Goal: Task Accomplishment & Management: Complete application form

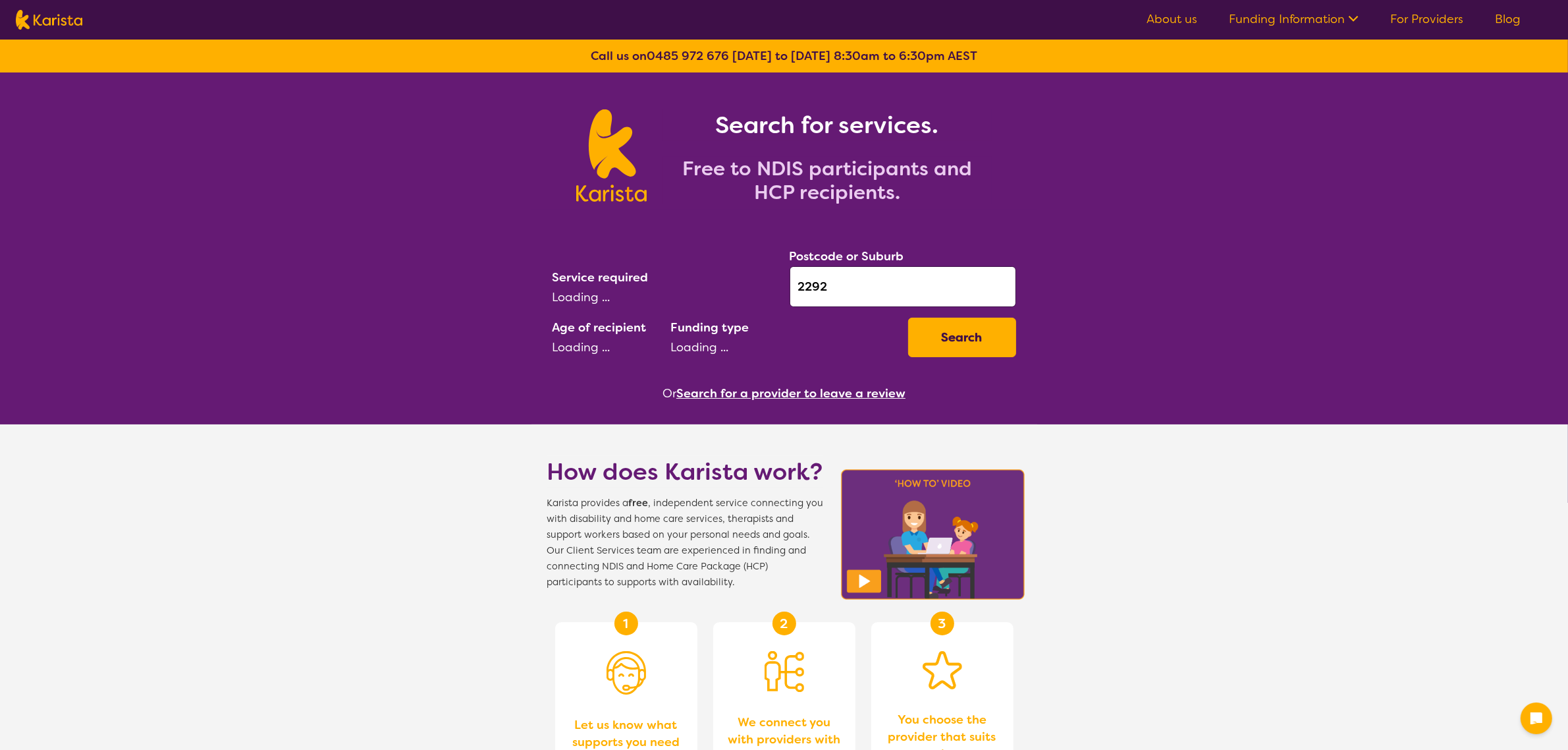
select select "Key Worker"
select select "EC"
select select "NDIS"
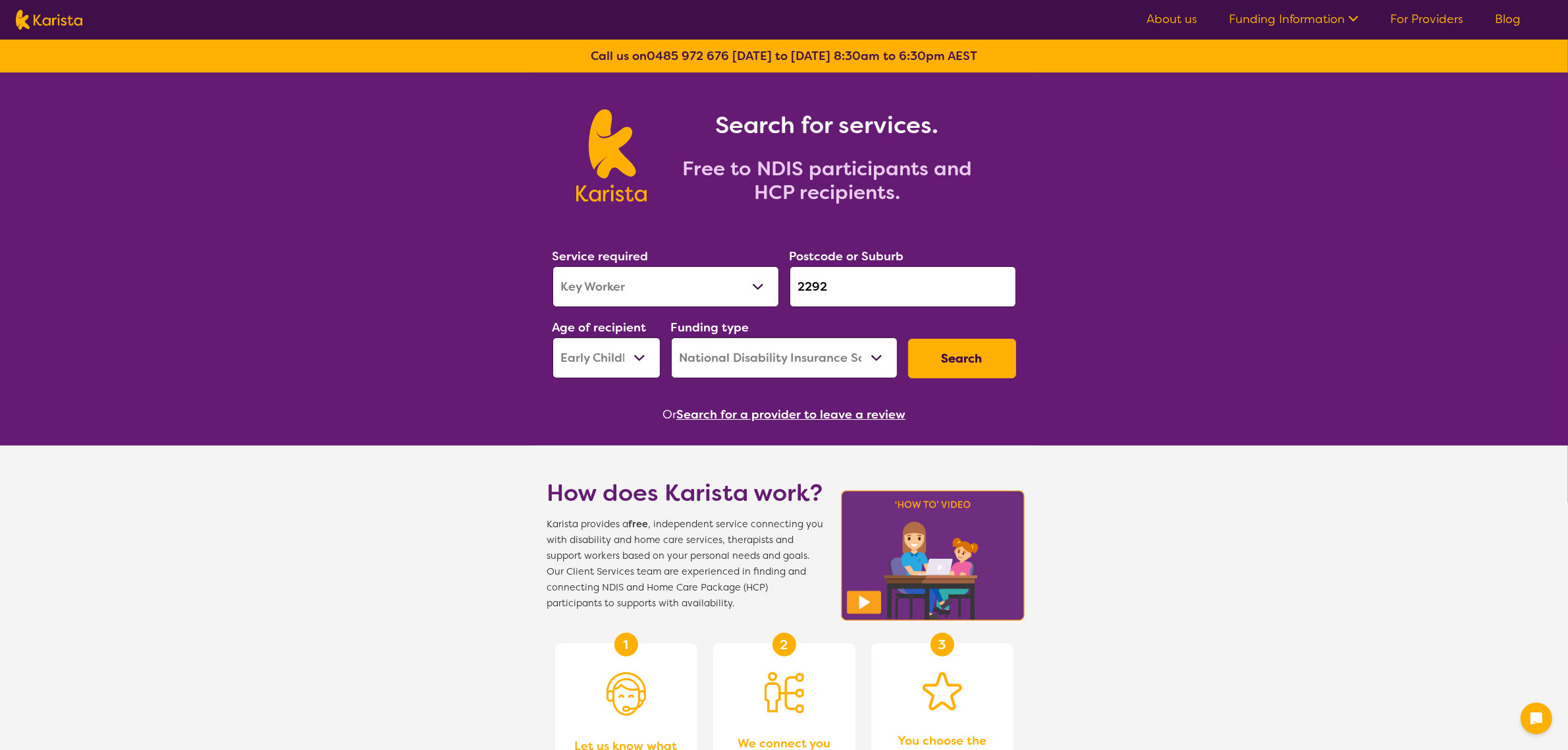
click at [710, 279] on select "Allied Health Assistant Assessment ([MEDICAL_DATA] or [MEDICAL_DATA]) Behaviour…" at bounding box center [665, 286] width 226 height 40
click at [710, 280] on select "Allied Health Assistant Assessment ([MEDICAL_DATA] or [MEDICAL_DATA]) Behaviour…" at bounding box center [665, 286] width 226 height 40
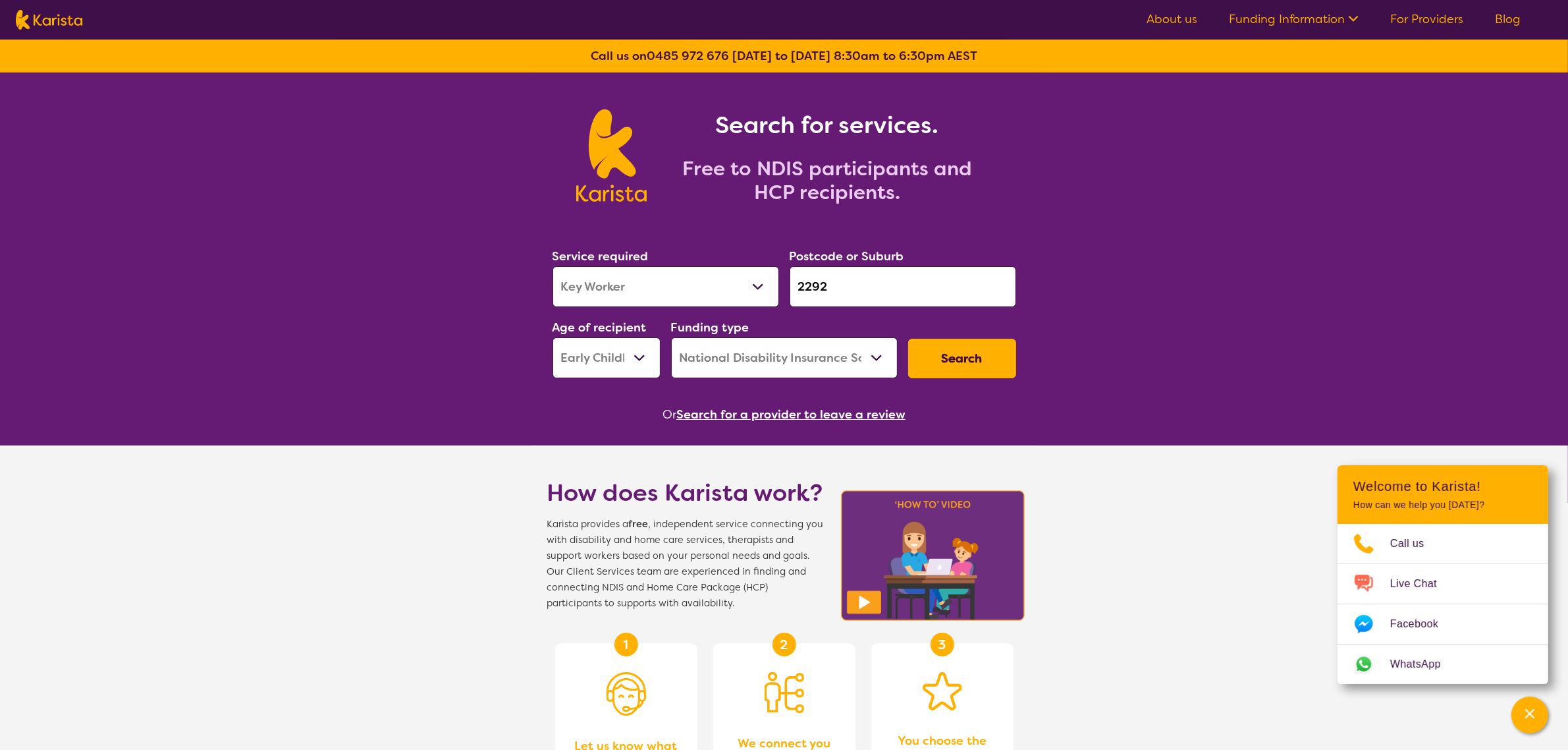
click at [718, 281] on select "Allied Health Assistant Assessment ([MEDICAL_DATA] or [MEDICAL_DATA]) Behaviour…" at bounding box center [665, 286] width 226 height 40
select select "Psychology"
click at [552, 266] on select "Allied Health Assistant Assessment ([MEDICAL_DATA] or [MEDICAL_DATA]) Behaviour…" at bounding box center [665, 286] width 226 height 40
click at [943, 359] on button "Search" at bounding box center [962, 358] width 108 height 40
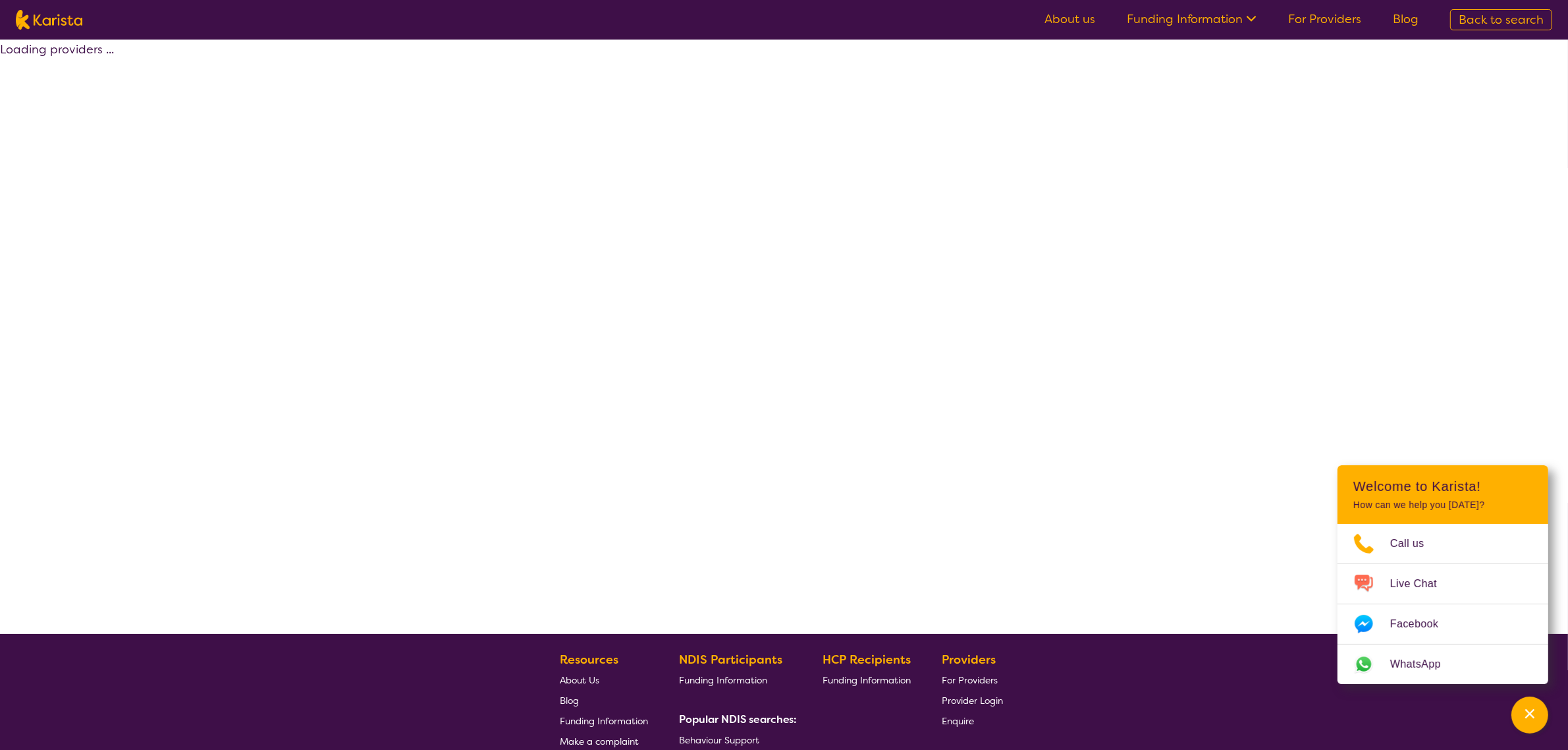
select select "by_score"
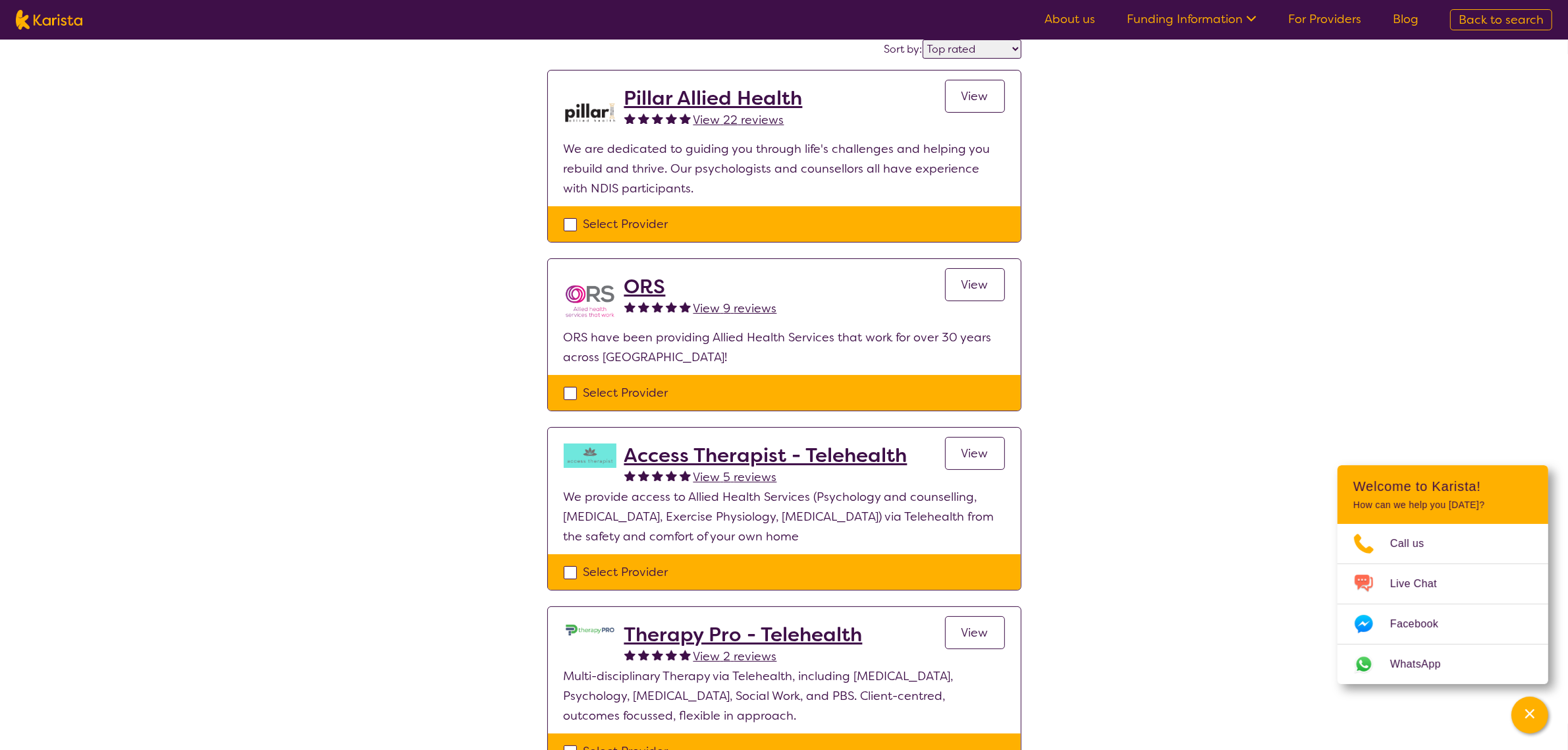
scroll to position [330, 0]
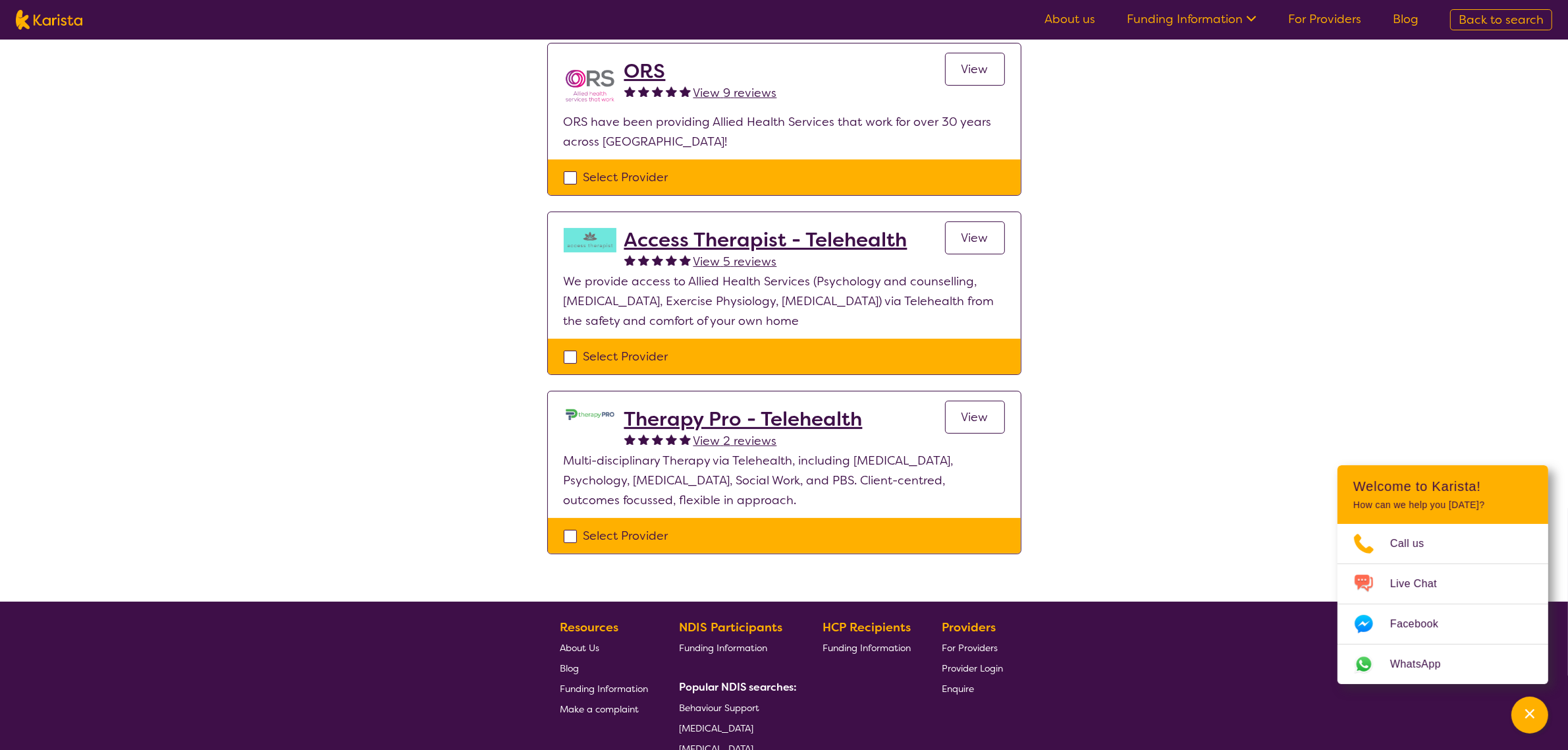
select select "Psychology"
select select "EC"
select select "NDIS"
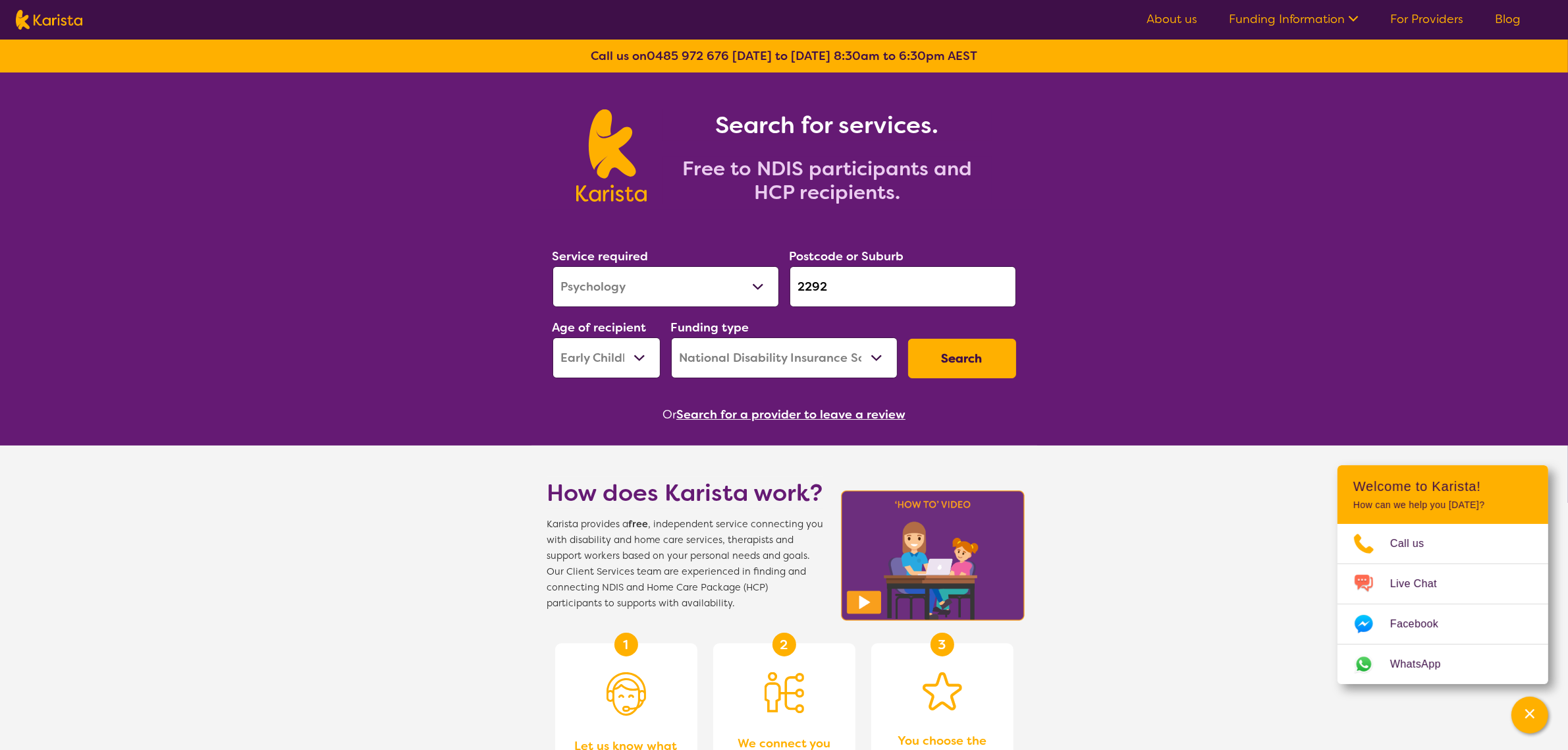
click at [575, 351] on select "Early Childhood - 0 to 9 Child - 10 to 11 Adolescent - 12 to 17 Adult - 18 to 6…" at bounding box center [606, 358] width 108 height 40
select select "AS"
click at [552, 337] on select "Early Childhood - 0 to 9 Child - 10 to 11 Adolescent - 12 to 17 Adult - 18 to 6…" at bounding box center [606, 358] width 108 height 40
click at [939, 361] on button "Search" at bounding box center [962, 358] width 108 height 40
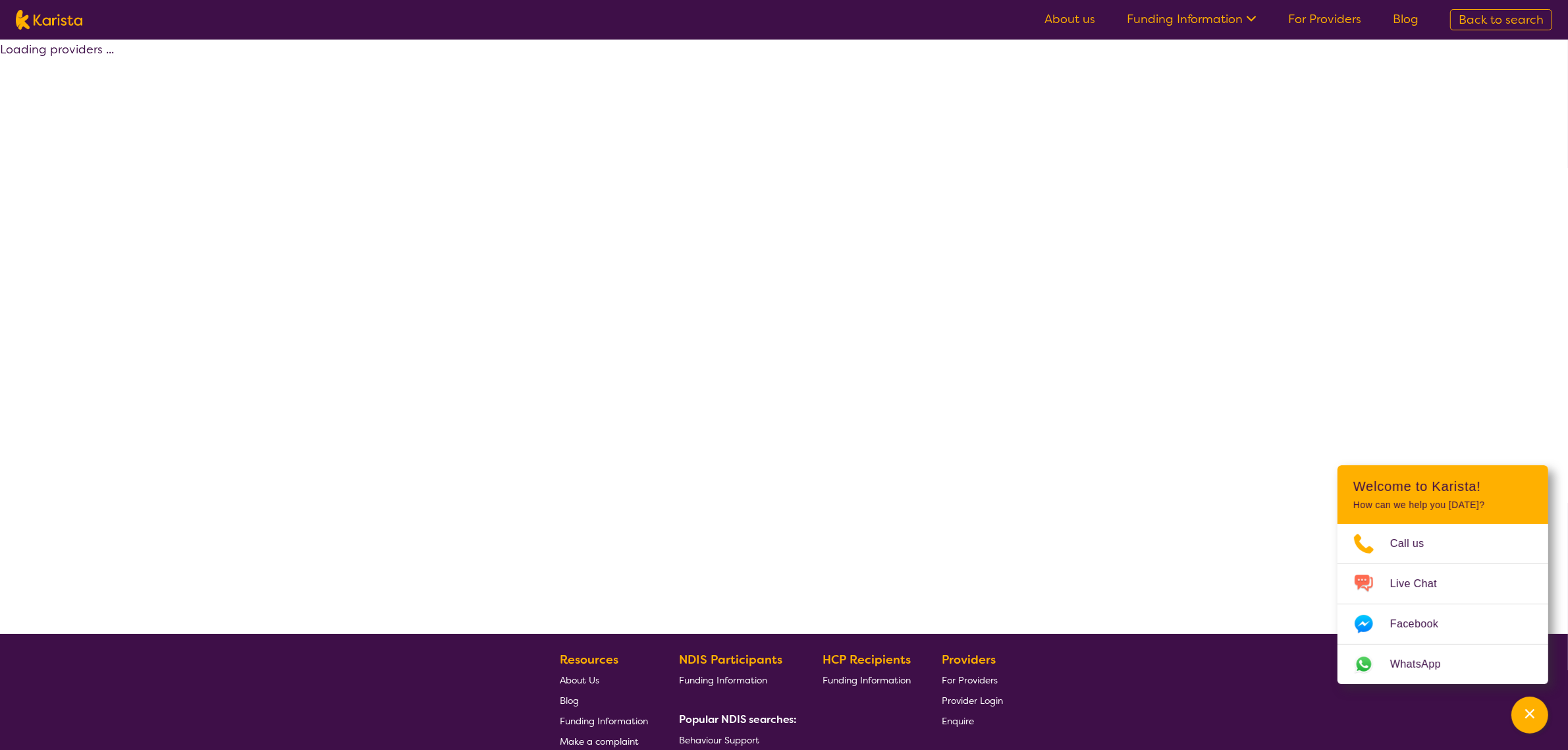
select select "by_score"
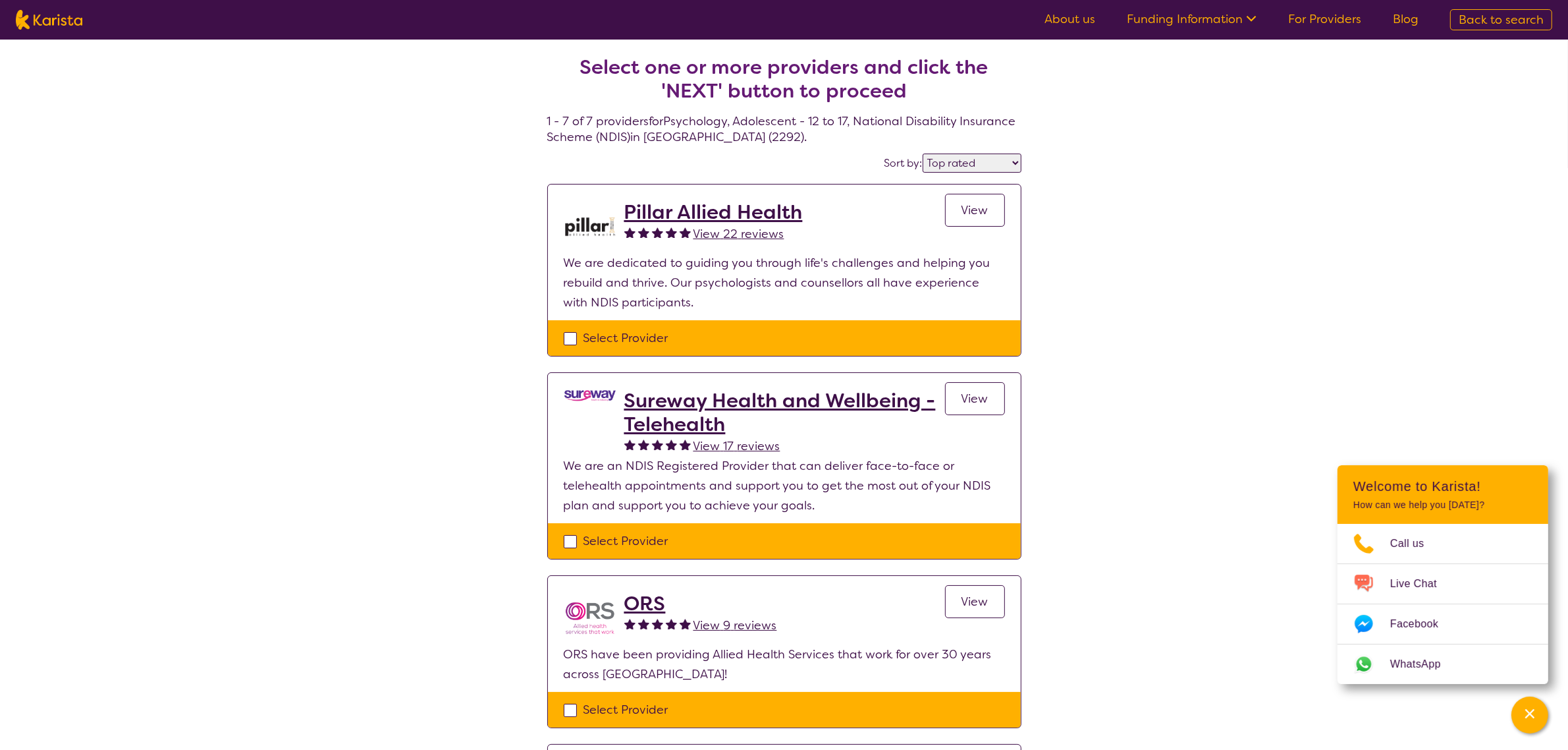
select select "Psychology"
select select "AS"
select select "NDIS"
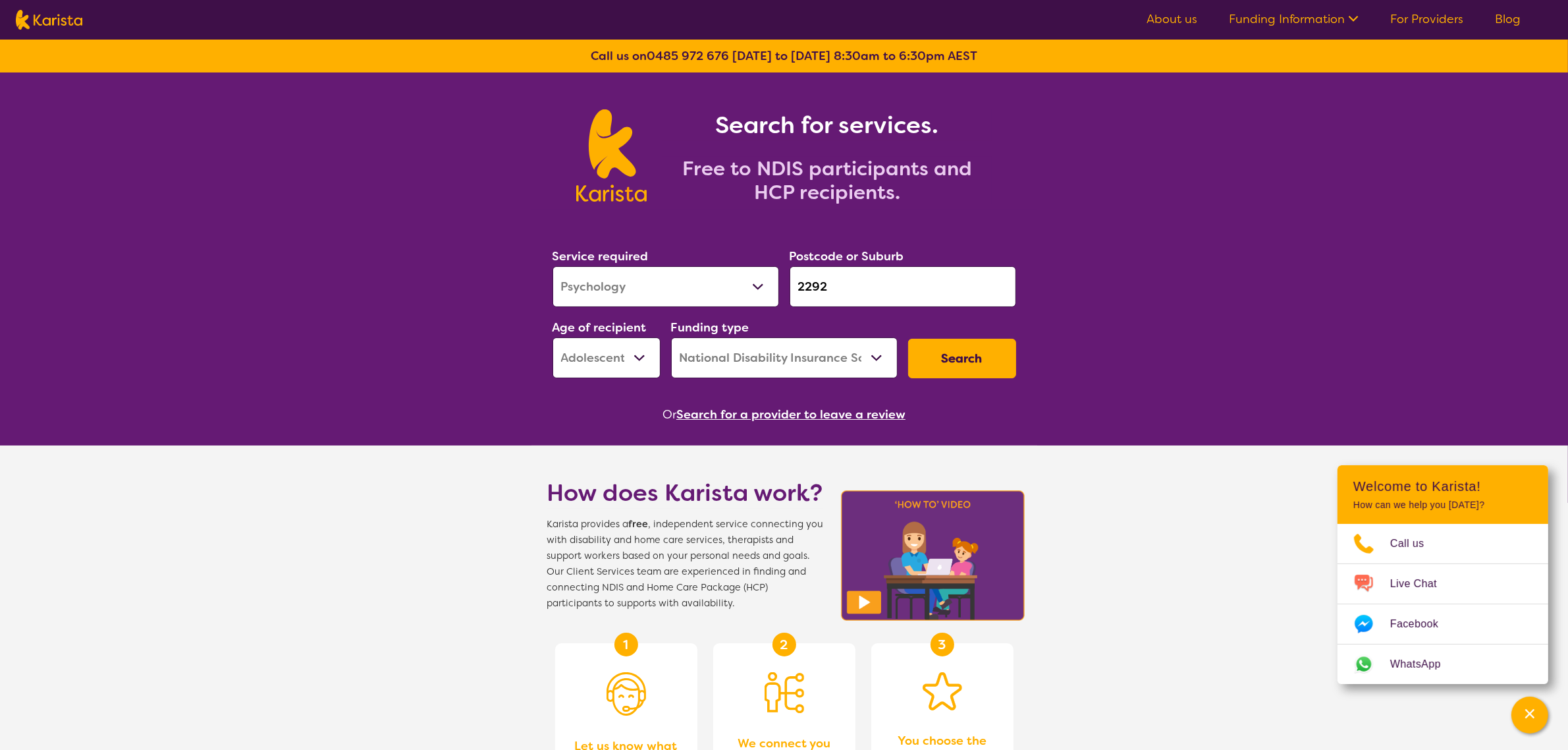
click at [654, 294] on select "Allied Health Assistant Assessment ([MEDICAL_DATA] or [MEDICAL_DATA]) Behaviour…" at bounding box center [665, 286] width 226 height 40
select select "Behaviour support"
click at [552, 266] on select "Allied Health Assistant Assessment ([MEDICAL_DATA] or [MEDICAL_DATA]) Behaviour…" at bounding box center [665, 286] width 226 height 40
drag, startPoint x: 847, startPoint y: 293, endPoint x: 769, endPoint y: 269, distance: 81.6
click at [769, 270] on div "Service required Allied Health Assistant Assessment ([MEDICAL_DATA] or [MEDICAL…" at bounding box center [784, 312] width 474 height 143
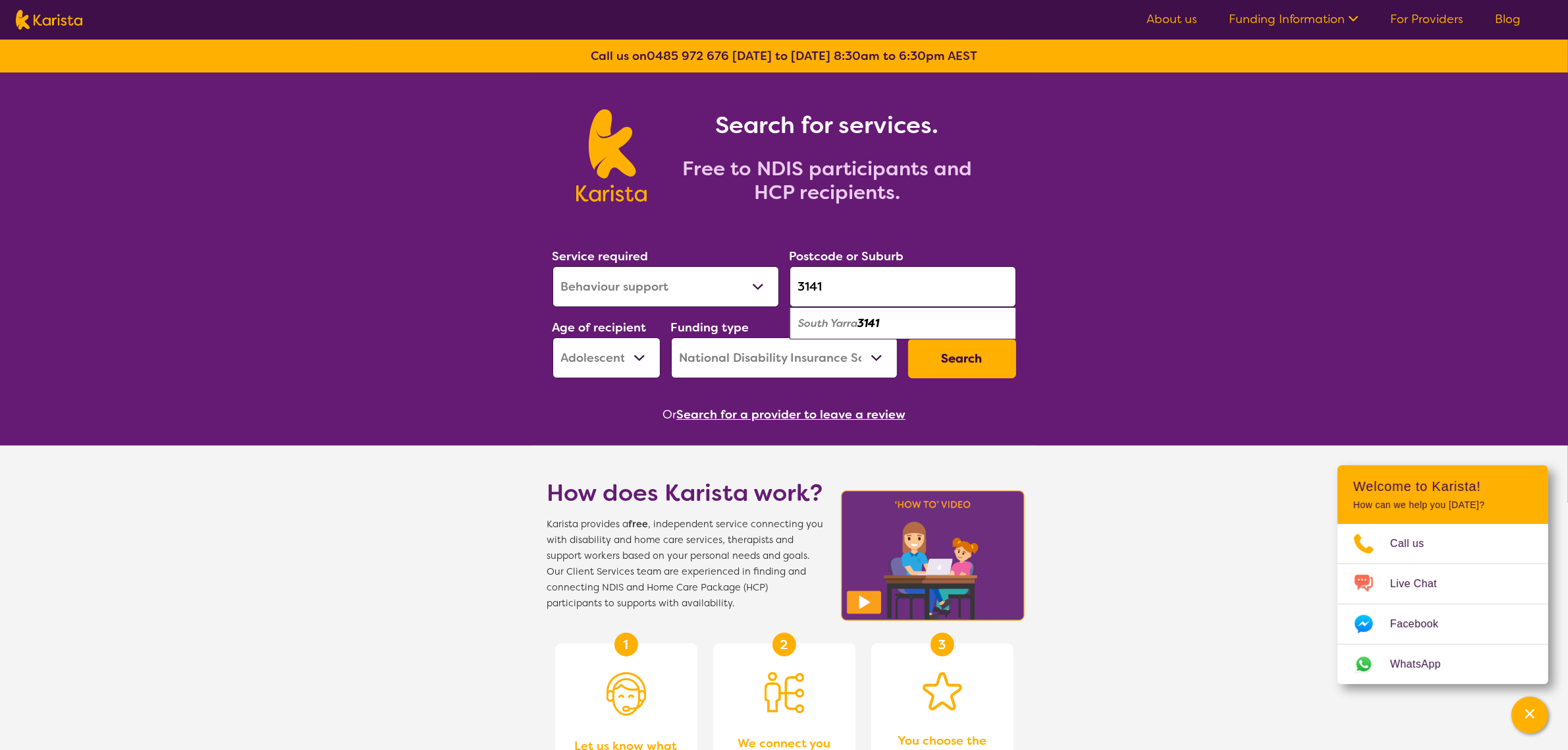
type input "3141"
click at [926, 317] on div "South Yarra 3141" at bounding box center [902, 324] width 213 height 25
click at [964, 363] on button "Search" at bounding box center [962, 358] width 108 height 40
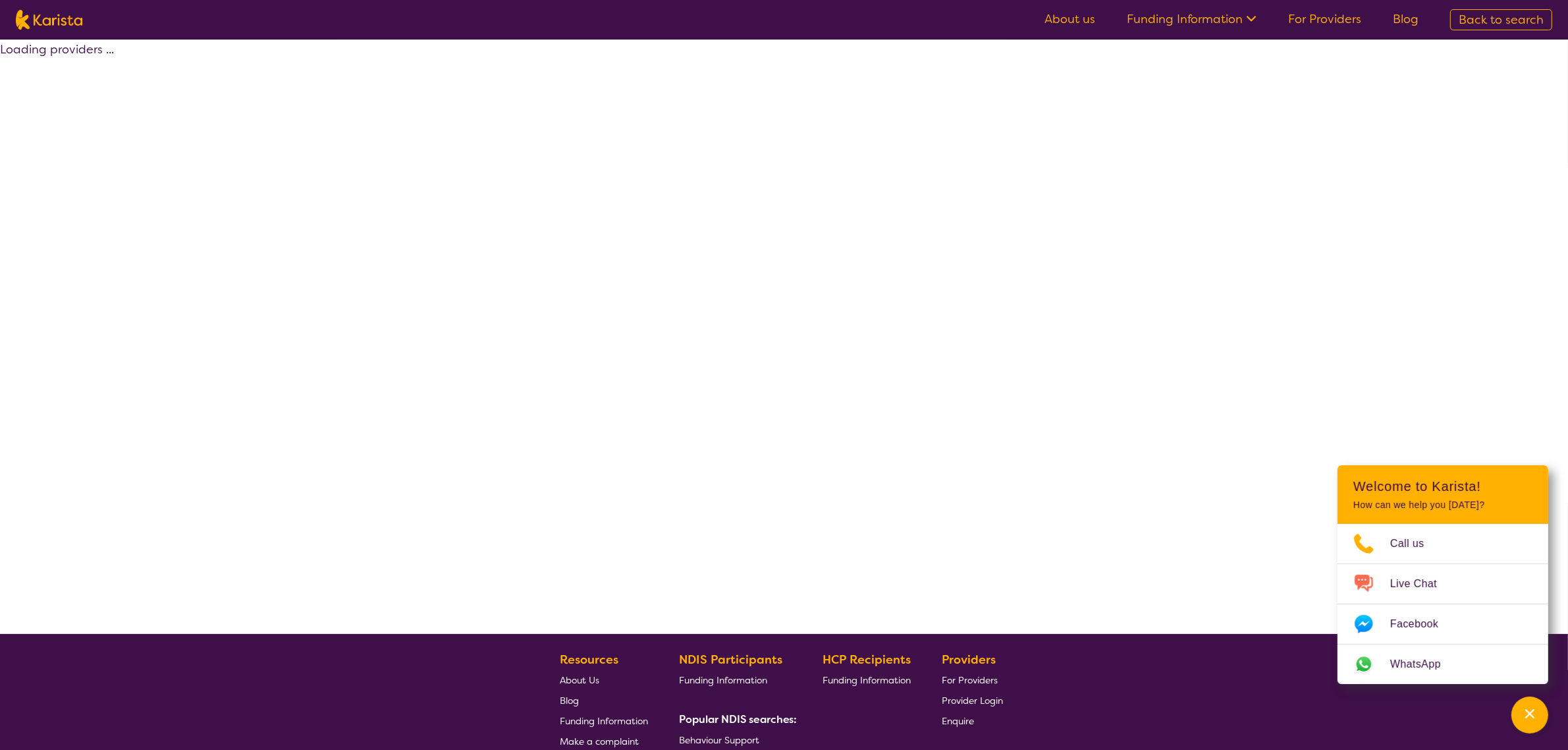
select select "by_score"
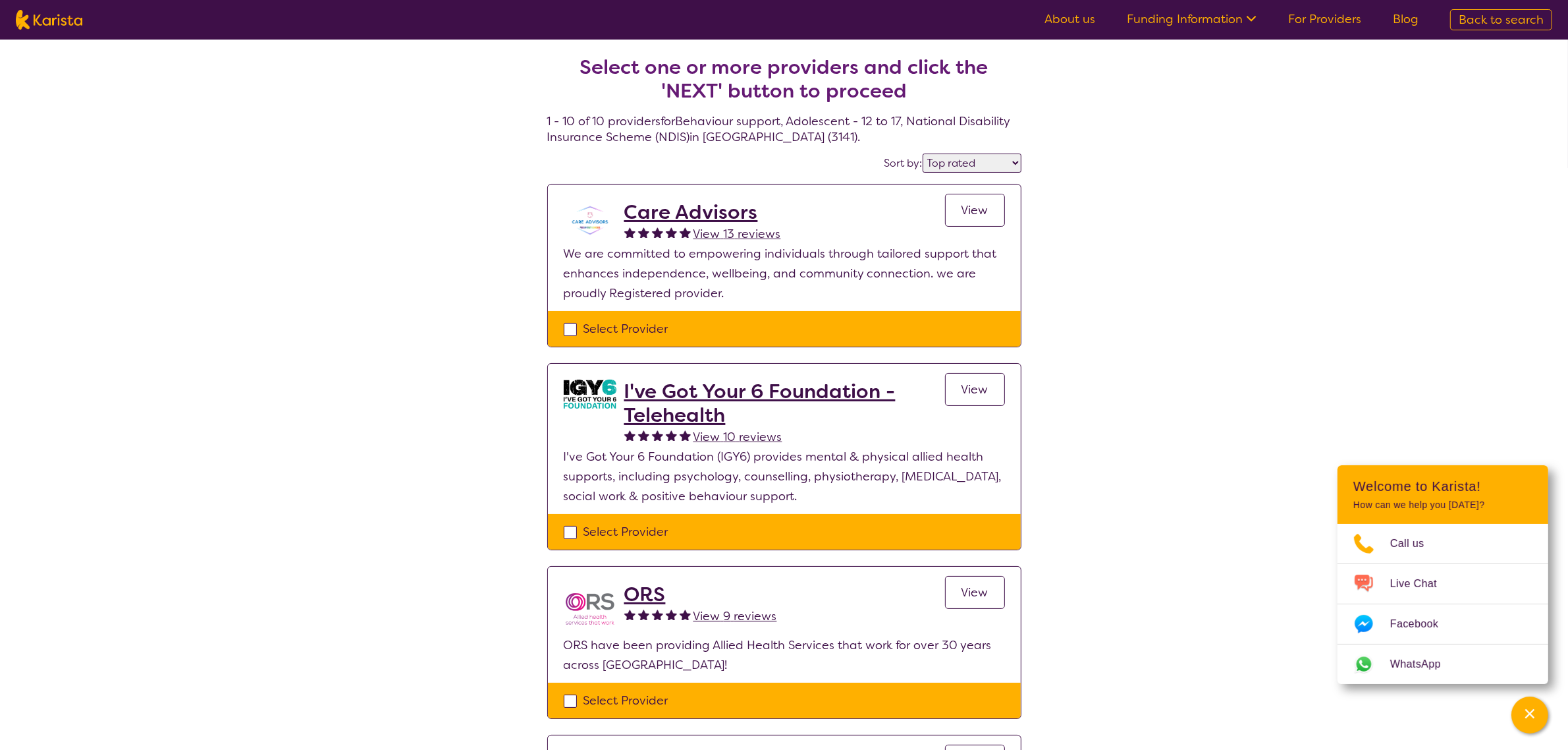
select select "Behaviour support"
select select "AS"
select select "NDIS"
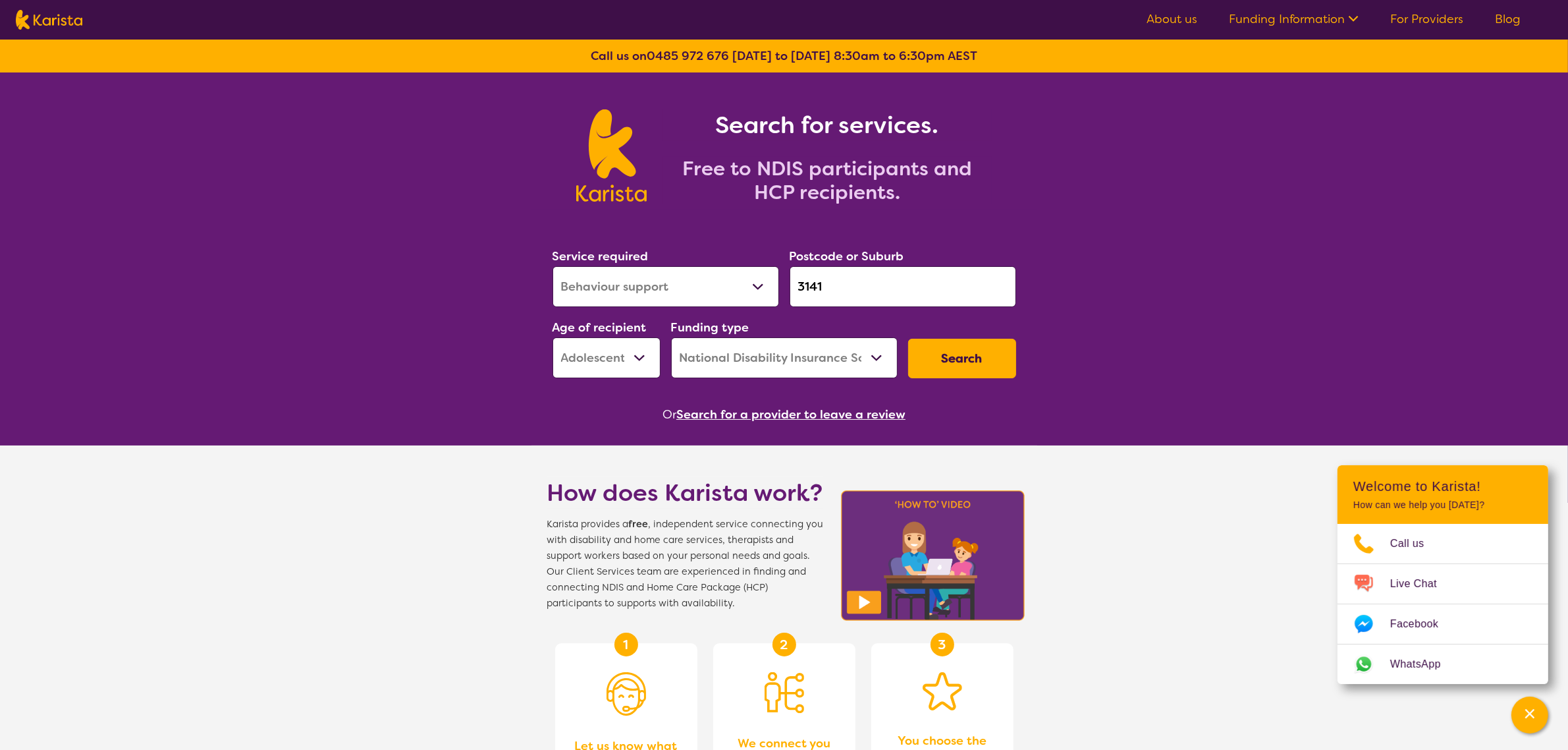
click at [587, 293] on select "Allied Health Assistant Assessment ([MEDICAL_DATA] or [MEDICAL_DATA]) Behaviour…" at bounding box center [665, 286] width 226 height 40
click at [552, 266] on select "Allied Health Assistant Assessment ([MEDICAL_DATA] or [MEDICAL_DATA]) Behaviour…" at bounding box center [665, 286] width 226 height 40
drag, startPoint x: 872, startPoint y: 284, endPoint x: 704, endPoint y: 278, distance: 168.1
click at [704, 278] on div "Service required Allied Health Assistant Assessment ([MEDICAL_DATA] or [MEDICAL…" at bounding box center [784, 312] width 474 height 143
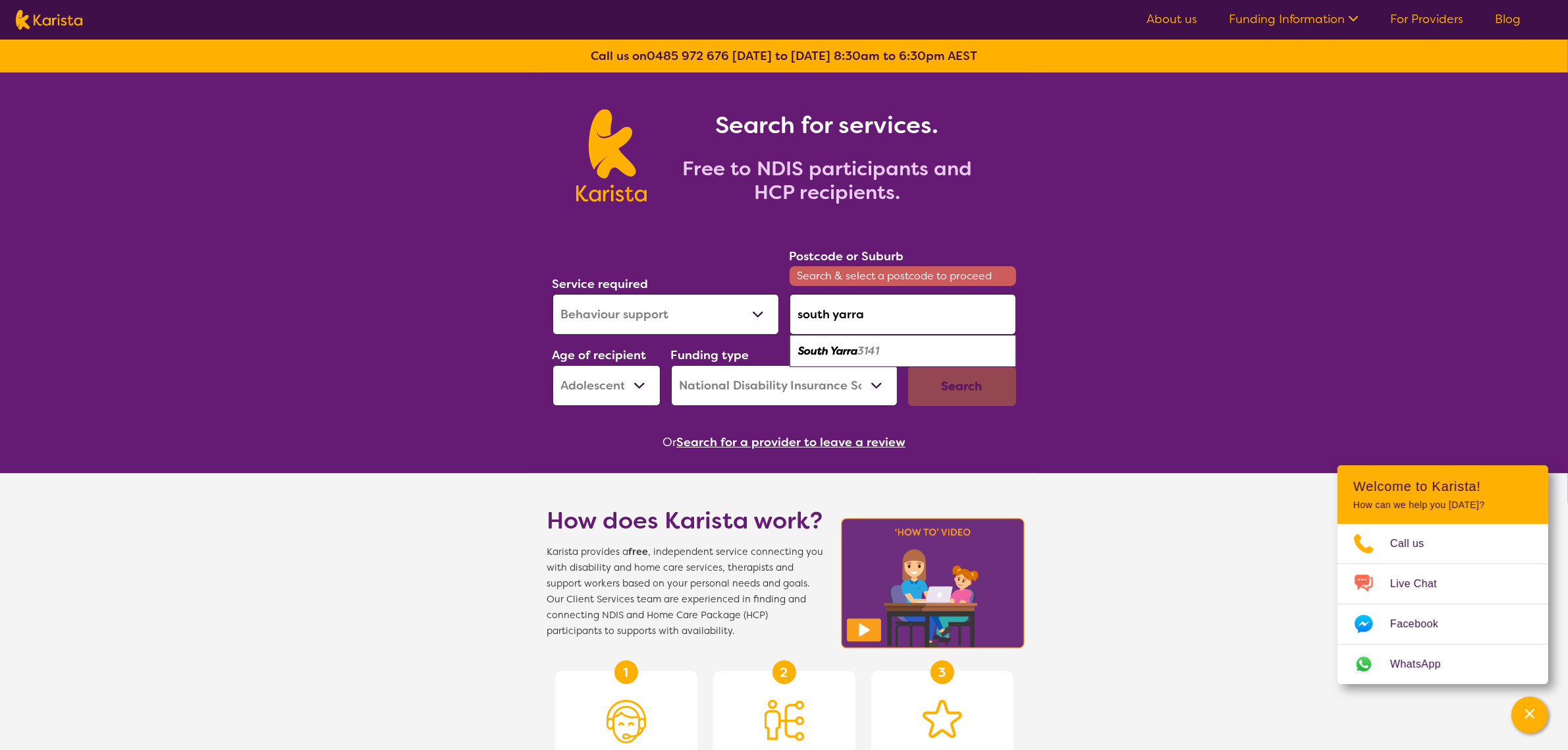
click at [970, 335] on ul "South Yarra 3141" at bounding box center [902, 350] width 226 height 32
click at [969, 341] on div "South Yarra 3141" at bounding box center [902, 351] width 213 height 25
type input "3141"
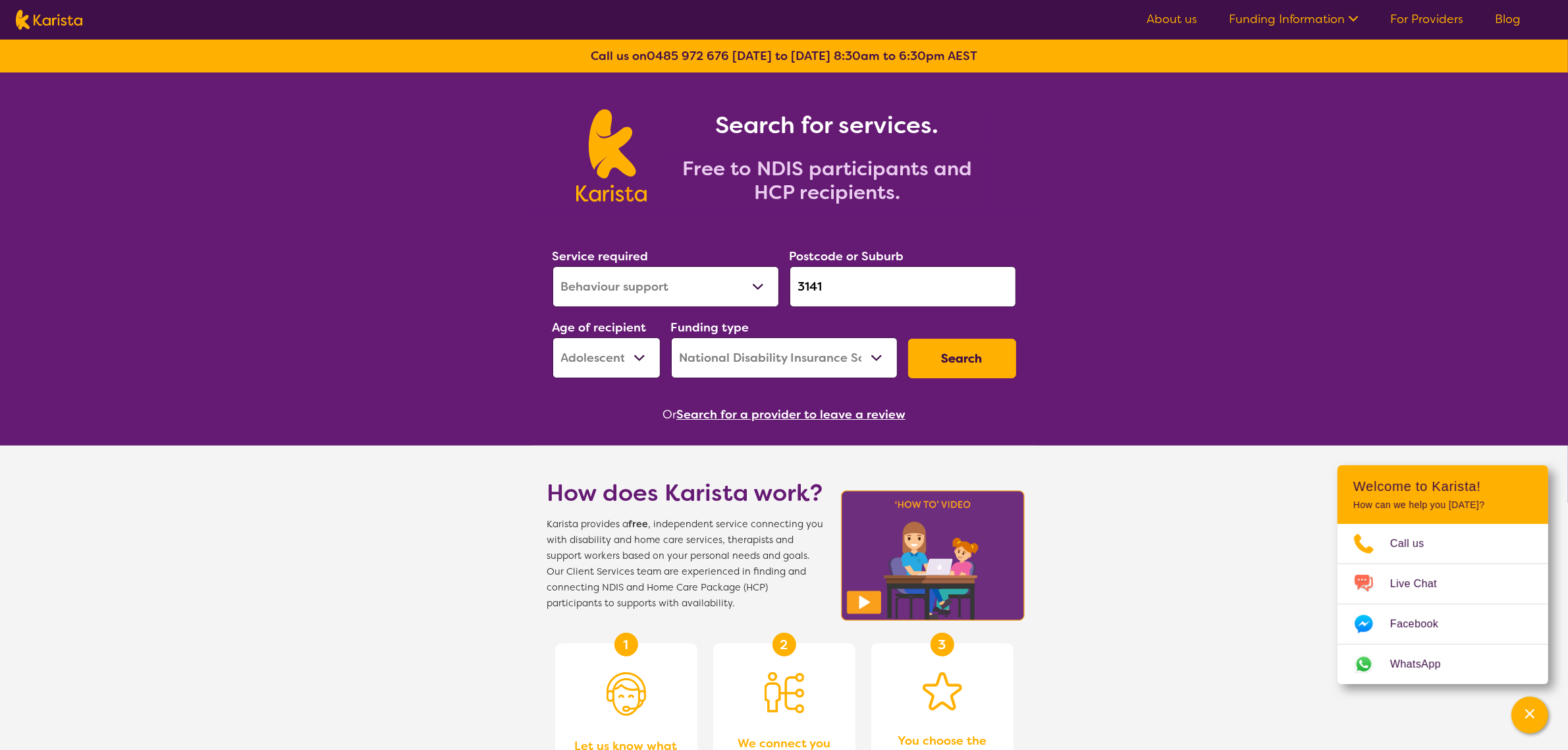
click at [568, 359] on select "Early Childhood - 0 to 9 Child - 10 to 11 Adolescent - 12 to 17 Adult - 18 to 6…" at bounding box center [606, 358] width 108 height 40
click at [552, 337] on select "Early Childhood - 0 to 9 Child - 10 to 11 Adolescent - 12 to 17 Adult - 18 to 6…" at bounding box center [606, 358] width 108 height 40
click at [733, 350] on select "Home Care Package (HCP) National Disability Insurance Scheme (NDIS) I don't know" at bounding box center [784, 358] width 226 height 40
click at [671, 337] on select "Home Care Package (HCP) National Disability Insurance Scheme (NDIS) I don't know" at bounding box center [784, 358] width 226 height 40
click at [947, 367] on button "Search" at bounding box center [962, 358] width 108 height 40
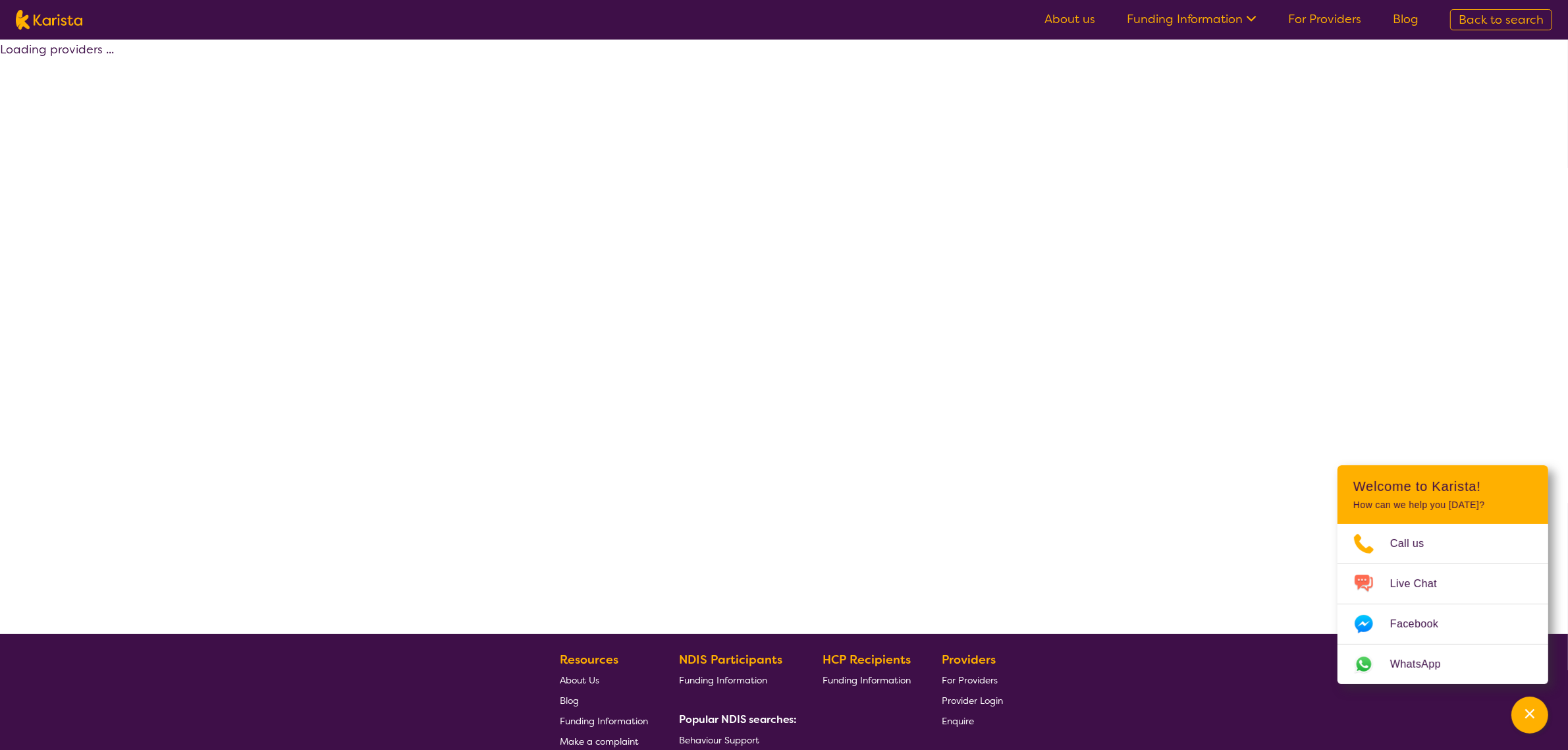
select select "by_score"
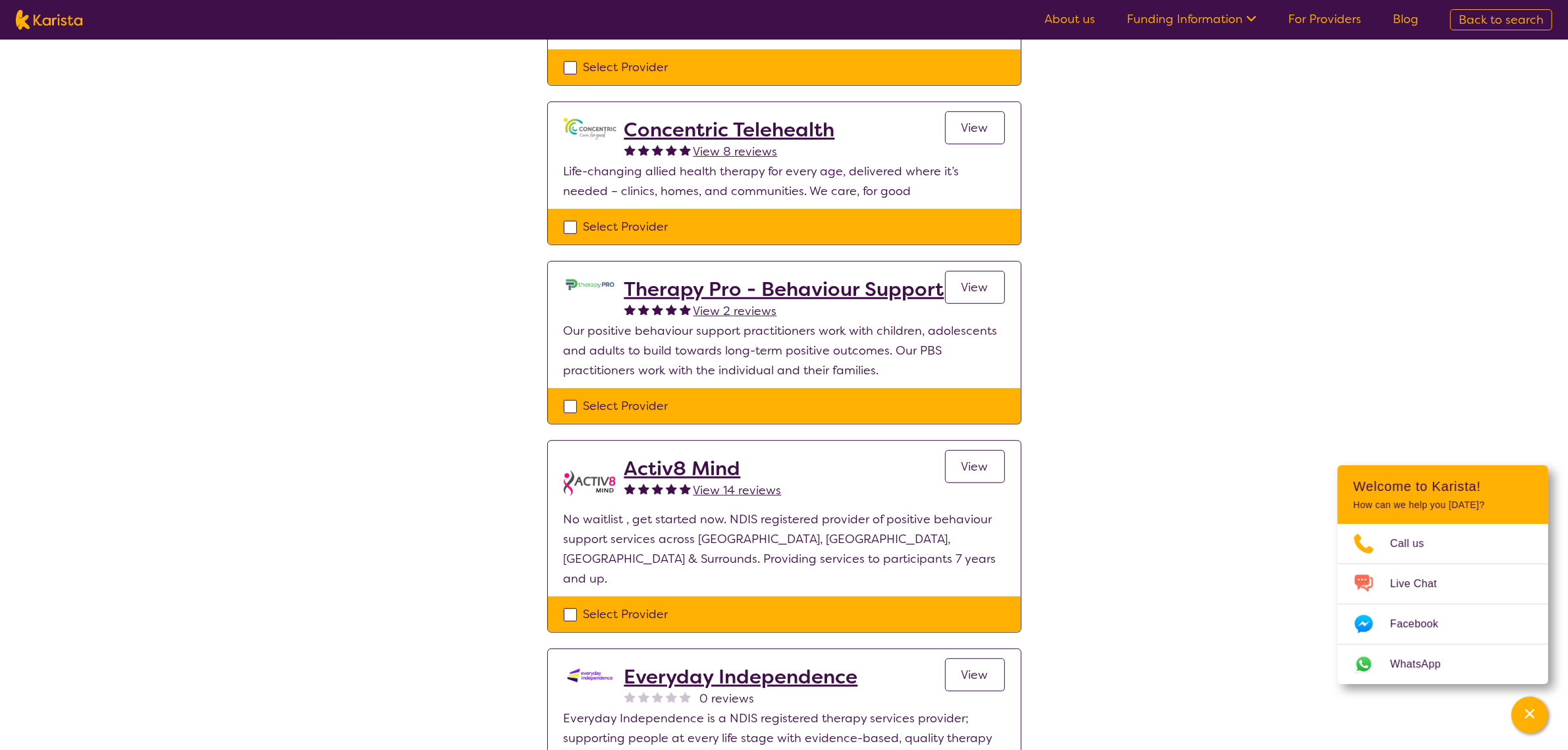
scroll to position [823, 0]
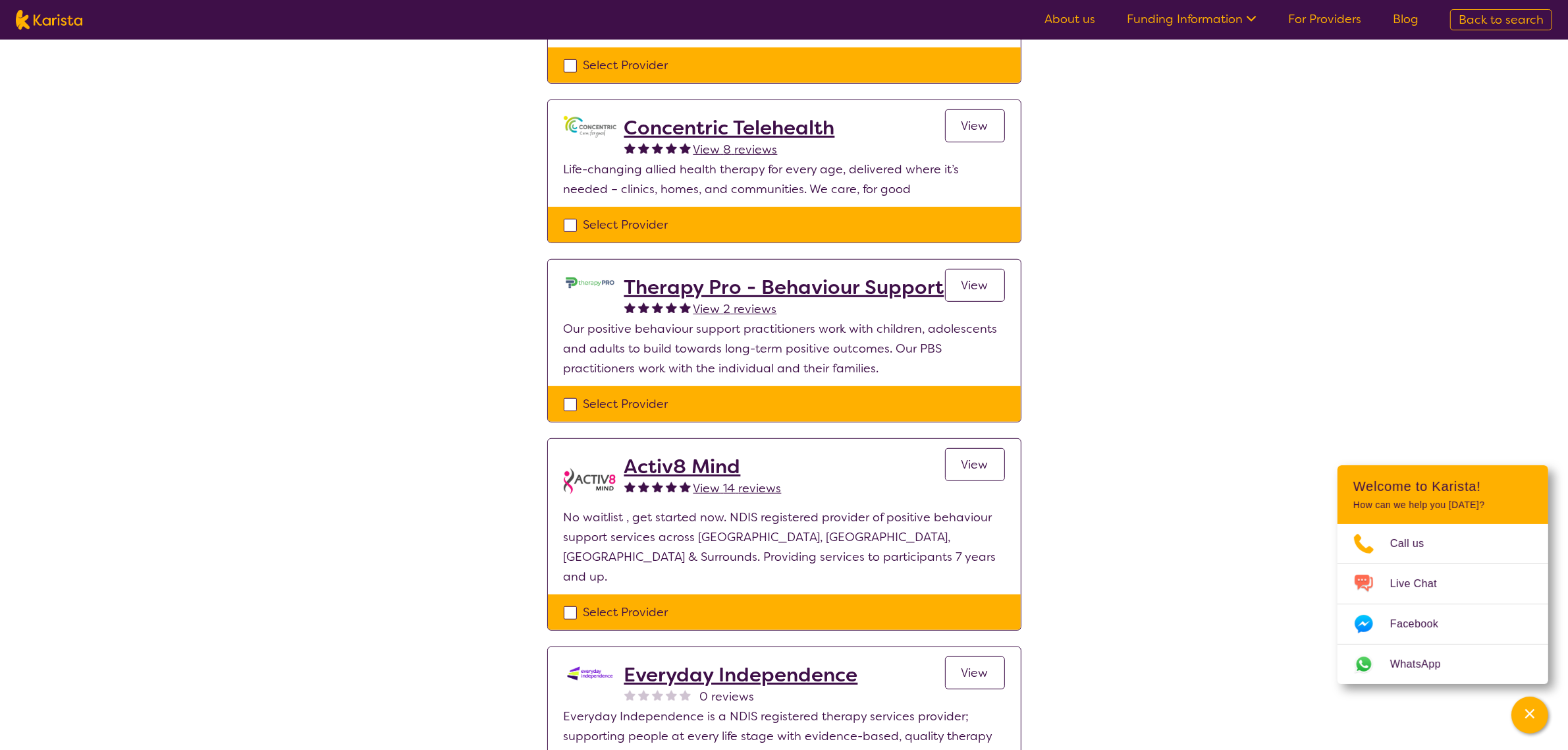
click at [981, 274] on link "View" at bounding box center [975, 285] width 60 height 33
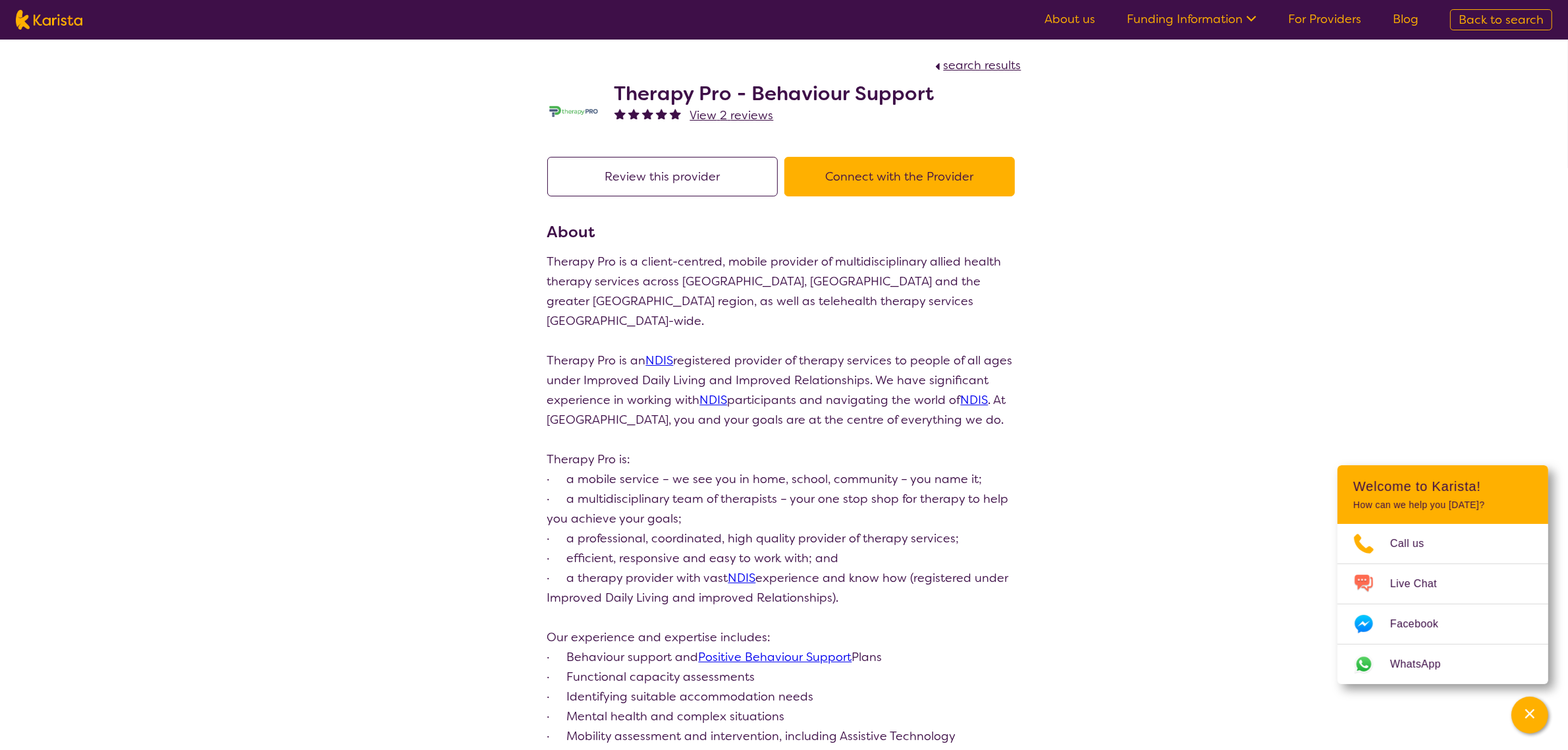
scroll to position [823, 0]
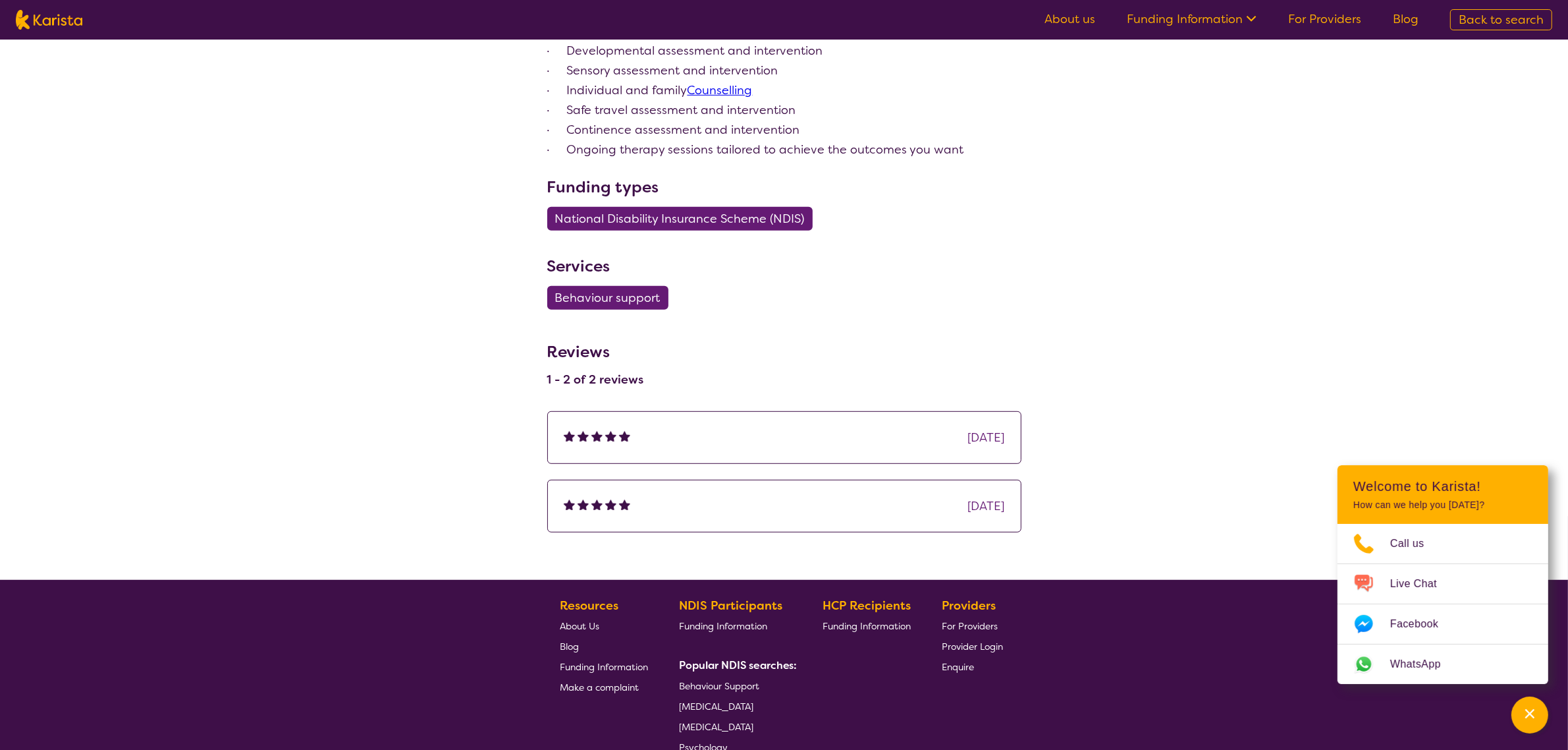
select select "by_score"
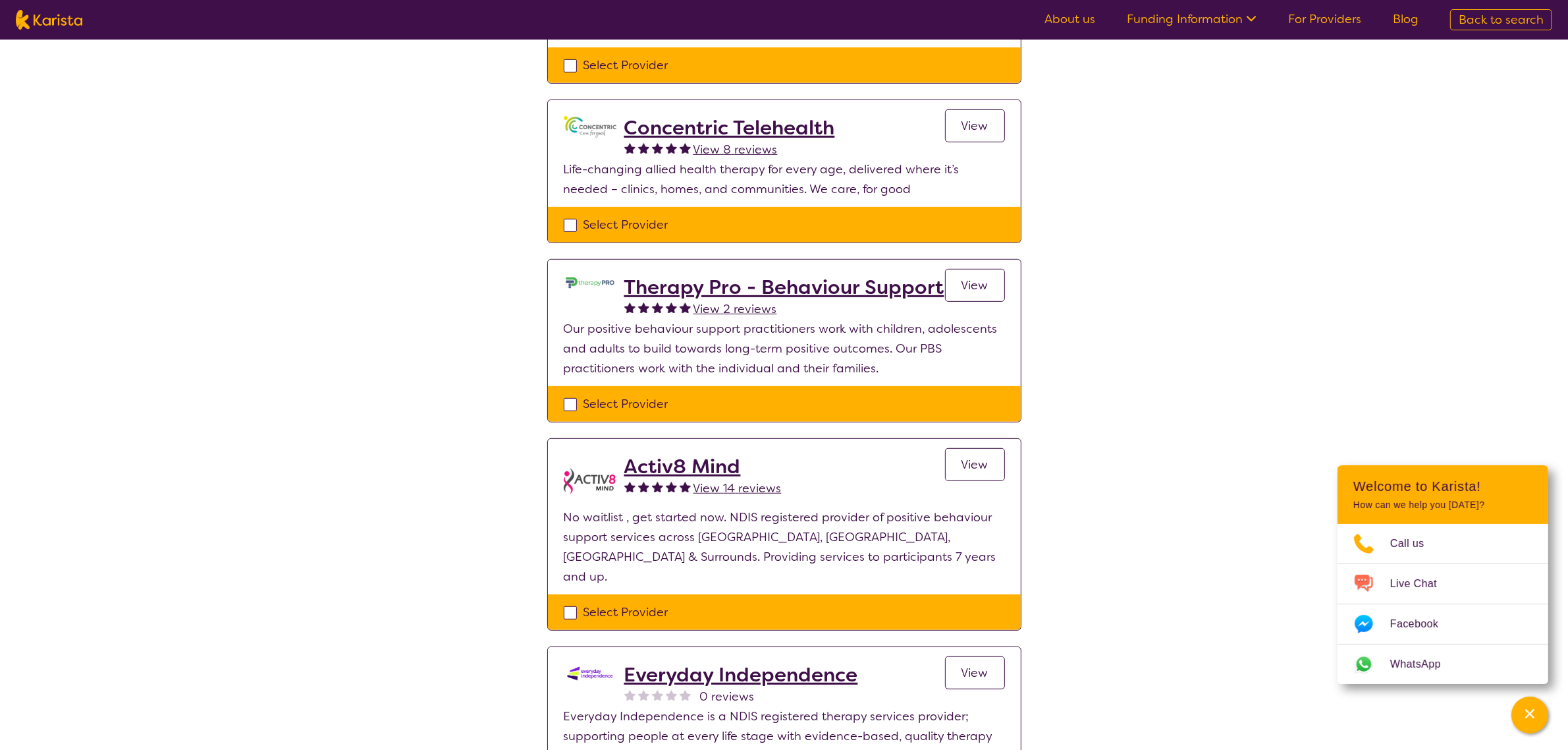
click at [571, 406] on div "Select Provider" at bounding box center [784, 404] width 441 height 20
checkbox input "true"
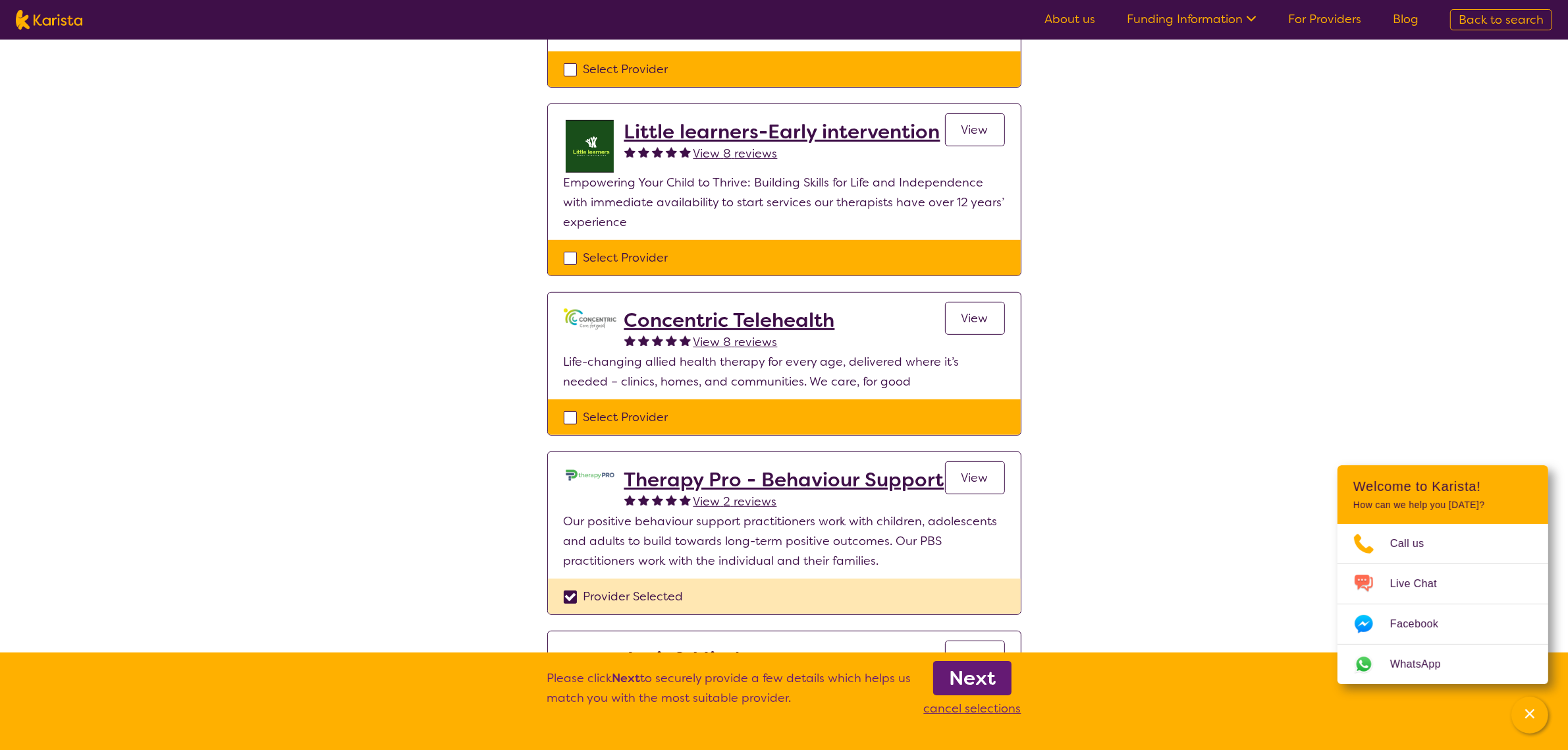
scroll to position [495, 0]
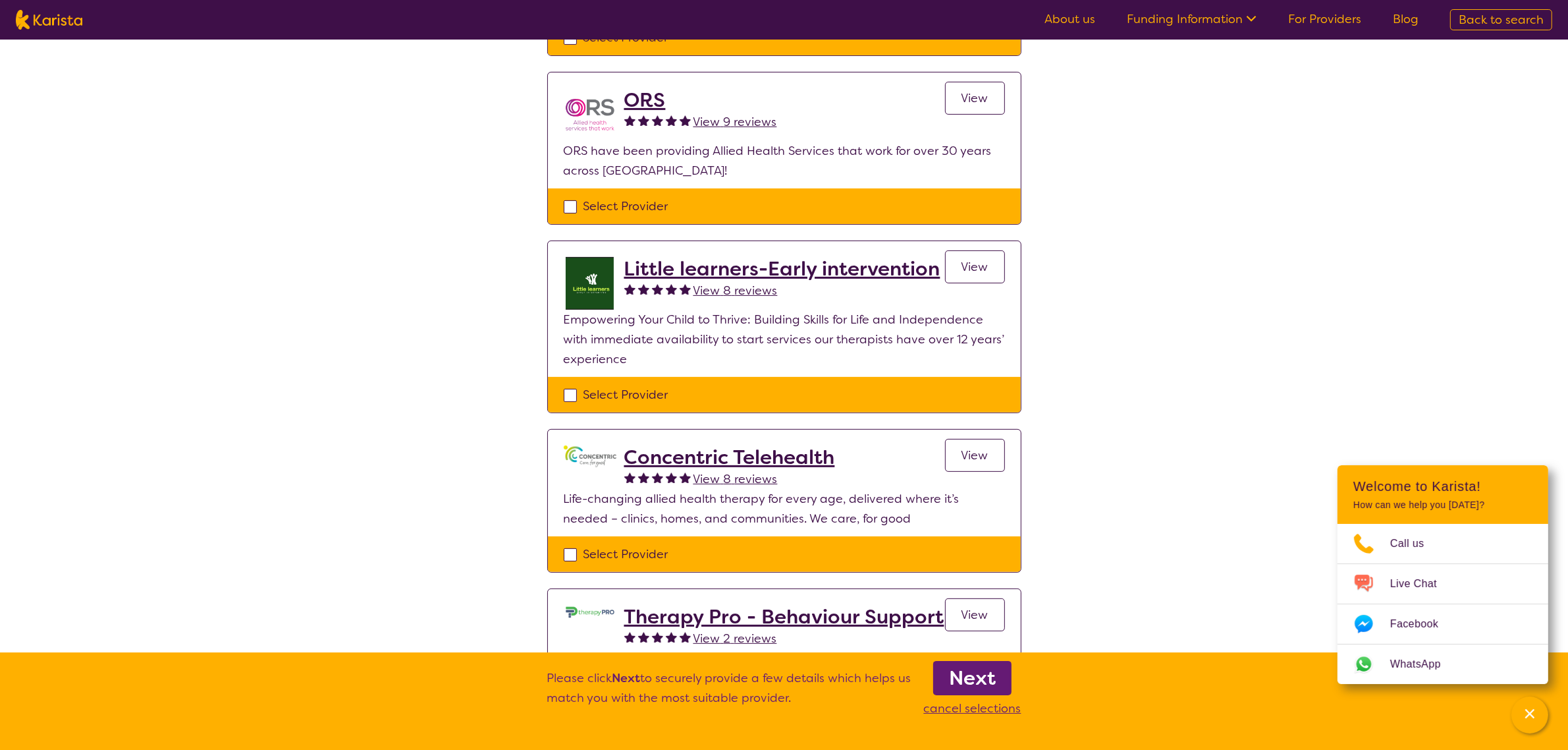
click at [567, 402] on div "Select Provider" at bounding box center [784, 394] width 441 height 20
checkbox input "true"
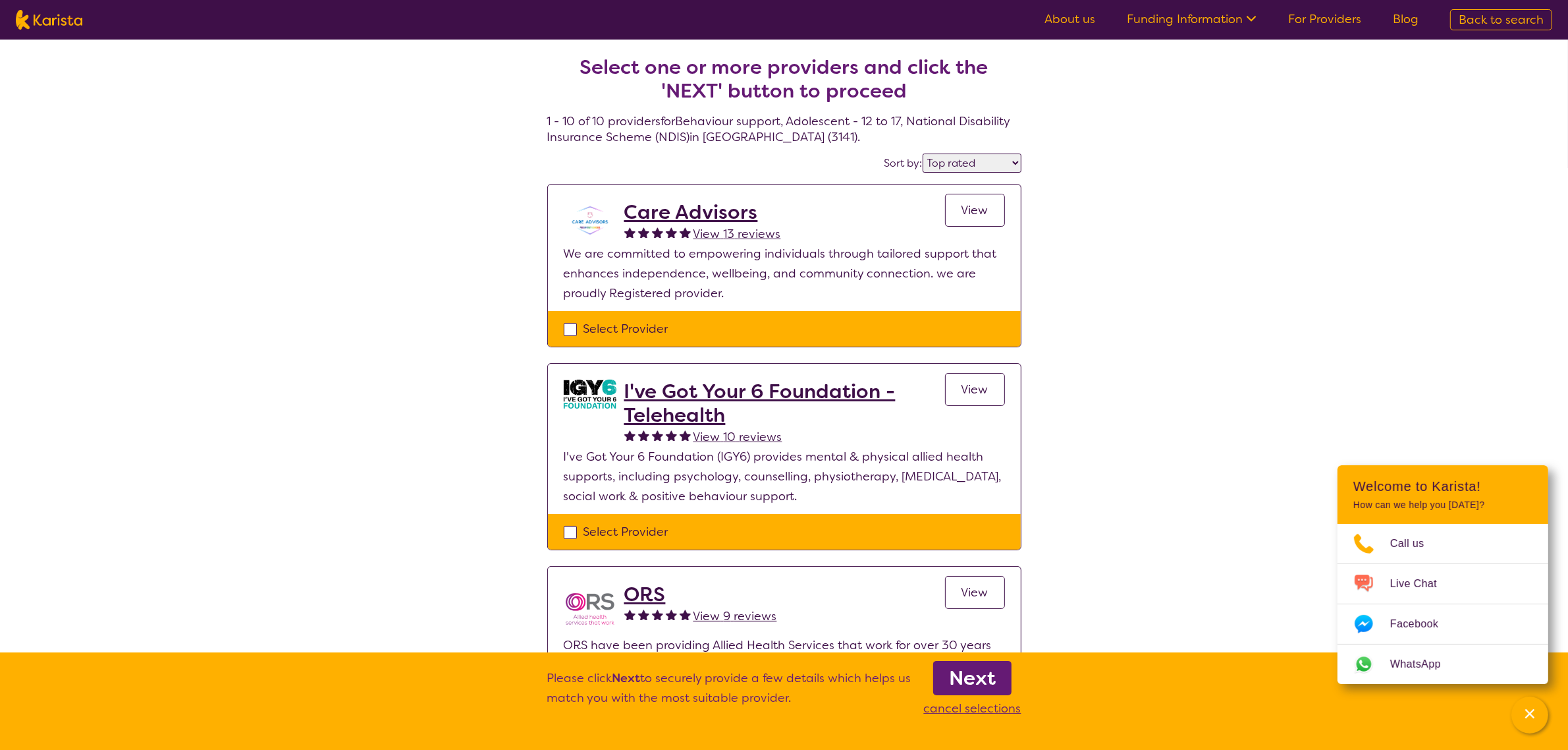
drag, startPoint x: 570, startPoint y: 527, endPoint x: 578, endPoint y: 528, distance: 8.1
click at [571, 527] on div "Select Provider" at bounding box center [784, 531] width 441 height 20
checkbox input "true"
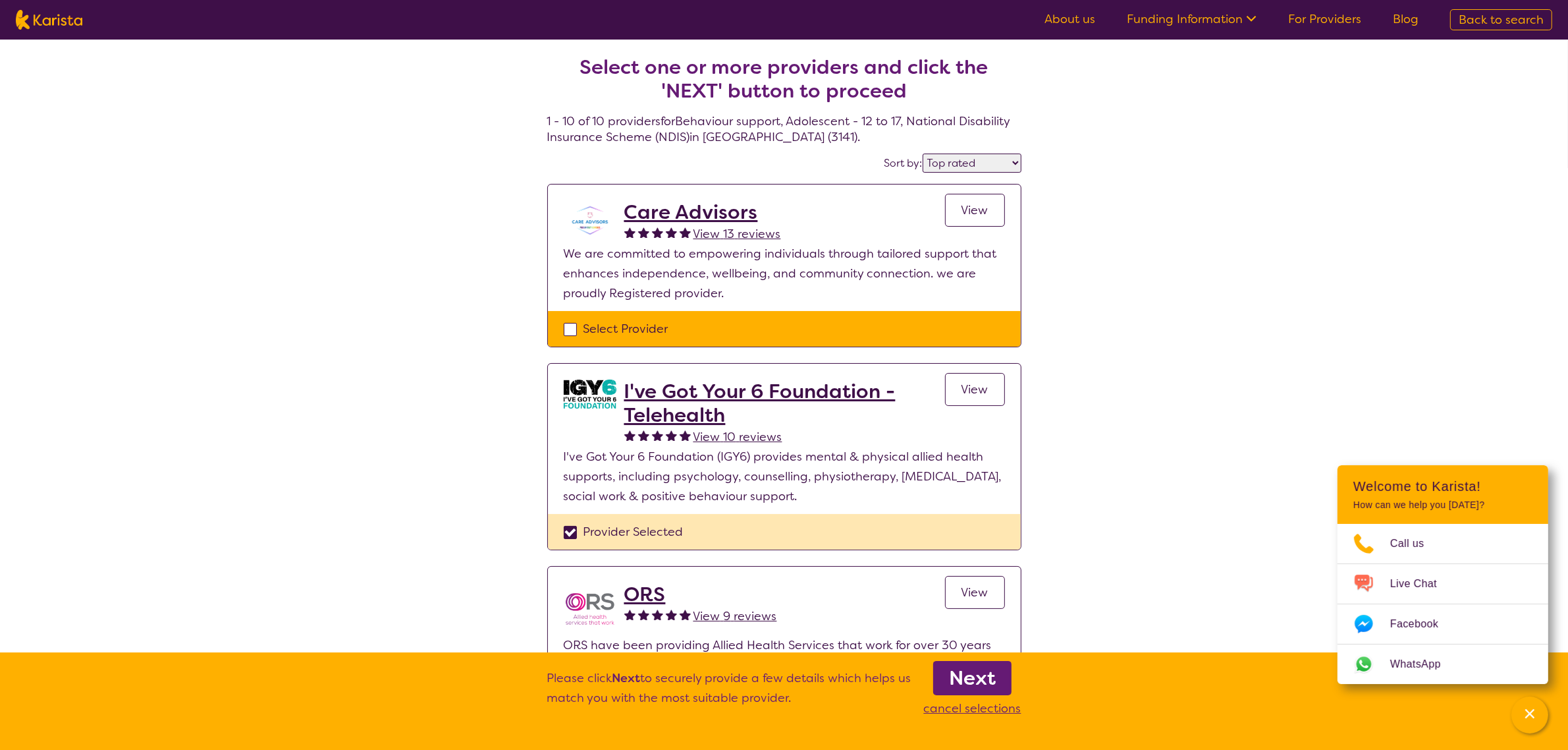
click at [993, 682] on b "Next" at bounding box center [972, 678] width 47 height 26
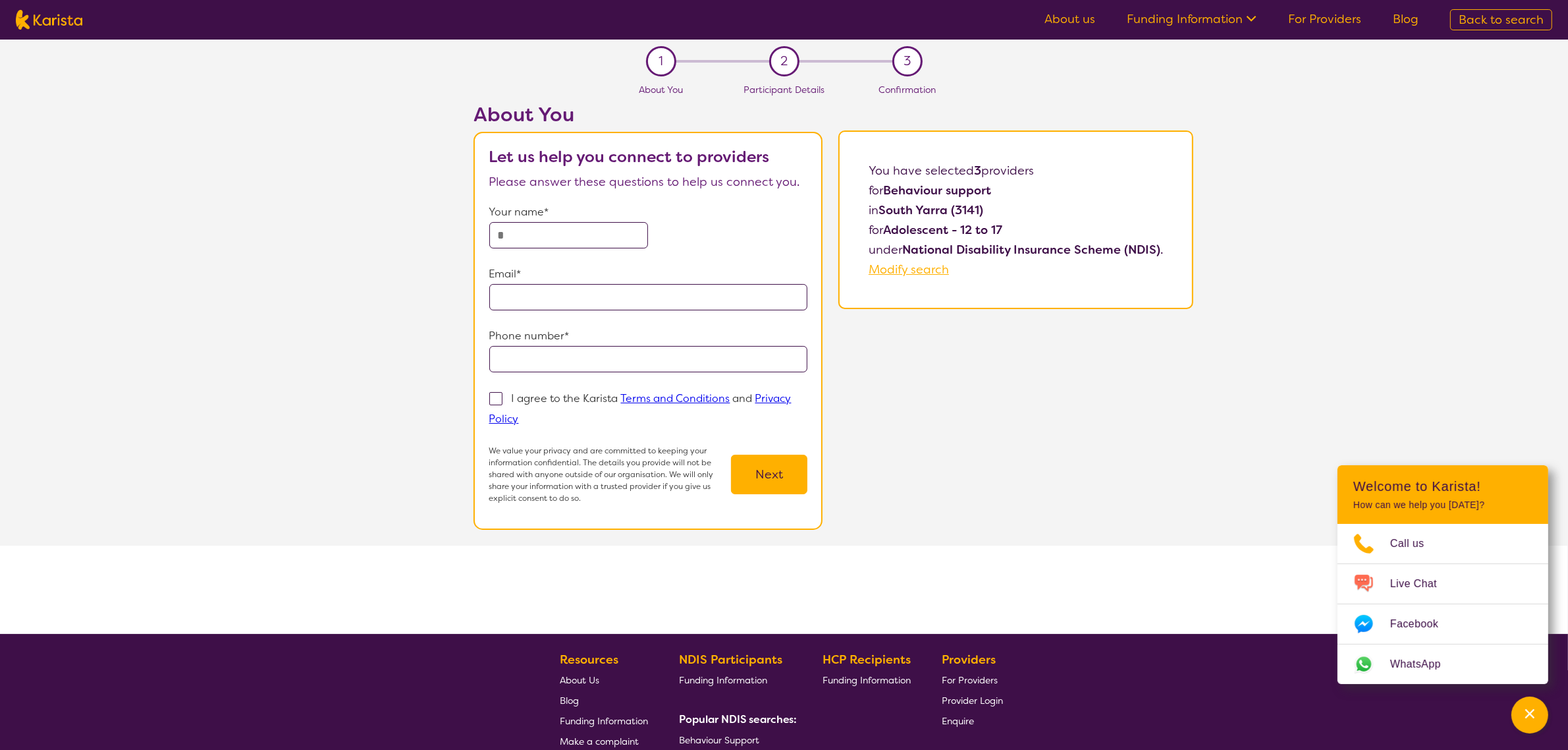
click at [609, 226] on input "text" at bounding box center [569, 234] width 159 height 26
type input "**********"
click at [547, 358] on input "tel" at bounding box center [649, 359] width 319 height 26
type input "**********"
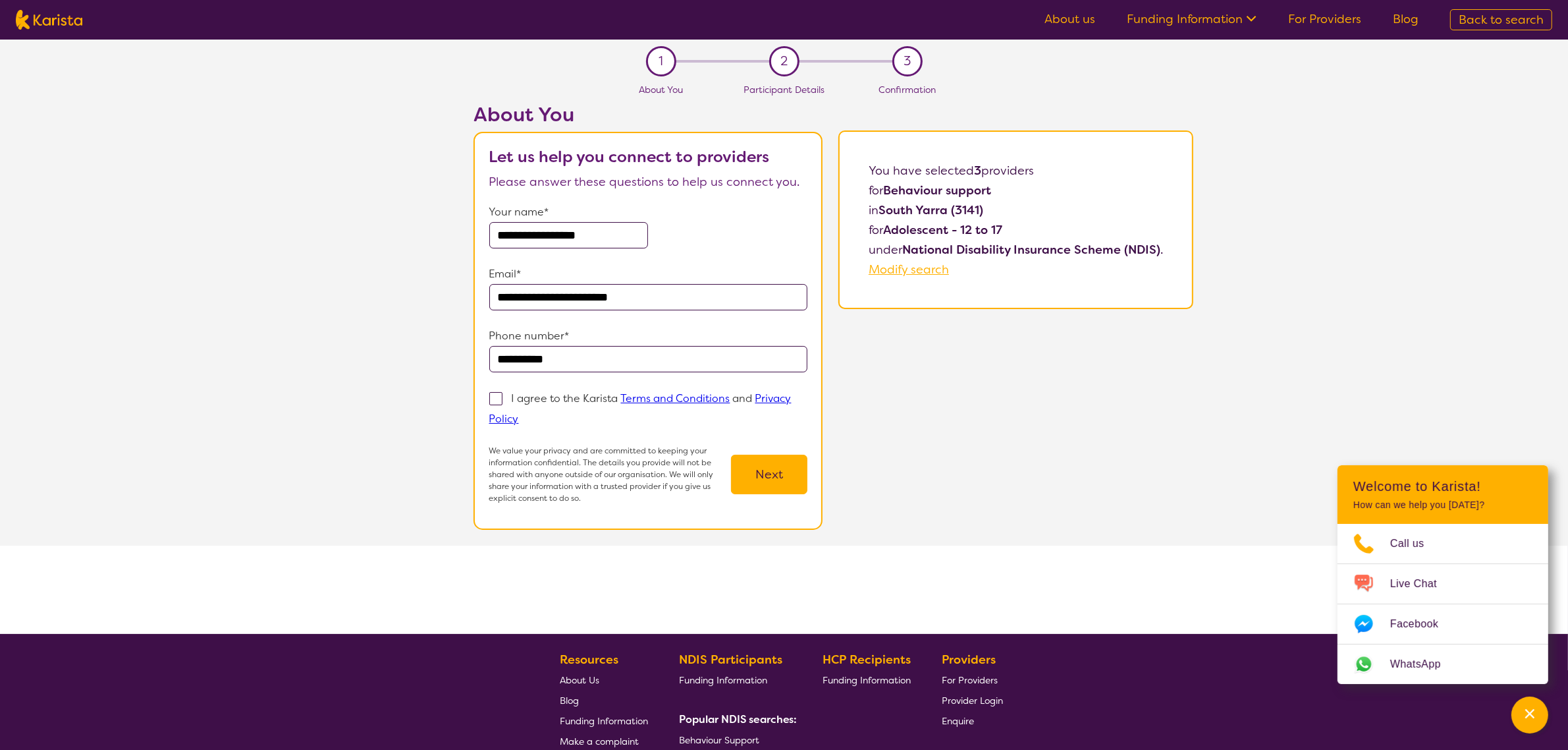
click at [494, 393] on span at bounding box center [496, 399] width 13 height 13
click at [519, 414] on input "I agree to the Karista Terms and Conditions and Privacy Policy" at bounding box center [523, 417] width 9 height 9
checkbox input "true"
click at [779, 479] on button "Next" at bounding box center [769, 474] width 76 height 40
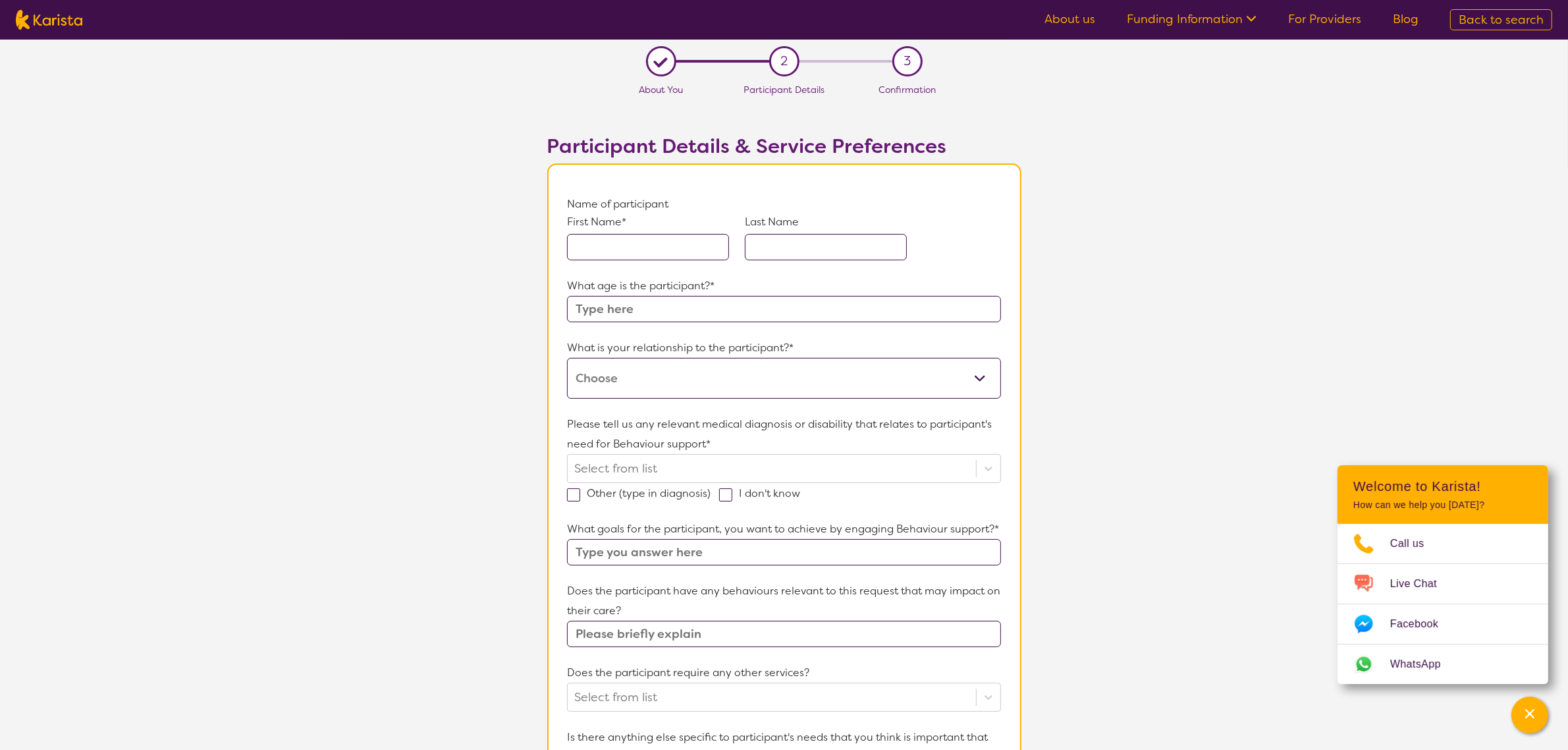
click at [660, 254] on input "text" at bounding box center [648, 247] width 162 height 26
type input "[PERSON_NAME]"
type input "Bodinnar"
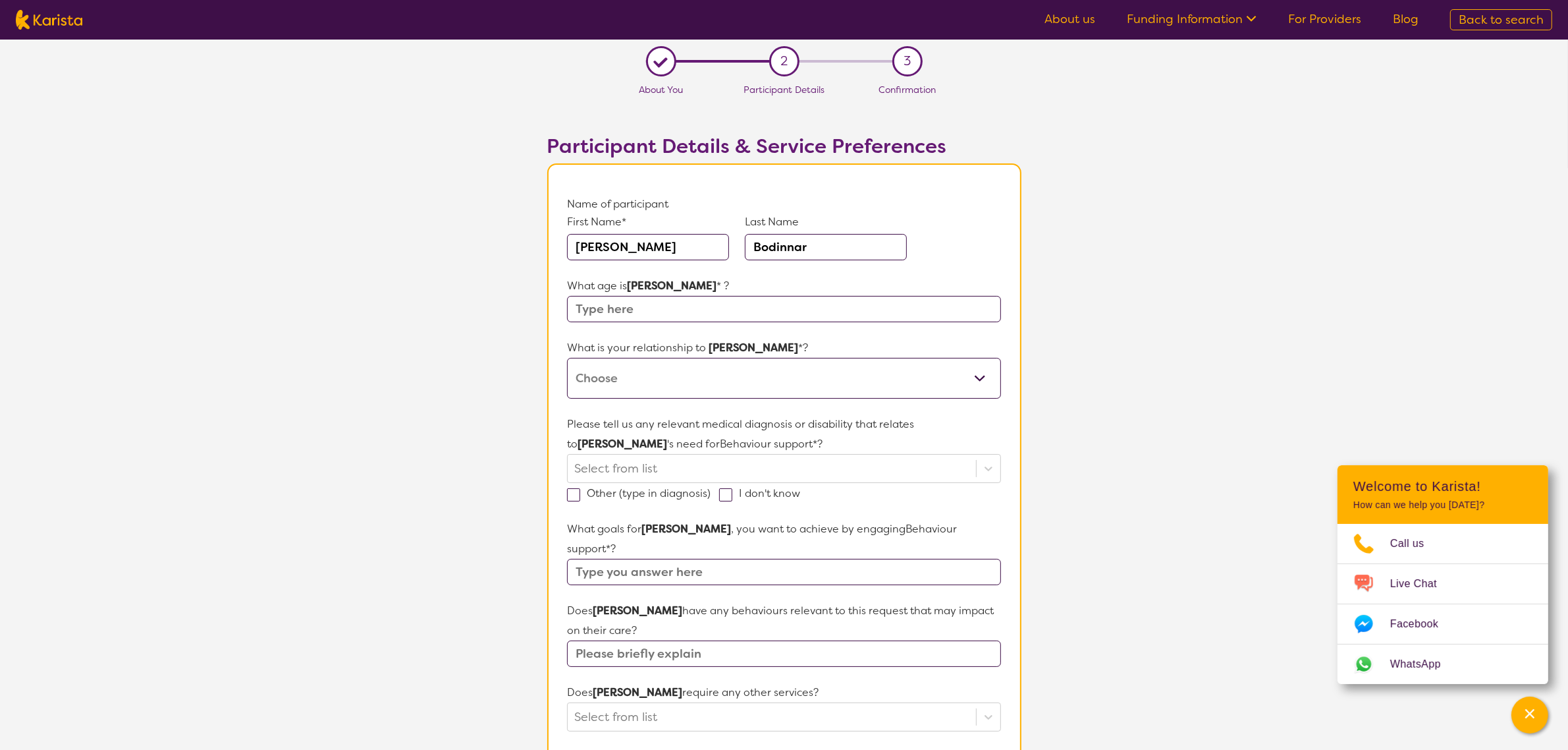
drag, startPoint x: 654, startPoint y: 302, endPoint x: 686, endPoint y: 305, distance: 32.1
click at [654, 303] on input "text" at bounding box center [784, 308] width 434 height 26
drag, startPoint x: 676, startPoint y: 245, endPoint x: 442, endPoint y: 198, distance: 238.7
click at [442, 198] on section "L About You 2 Participant Details 3 Confirmation Participant Details & Service …" at bounding box center [784, 629] width 1568 height 1181
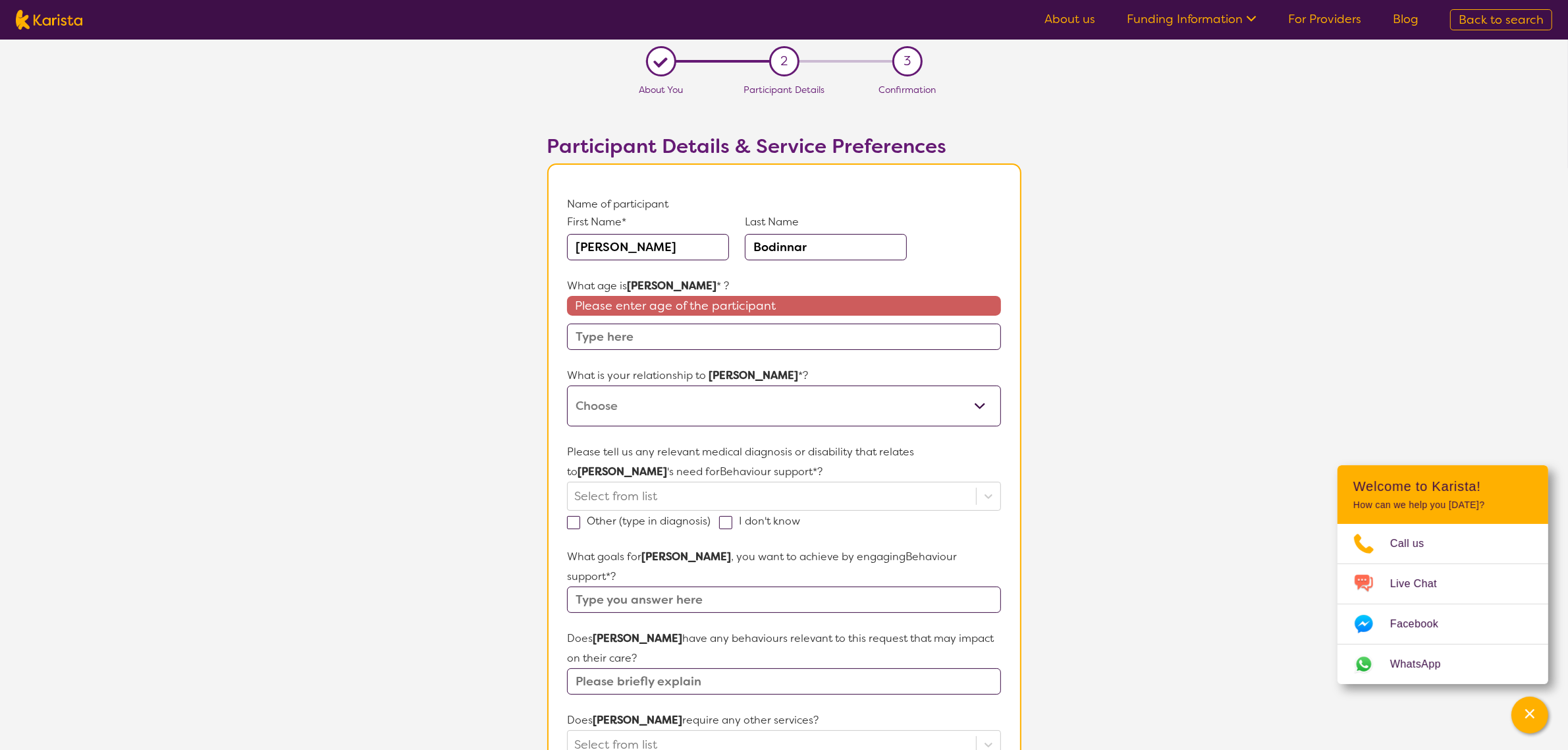
type input "[PERSON_NAME]"
click at [537, 172] on section "Participant Details & Service Preferences Name of participant First Name* [PERS…" at bounding box center [784, 676] width 506 height 1145
click at [648, 334] on input "text" at bounding box center [784, 336] width 434 height 26
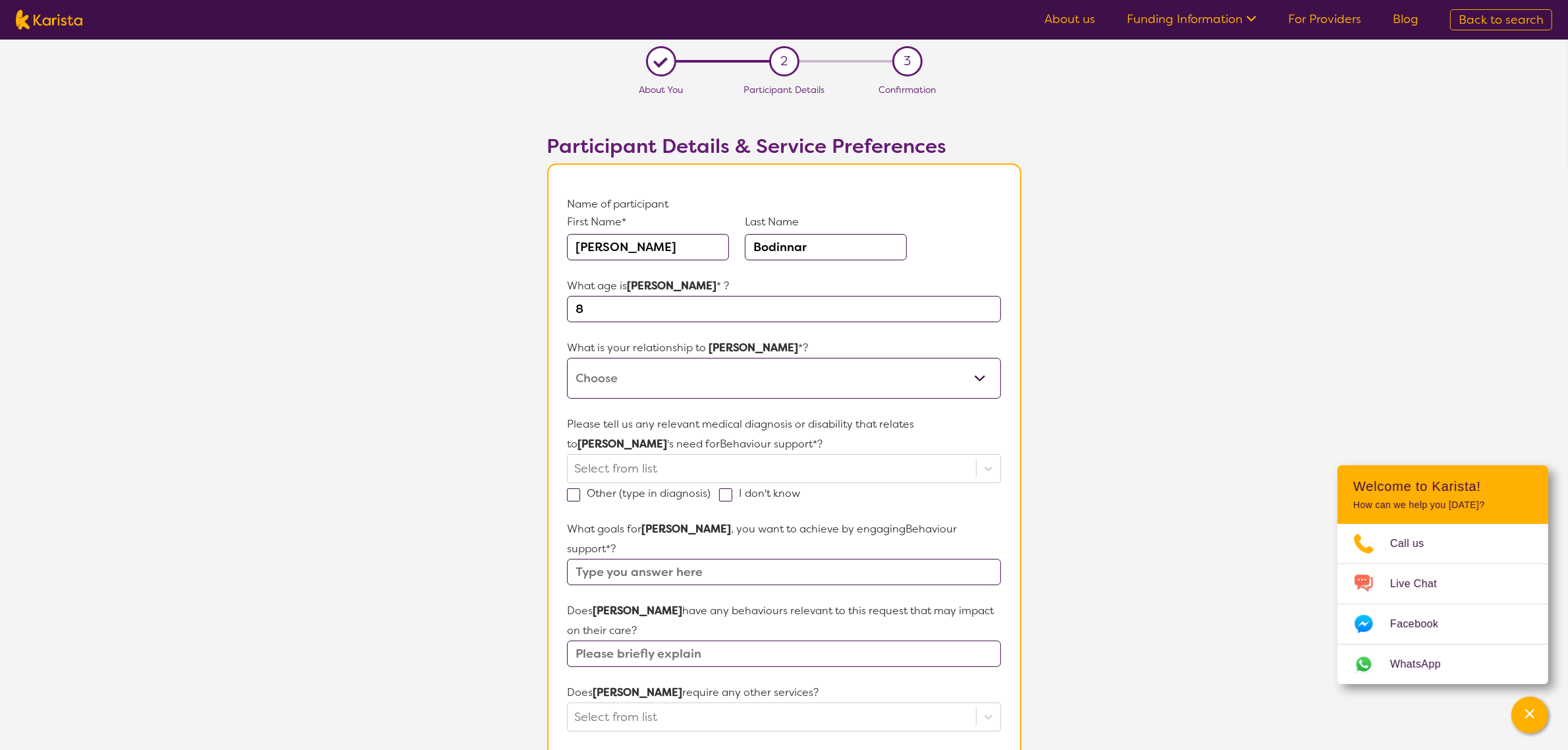
type input "8"
click at [421, 404] on section "L About You 2 Participant Details 3 Confirmation Participant Details & Service …" at bounding box center [784, 629] width 1568 height 1181
click at [621, 373] on select "This request is for myself I am their parent I am their child I am their spouse…" at bounding box center [784, 378] width 434 height 40
select select "I am their parent"
click at [567, 358] on select "This request is for myself I am their parent I am their child I am their spouse…" at bounding box center [784, 378] width 434 height 40
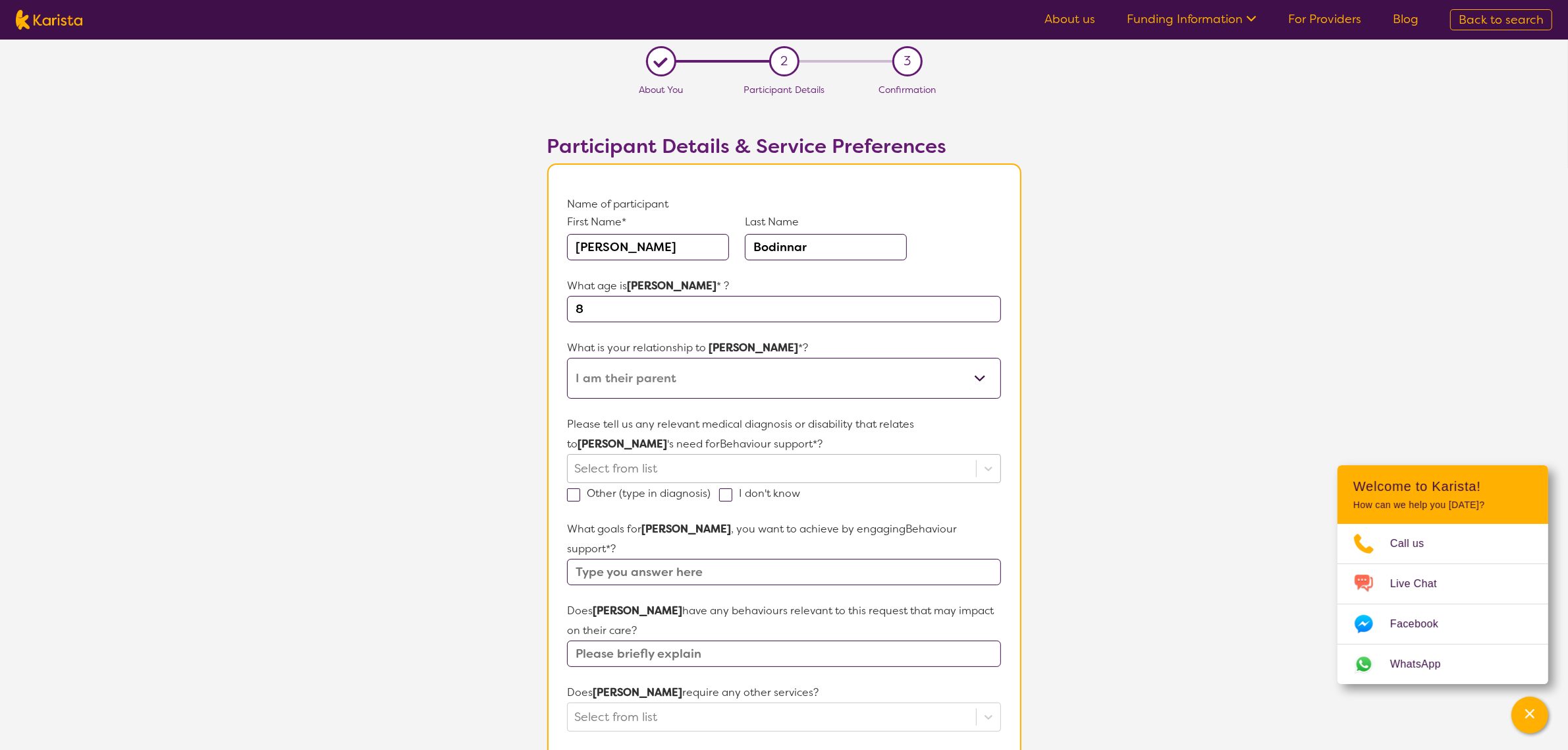
click at [678, 465] on div at bounding box center [771, 468] width 394 height 22
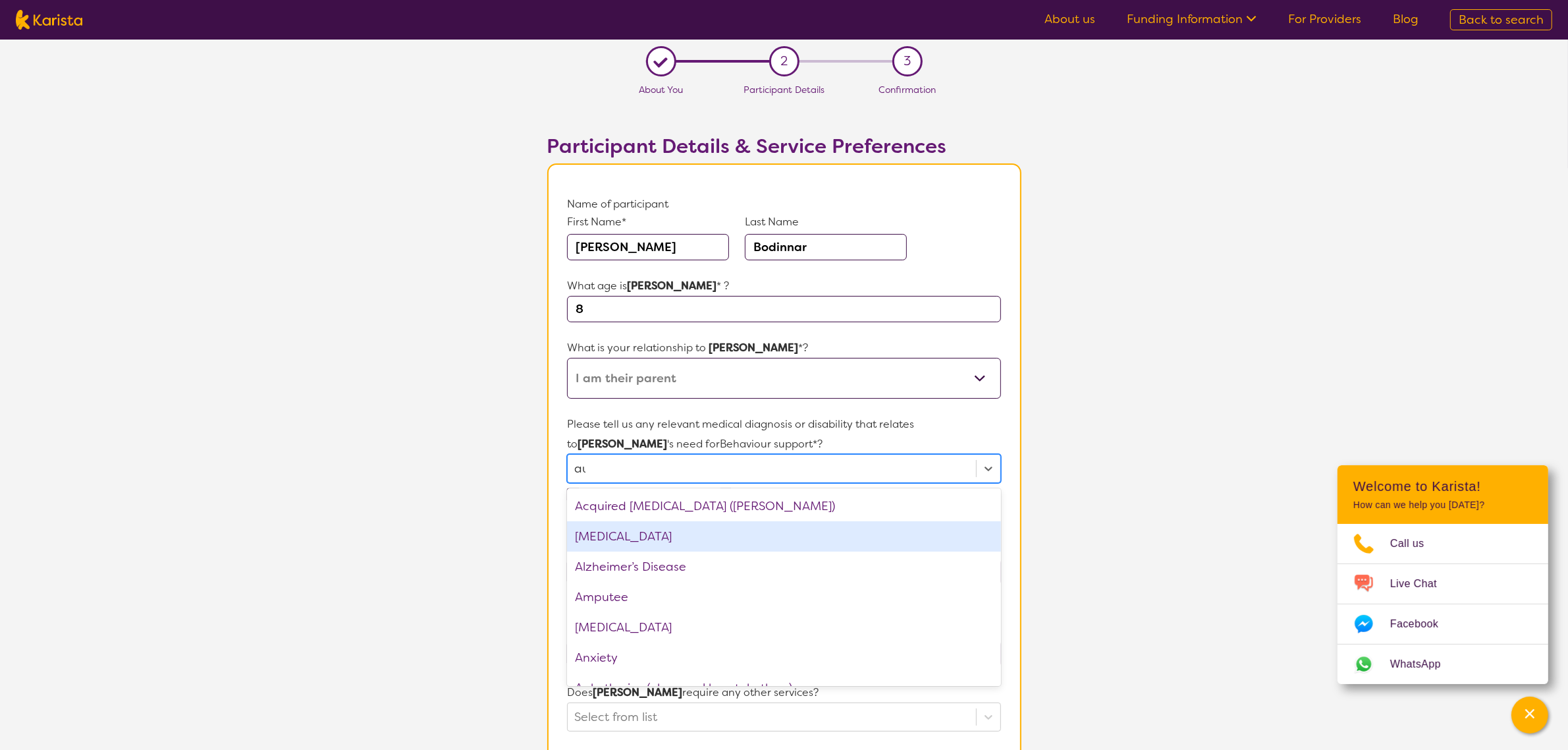
type input "aut"
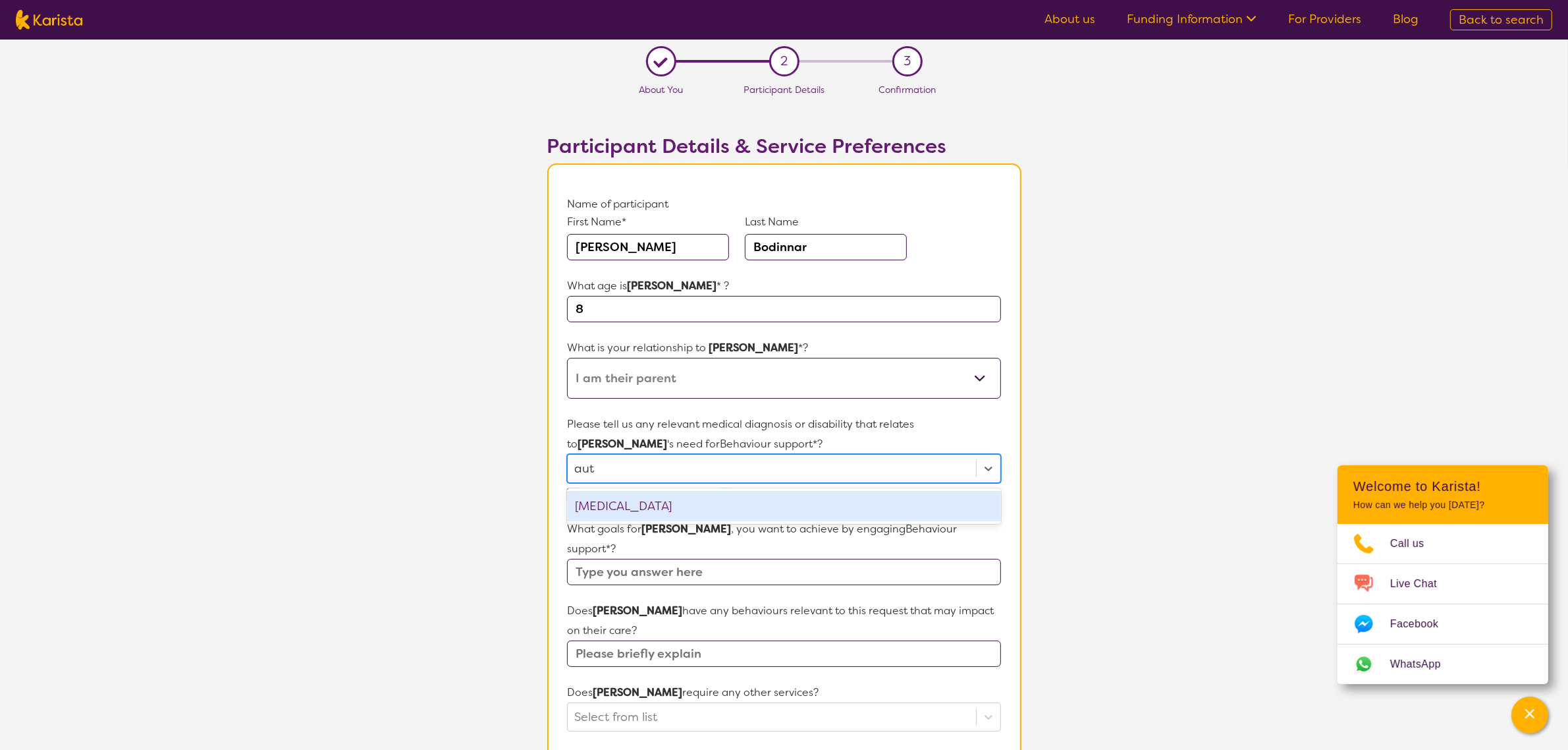
click at [708, 509] on div "[MEDICAL_DATA]" at bounding box center [784, 505] width 434 height 30
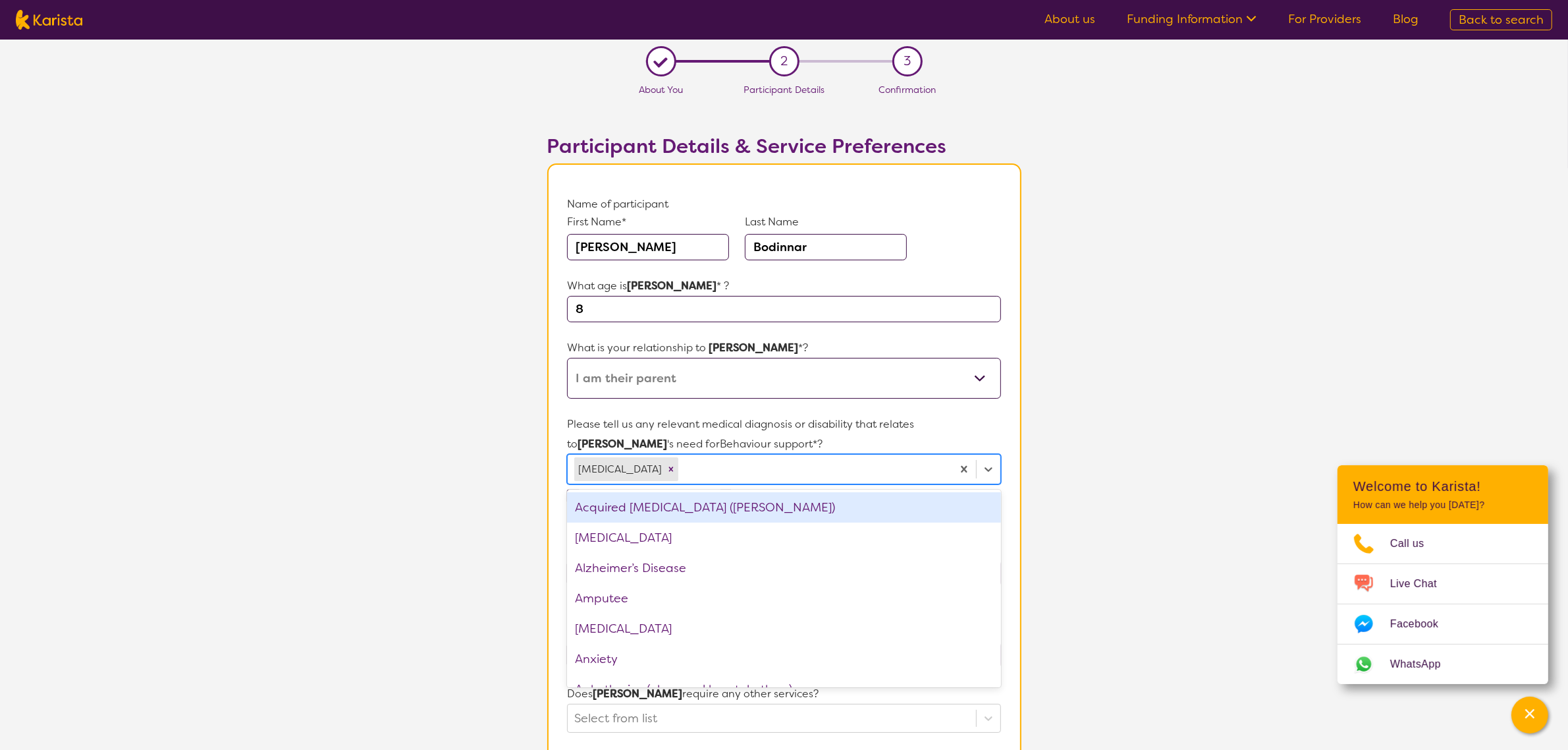
click at [716, 530] on div "[MEDICAL_DATA]" at bounding box center [784, 537] width 434 height 30
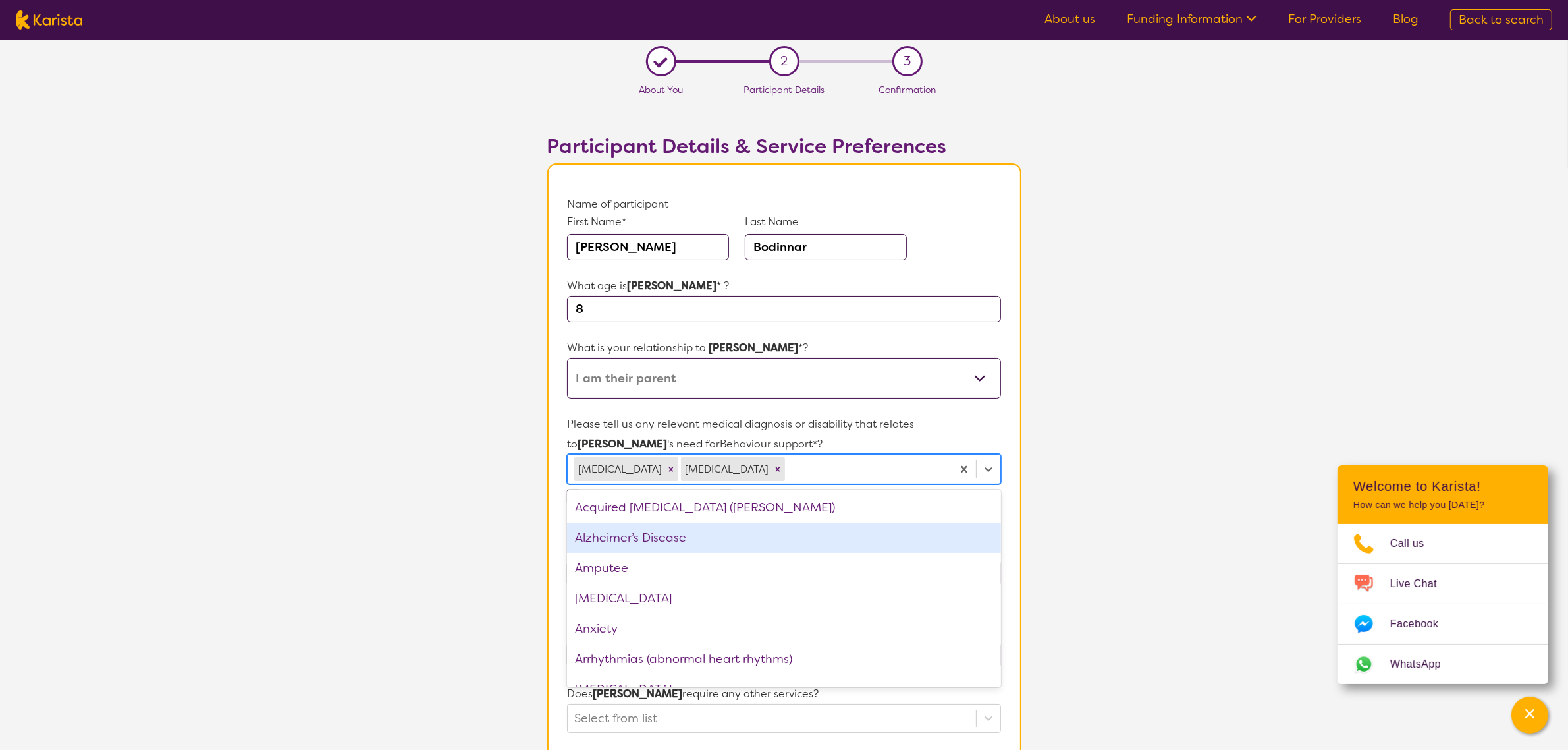
click at [452, 512] on section "L About You 2 Participant Details 3 Confirmation Participant Details & Service …" at bounding box center [784, 630] width 1568 height 1183
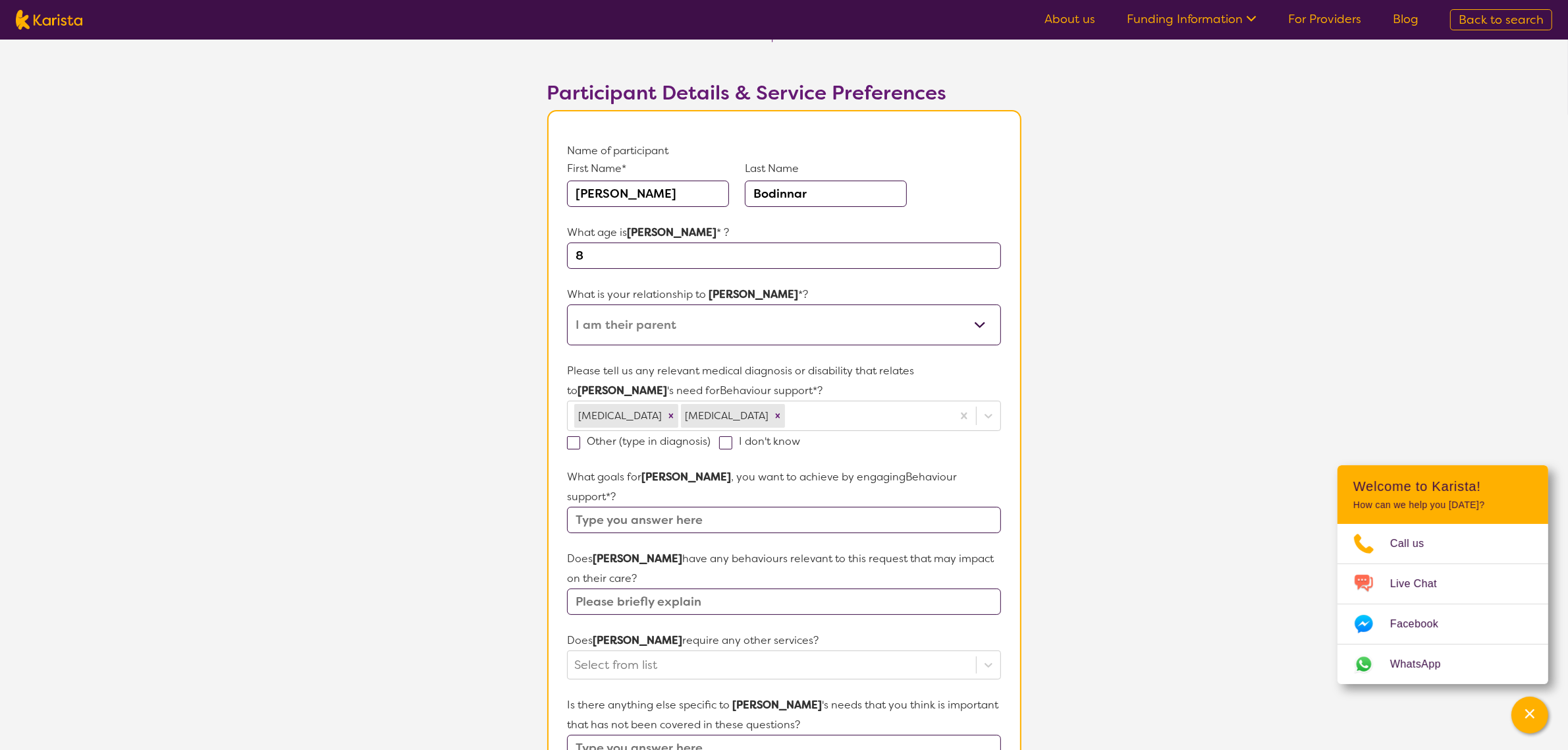
scroll to position [82, 0]
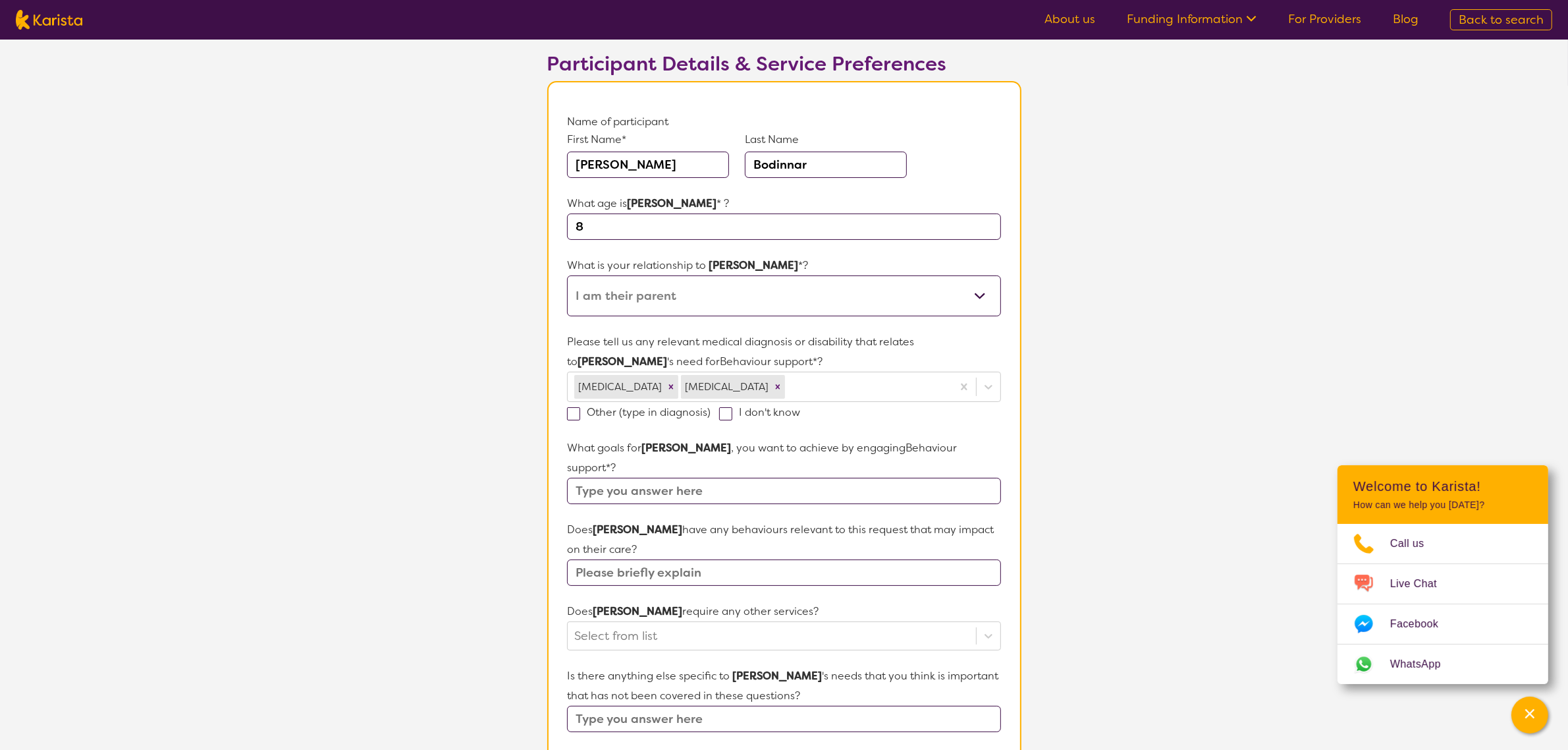
click at [594, 477] on input "text" at bounding box center [784, 490] width 434 height 26
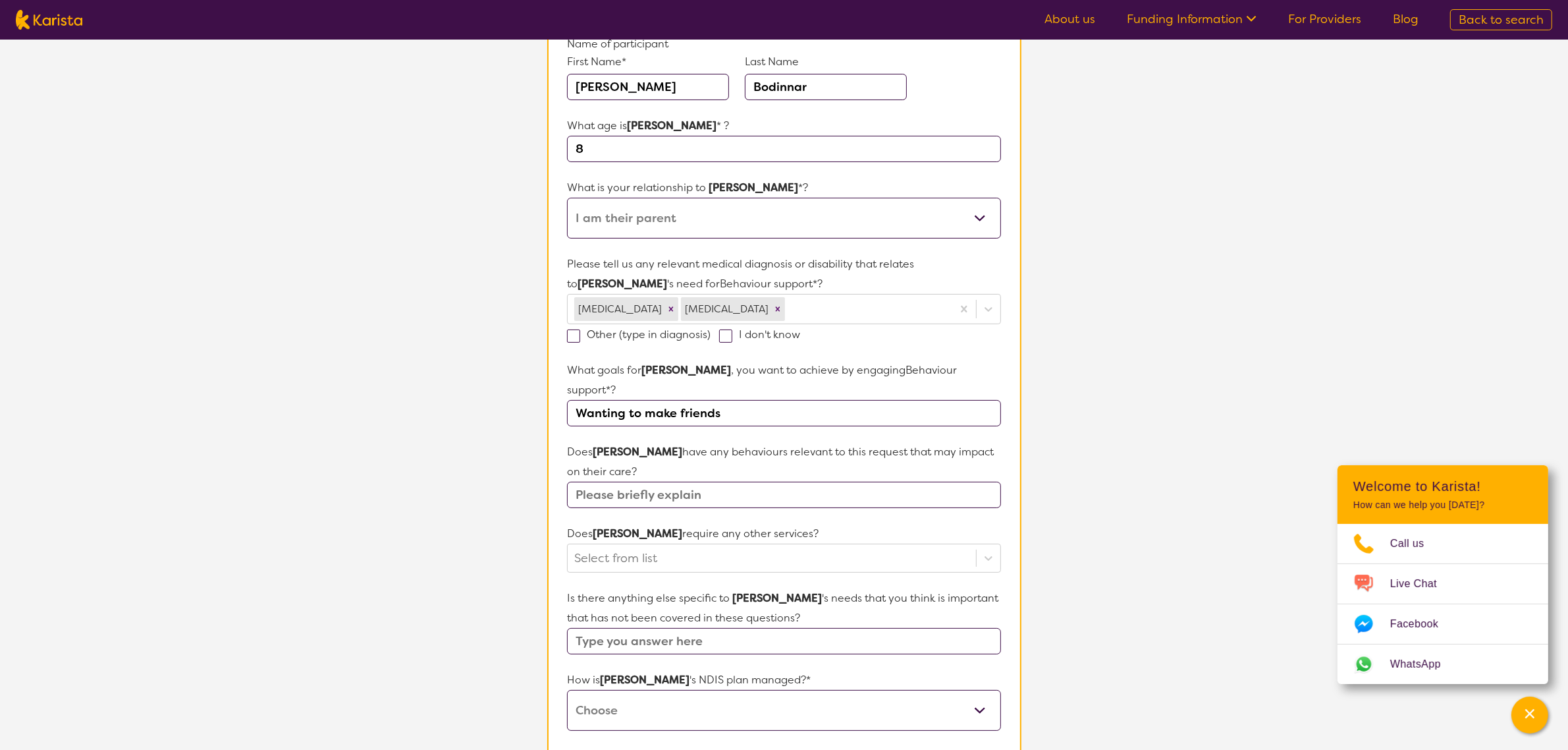
scroll to position [247, 0]
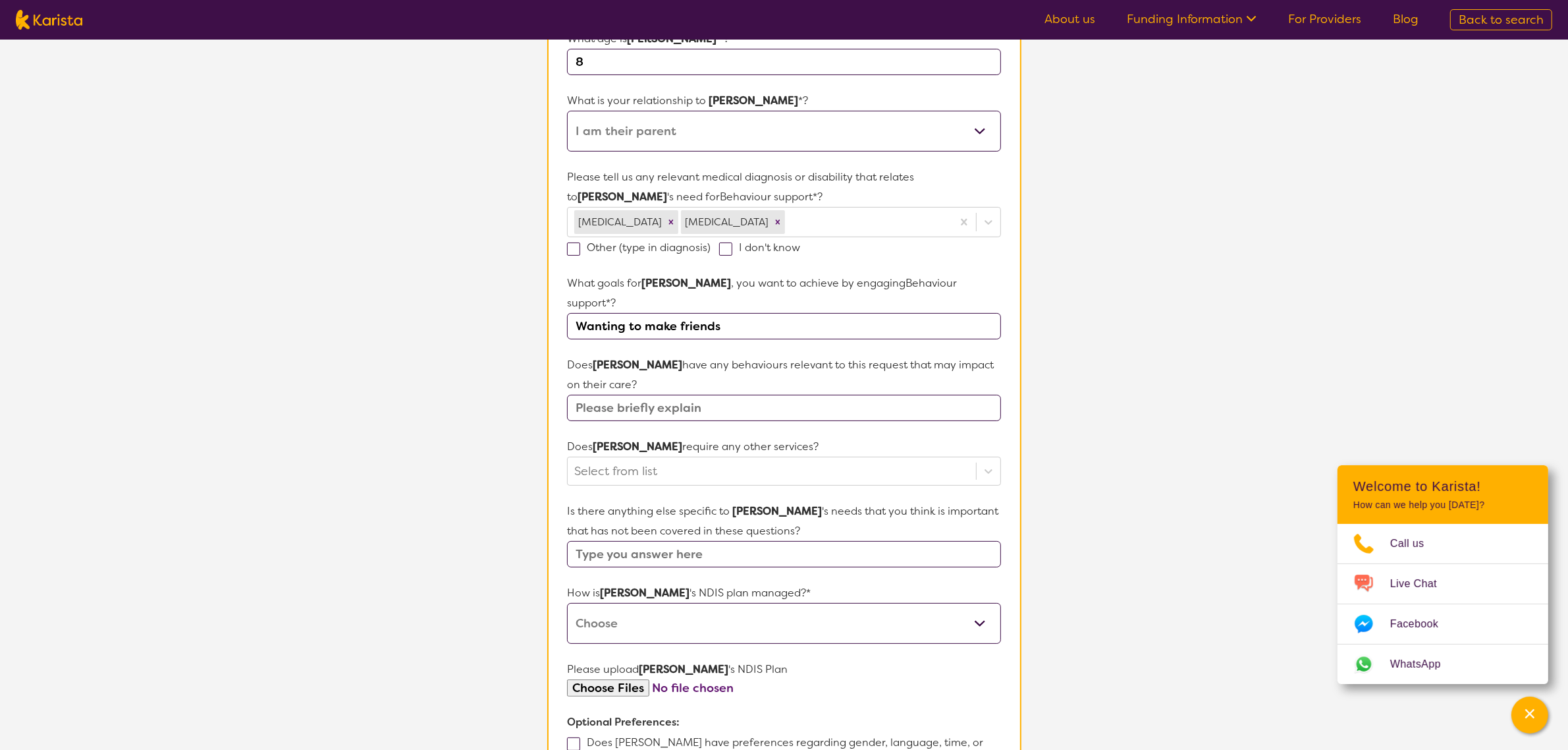
type input "Wanting to make friends"
click at [700, 394] on input "text" at bounding box center [784, 407] width 434 height 26
type input "yes when frustration"
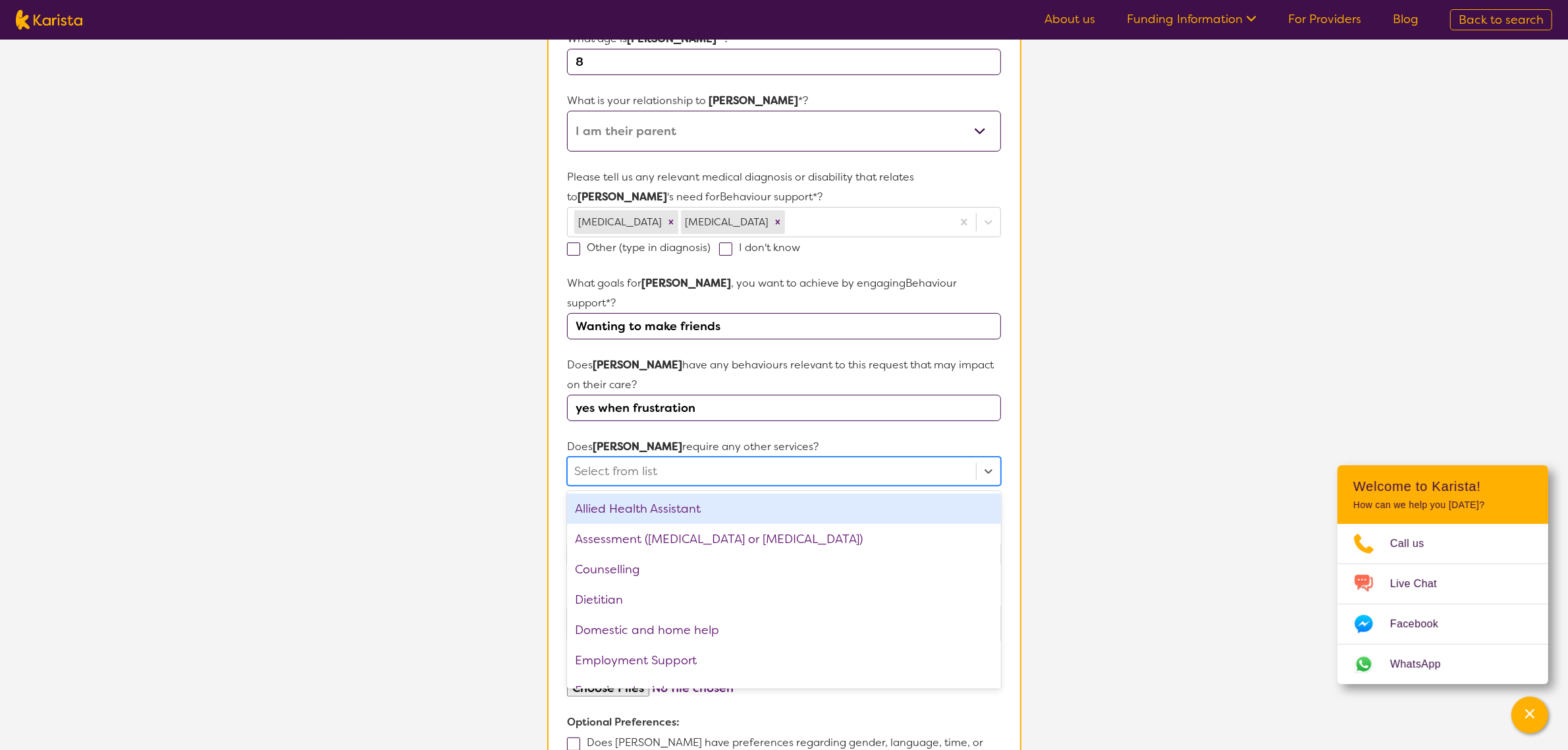
click at [648, 460] on div at bounding box center [771, 470] width 394 height 22
click at [716, 494] on div "Allied Health Assistant" at bounding box center [784, 508] width 434 height 30
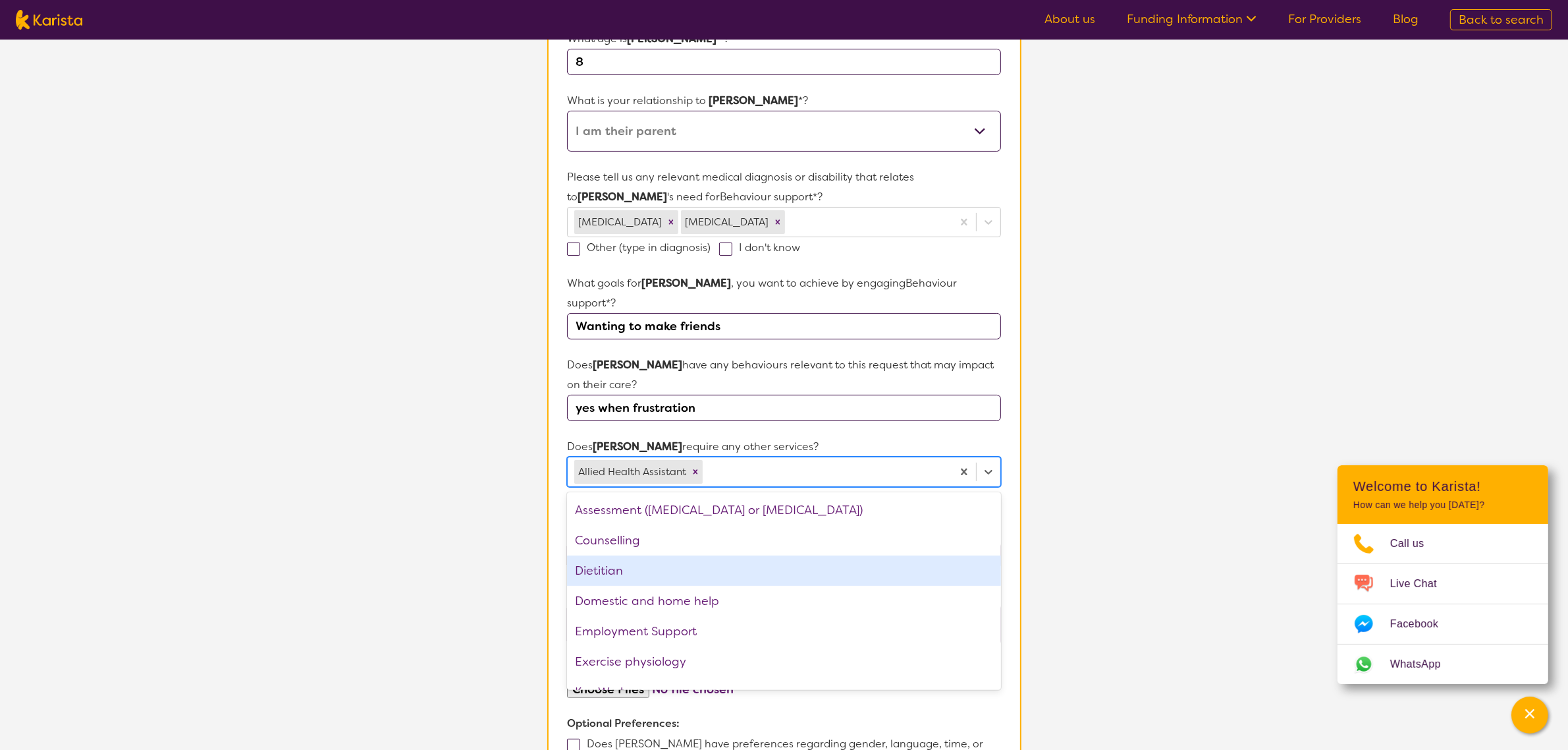
click at [703, 558] on div "Dietitian" at bounding box center [784, 570] width 434 height 30
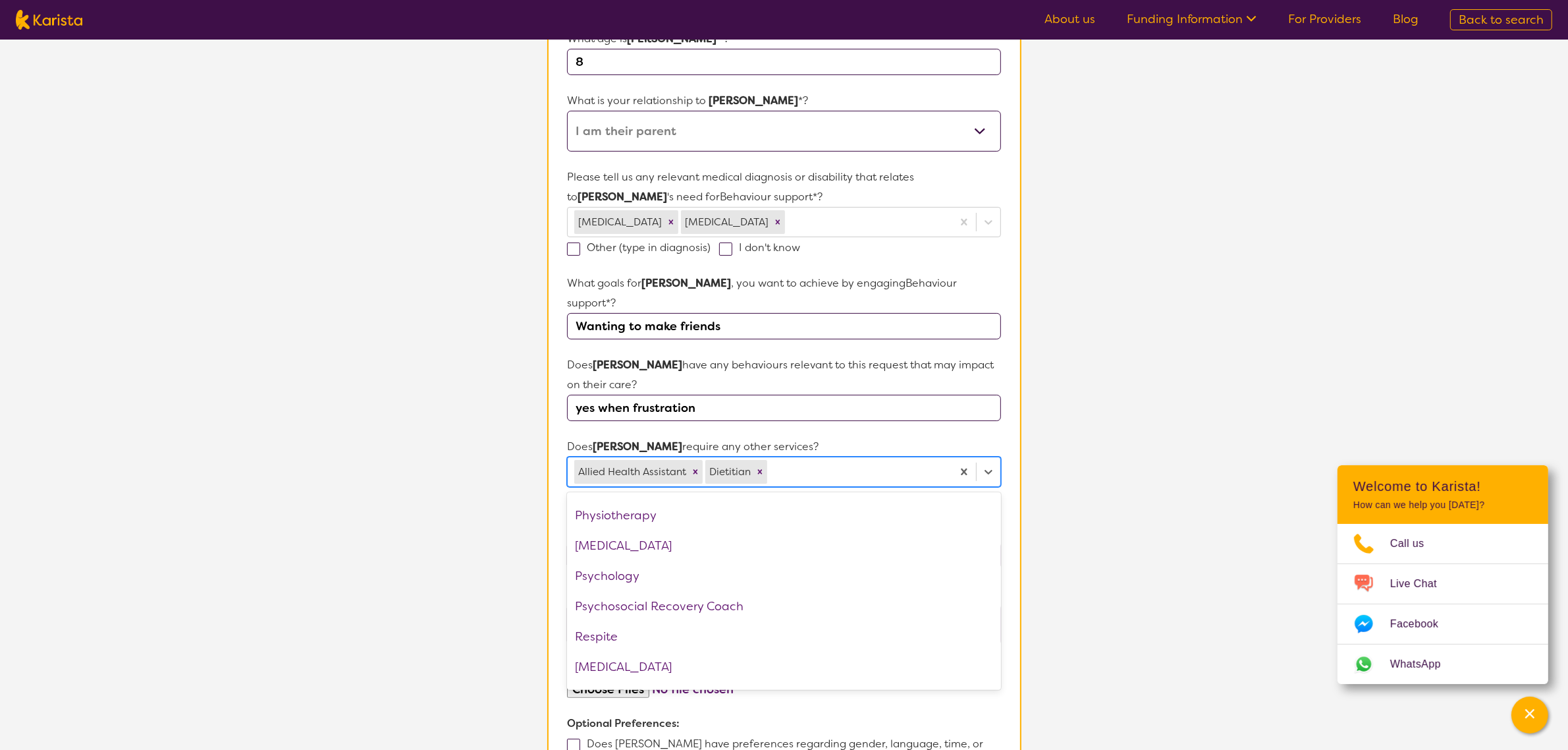
scroll to position [330, 0]
click at [678, 559] on div "Psychology" at bounding box center [784, 574] width 434 height 30
click at [450, 479] on section "L About You 2 Participant Details 3 Confirmation Participant Details & Service …" at bounding box center [784, 385] width 1568 height 1184
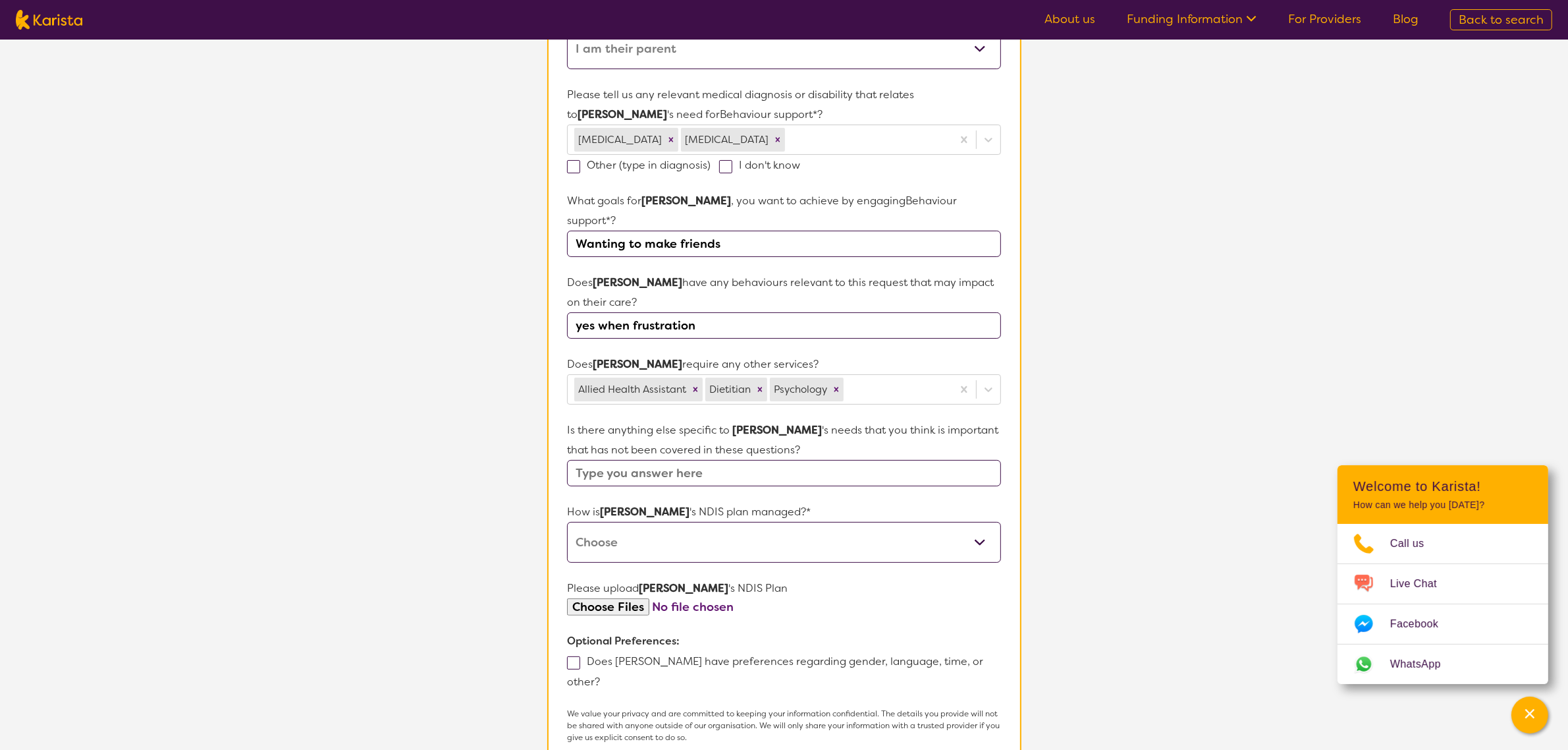
click at [680, 460] on input "text" at bounding box center [784, 472] width 434 height 26
type input "will only work with [DEMOGRAPHIC_DATA]"
click at [682, 524] on select "Self-managed NDIS plan Managed by a registered plan management provider (not th…" at bounding box center [784, 542] width 434 height 40
select select "Self Managed"
click at [567, 522] on select "Self-managed NDIS plan Managed by a registered plan management provider (not th…" at bounding box center [784, 542] width 434 height 40
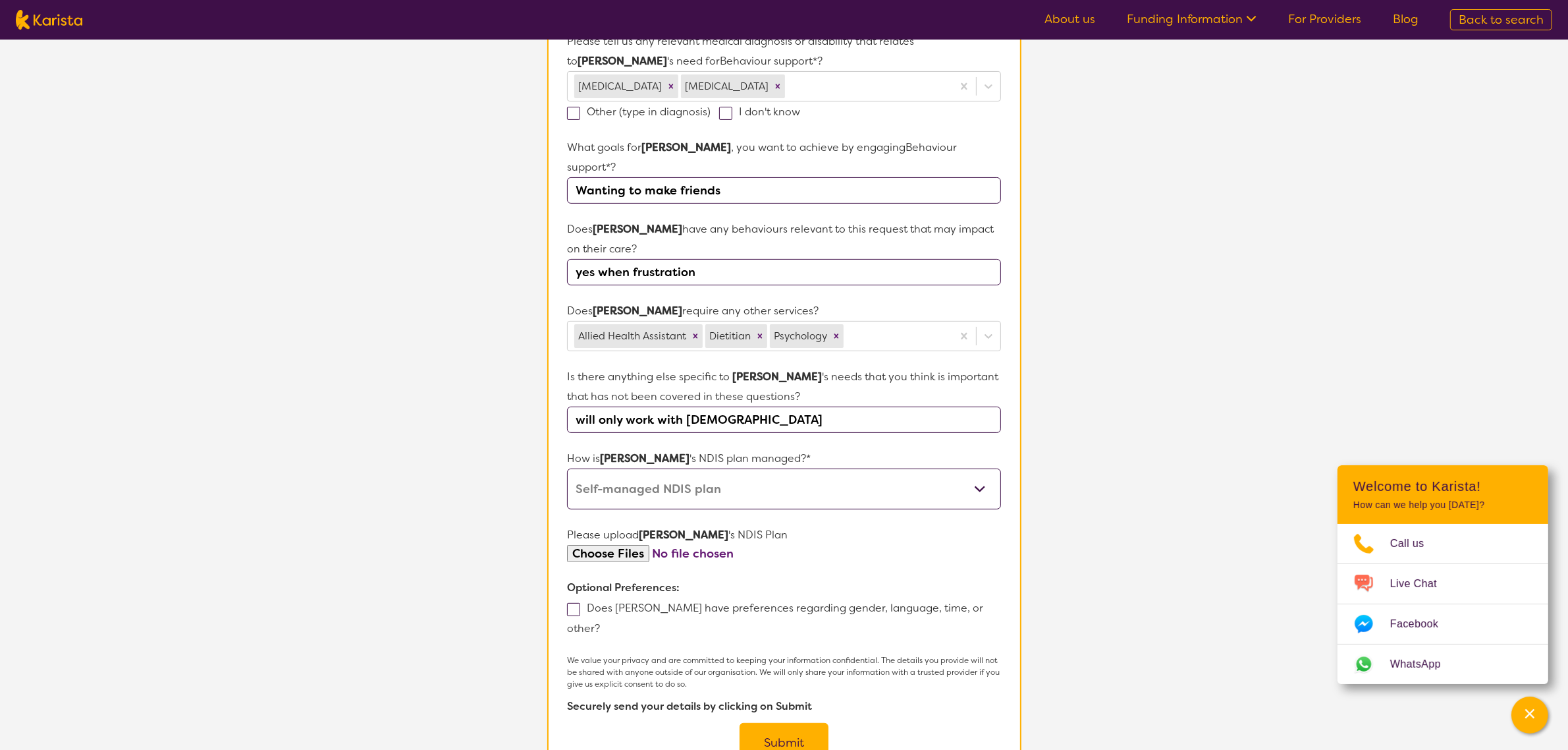
scroll to position [412, 0]
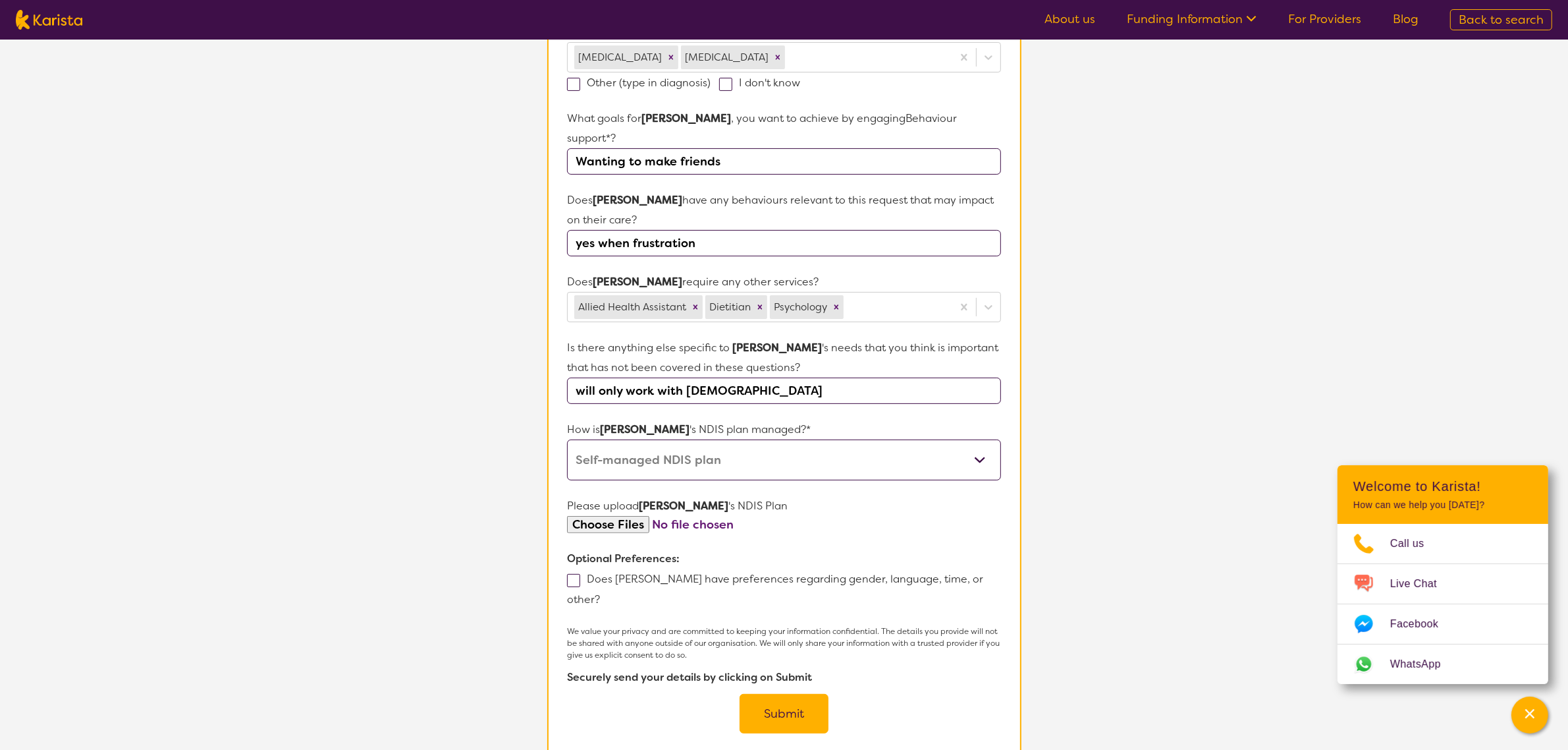
click at [608, 572] on label "Does [PERSON_NAME] have preferences regarding gender, language, time, or other?" at bounding box center [775, 589] width 416 height 35
click at [608, 594] on input "Does [PERSON_NAME] have preferences regarding gender, language, time, or other?" at bounding box center [604, 598] width 9 height 9
checkbox input "true"
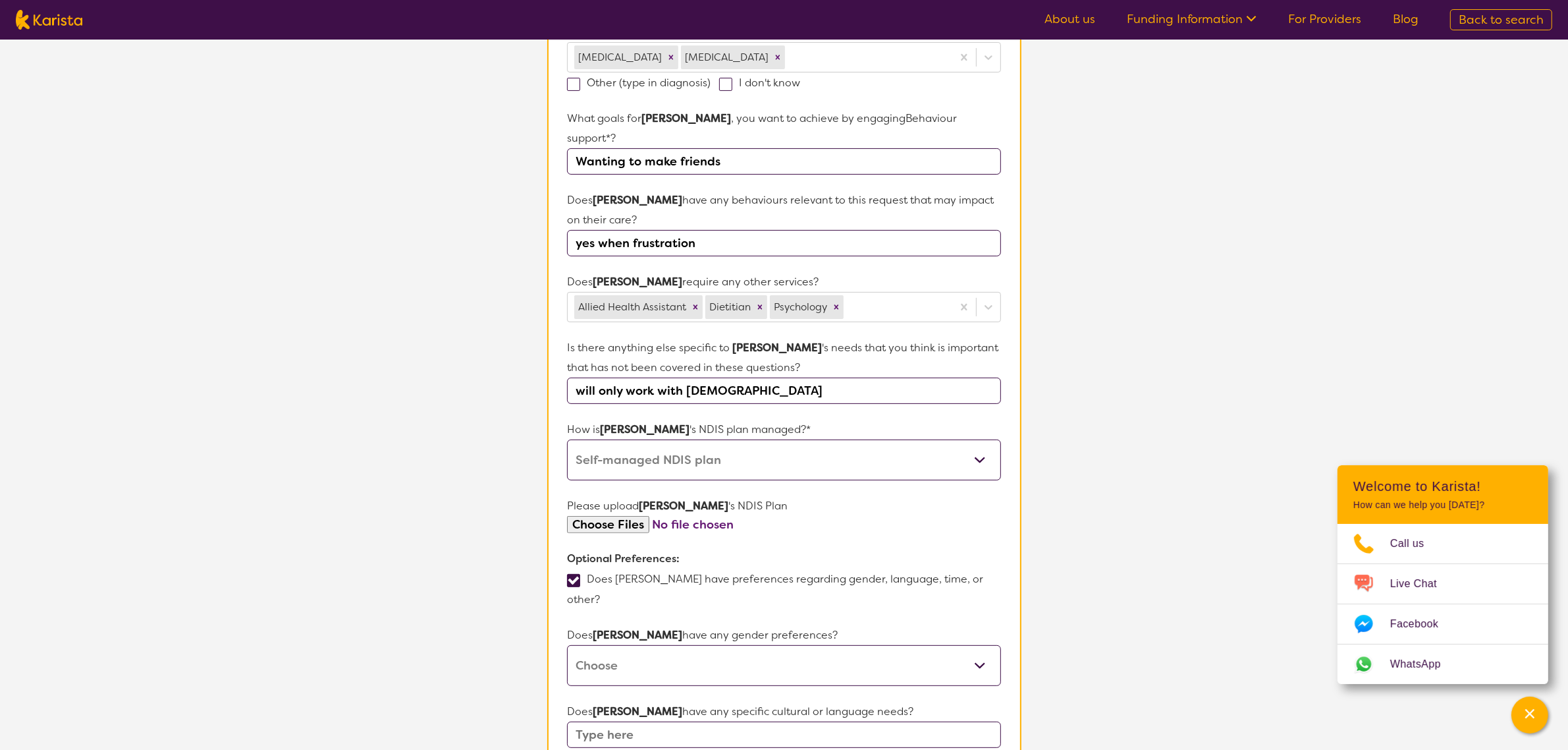
scroll to position [658, 0]
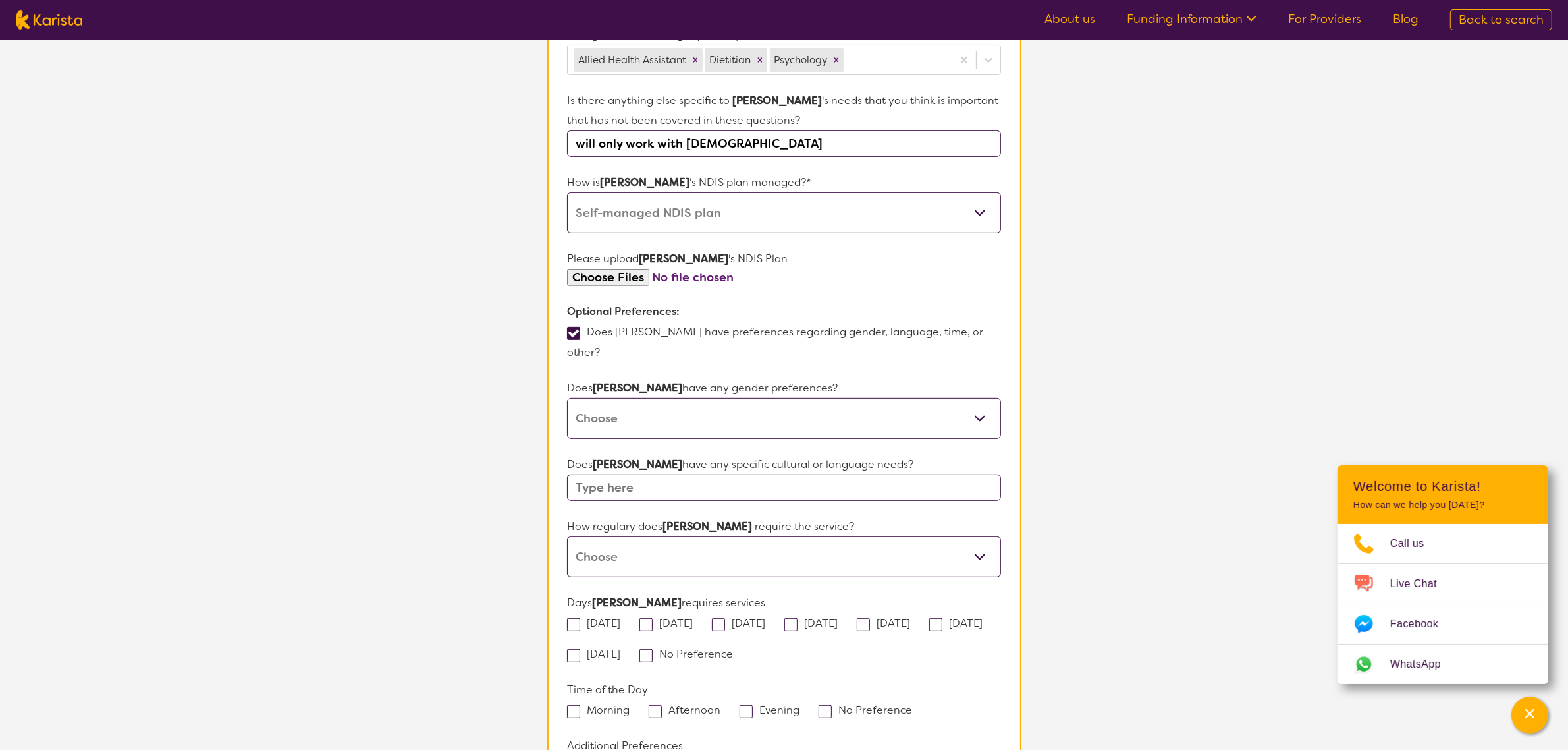
click at [633, 398] on select "[DEMOGRAPHIC_DATA] [DEMOGRAPHIC_DATA] Other No Preference" at bounding box center [784, 418] width 434 height 40
select select "[DEMOGRAPHIC_DATA]"
click at [567, 398] on select "[DEMOGRAPHIC_DATA] [DEMOGRAPHIC_DATA] Other No Preference" at bounding box center [784, 418] width 434 height 40
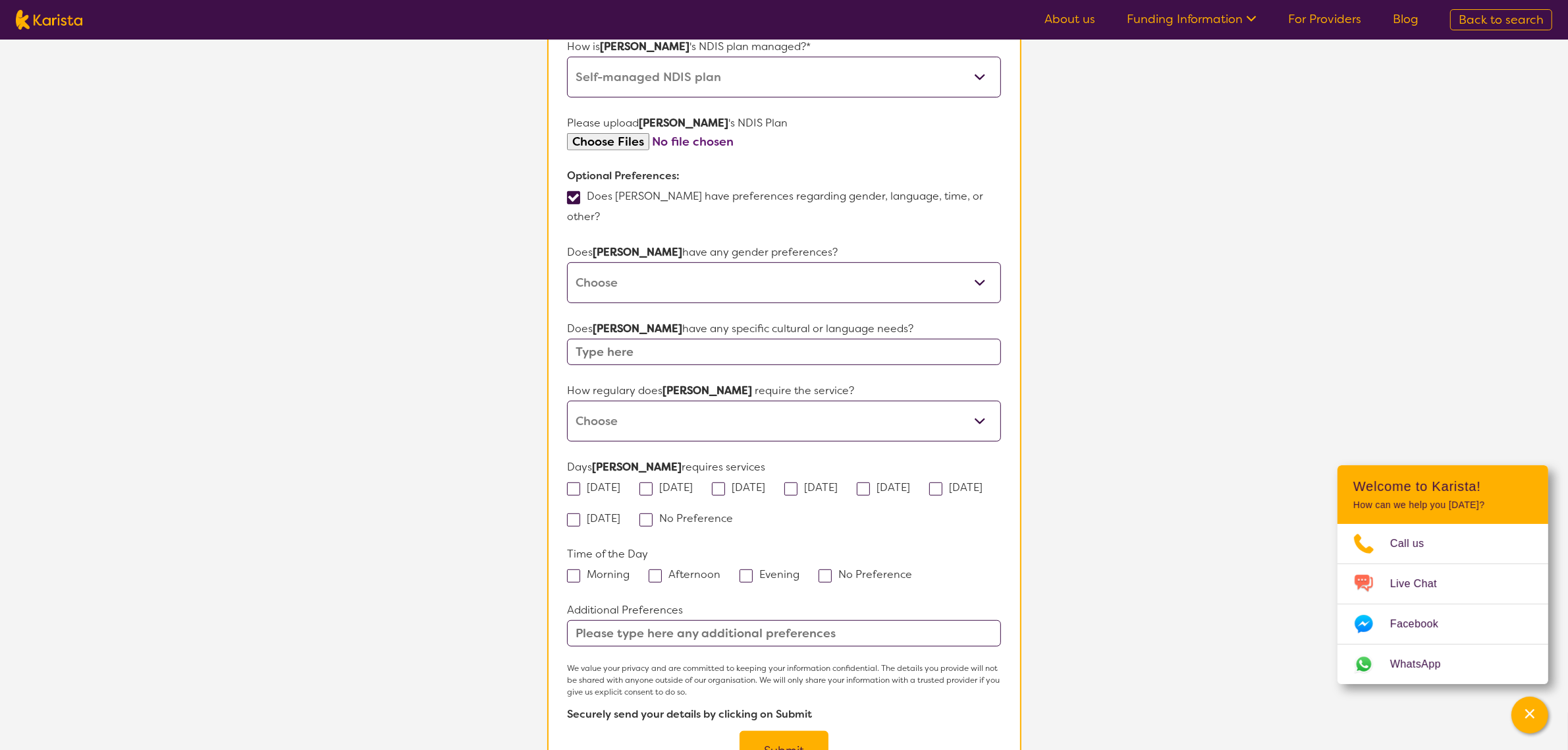
scroll to position [823, 0]
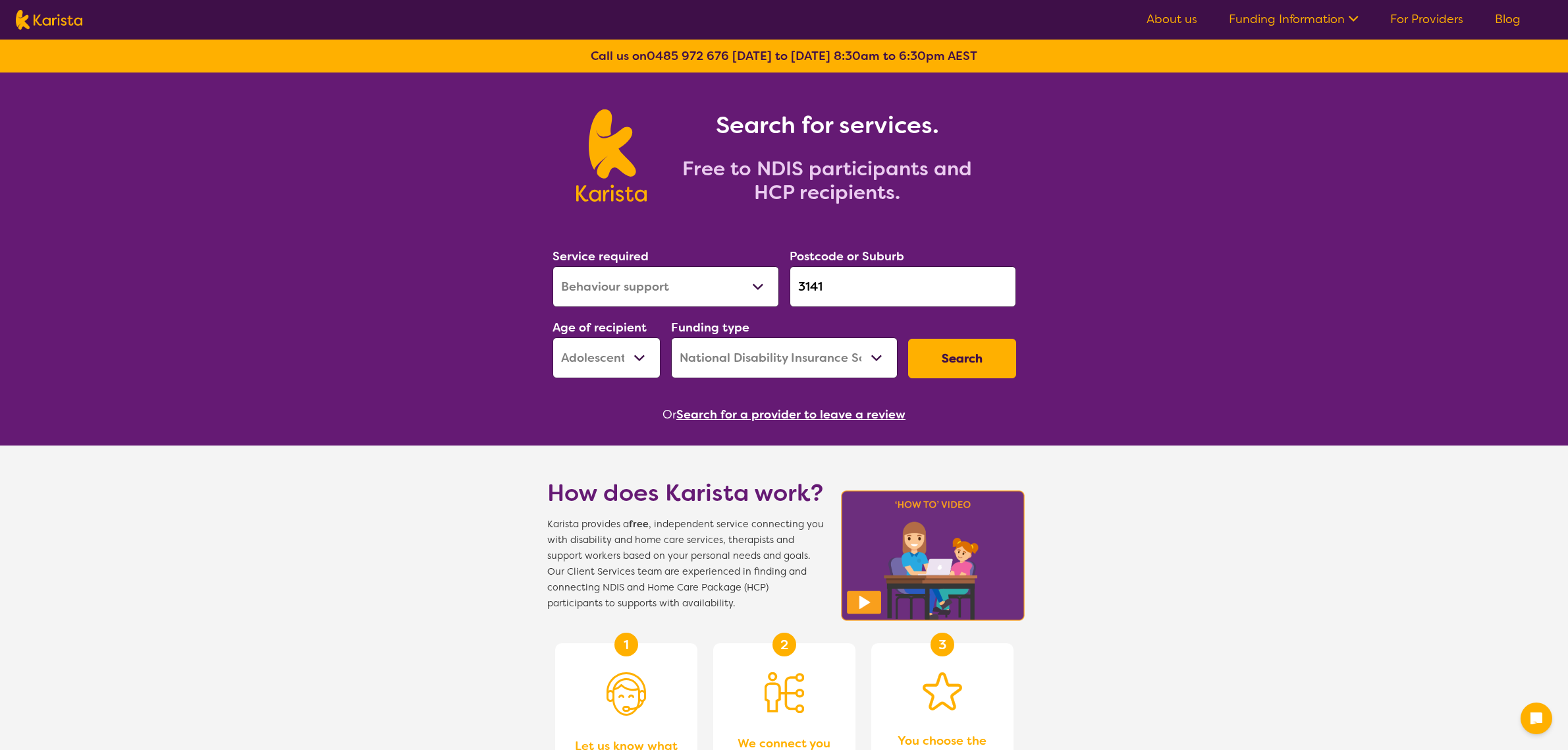
select select "Behaviour support"
select select "AS"
select select "NDIS"
click at [760, 274] on div "Service required Allied Health Assistant Assessment ([MEDICAL_DATA] or [MEDICAL…" at bounding box center [784, 312] width 474 height 143
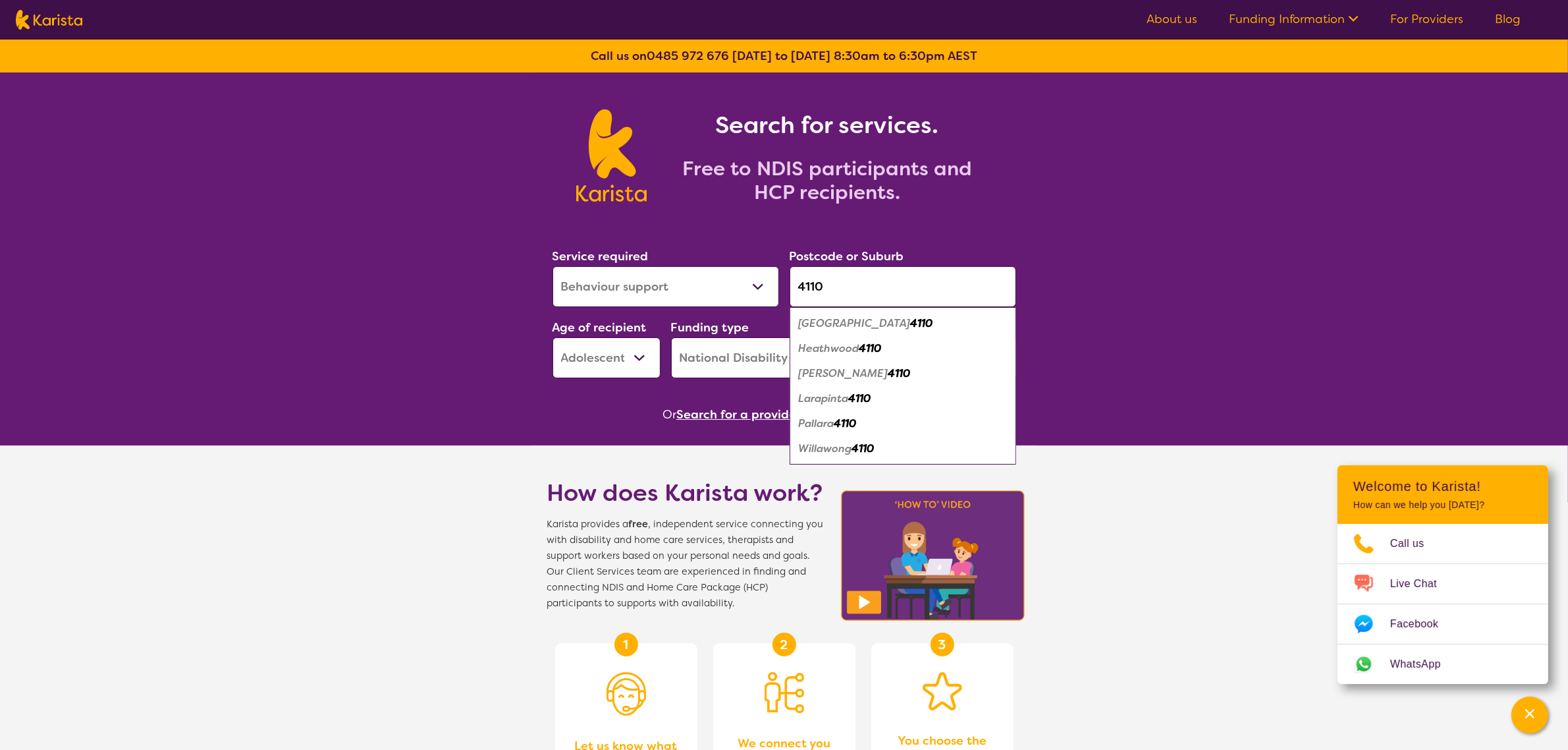
type input "4110"
click at [853, 324] on em "Acacia Ridge" at bounding box center [855, 323] width 112 height 13
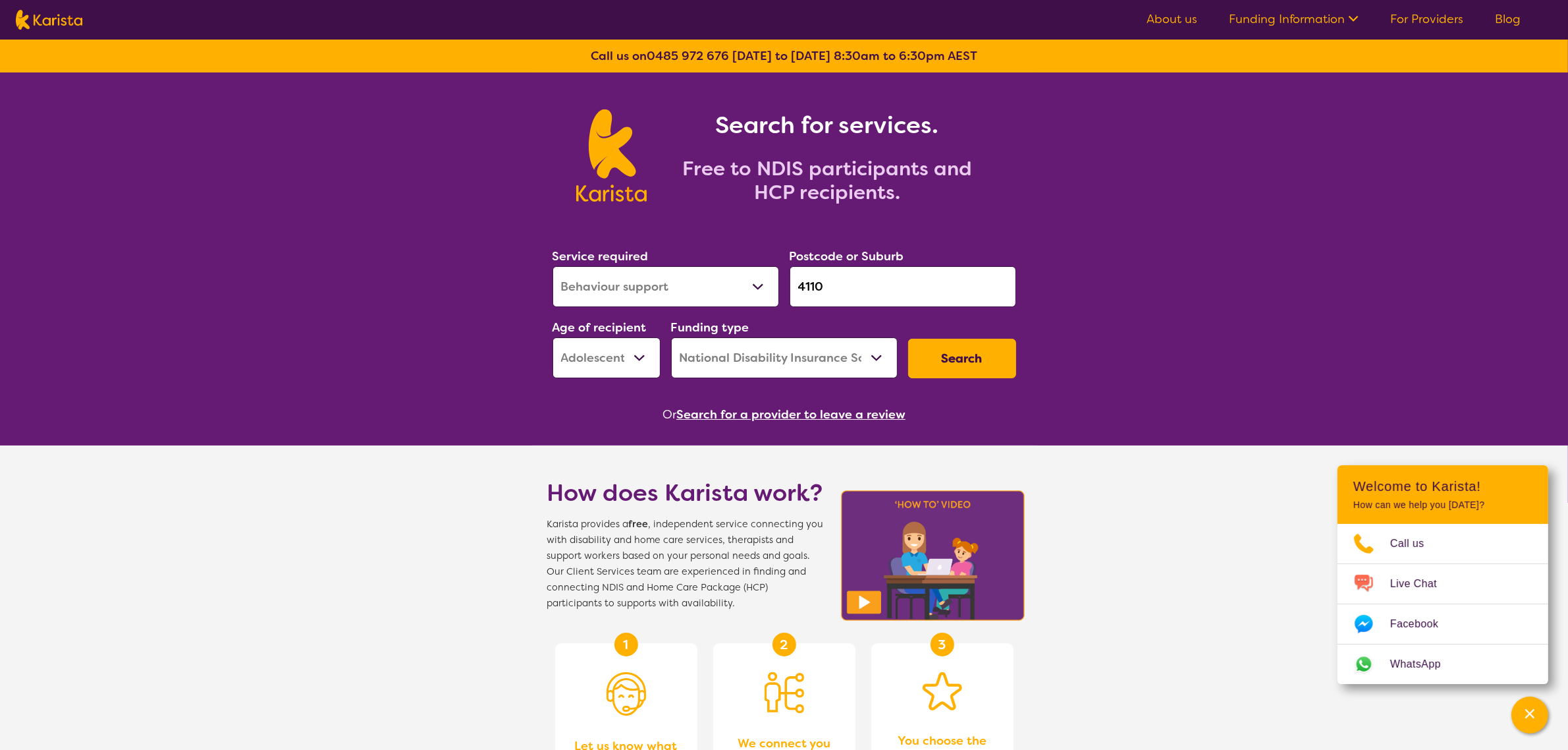
click at [735, 290] on select "Allied Health Assistant Assessment ([MEDICAL_DATA] or [MEDICAL_DATA]) Behaviour…" at bounding box center [665, 286] width 226 height 40
select select "Physiotherapy"
click at [552, 266] on select "Allied Health Assistant Assessment ([MEDICAL_DATA] or [MEDICAL_DATA]) Behaviour…" at bounding box center [665, 286] width 226 height 40
click at [598, 372] on select "Early Childhood - 0 to 9 Child - 10 to 11 Adolescent - 12 to 17 Adult - 18 to 6…" at bounding box center [606, 358] width 108 height 40
select select "AD"
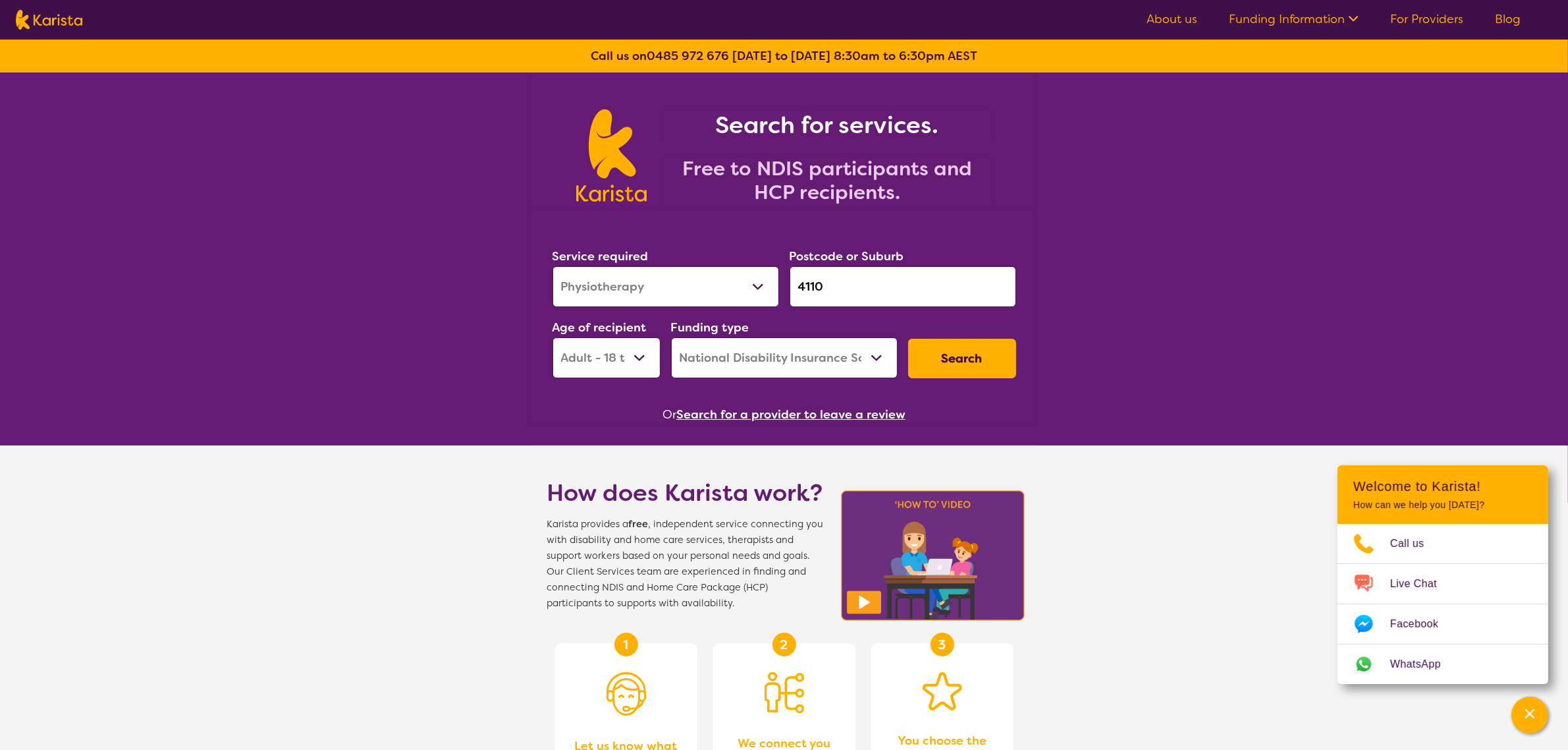
click at [552, 337] on select "Early Childhood - 0 to 9 Child - 10 to 11 Adolescent - 12 to 17 Adult - 18 to 6…" at bounding box center [606, 358] width 108 height 40
click at [950, 353] on button "Search" at bounding box center [962, 358] width 108 height 40
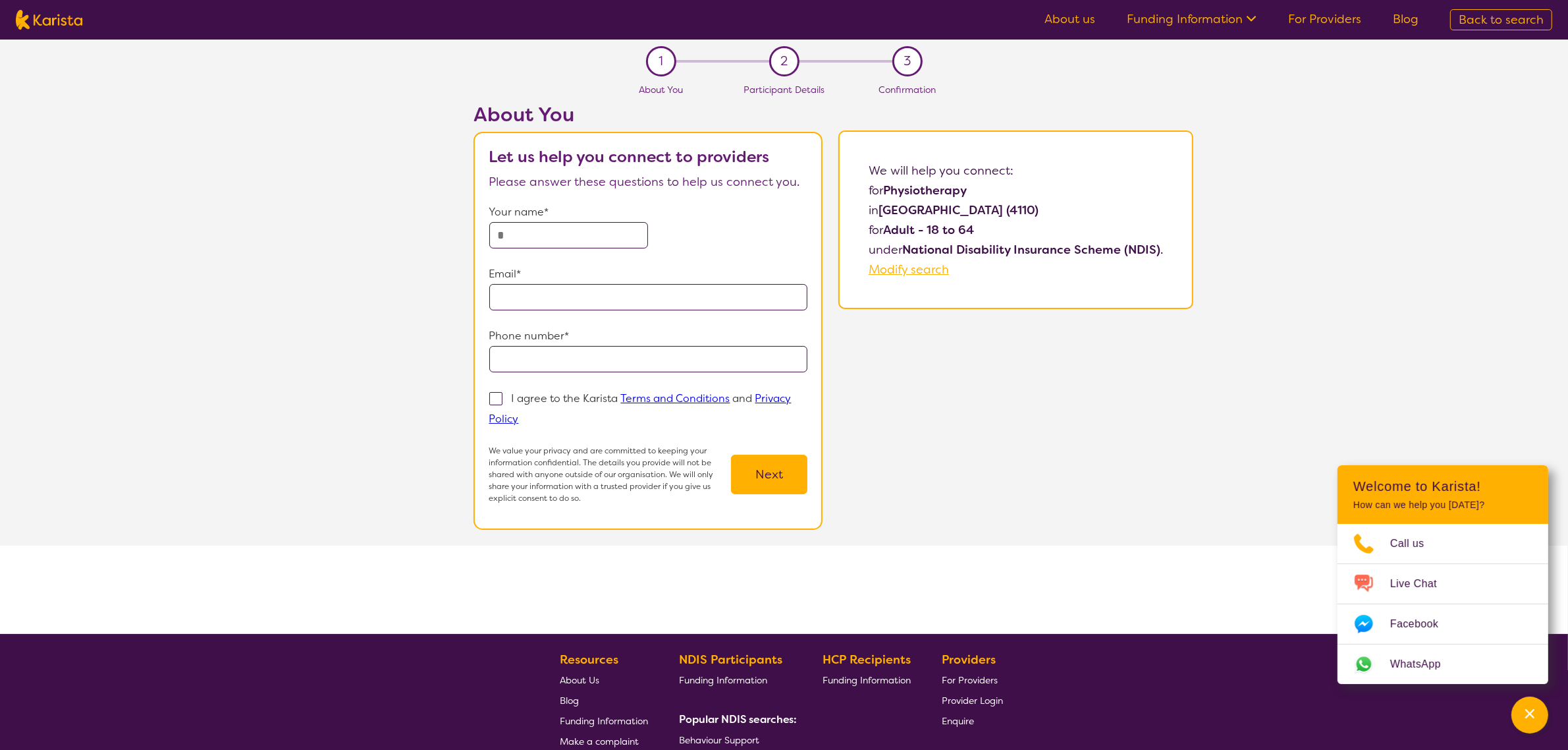
select select "Physiotherapy"
select select "AD"
select select "NDIS"
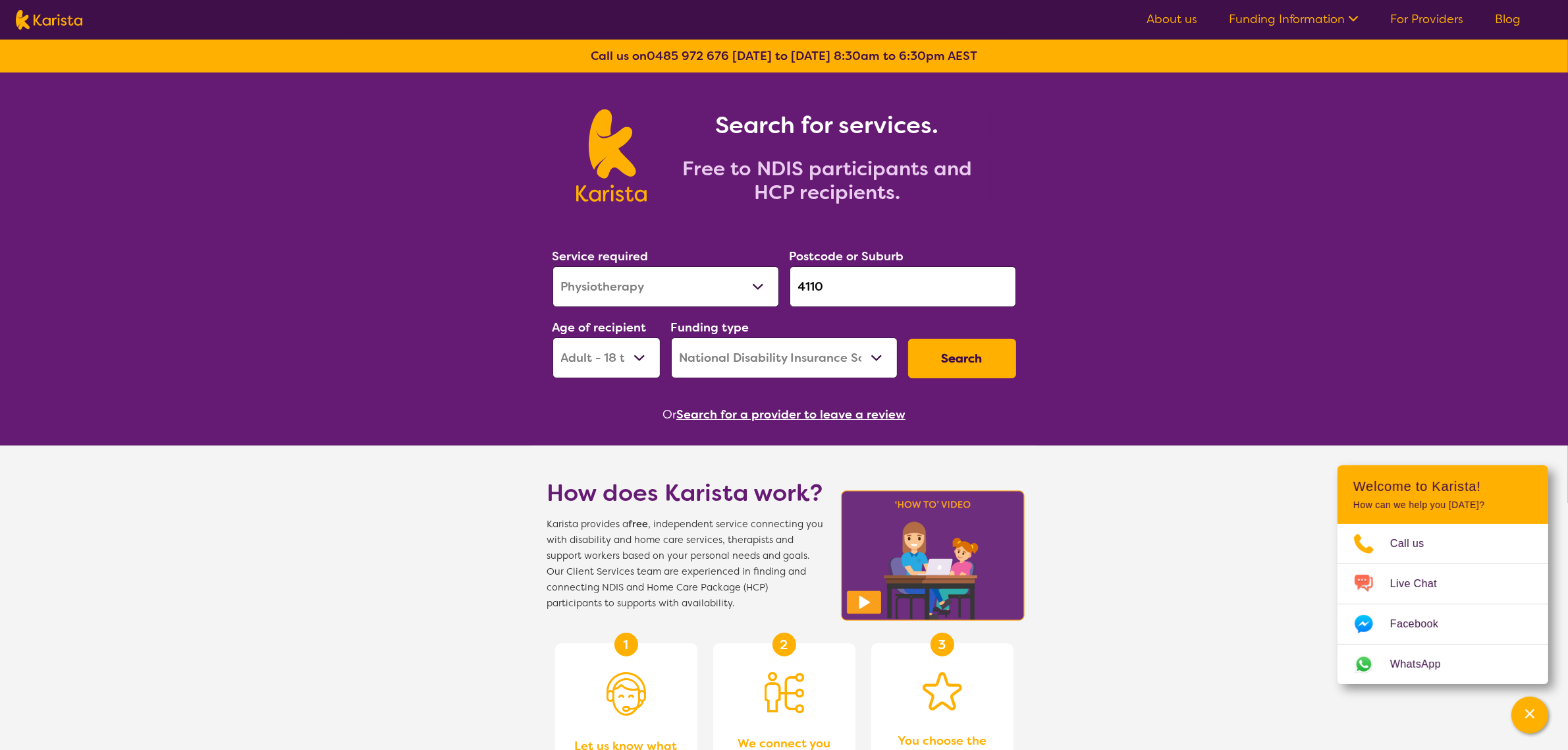
drag, startPoint x: 848, startPoint y: 294, endPoint x: 813, endPoint y: 288, distance: 35.5
click at [792, 288] on input "4110" at bounding box center [902, 286] width 226 height 40
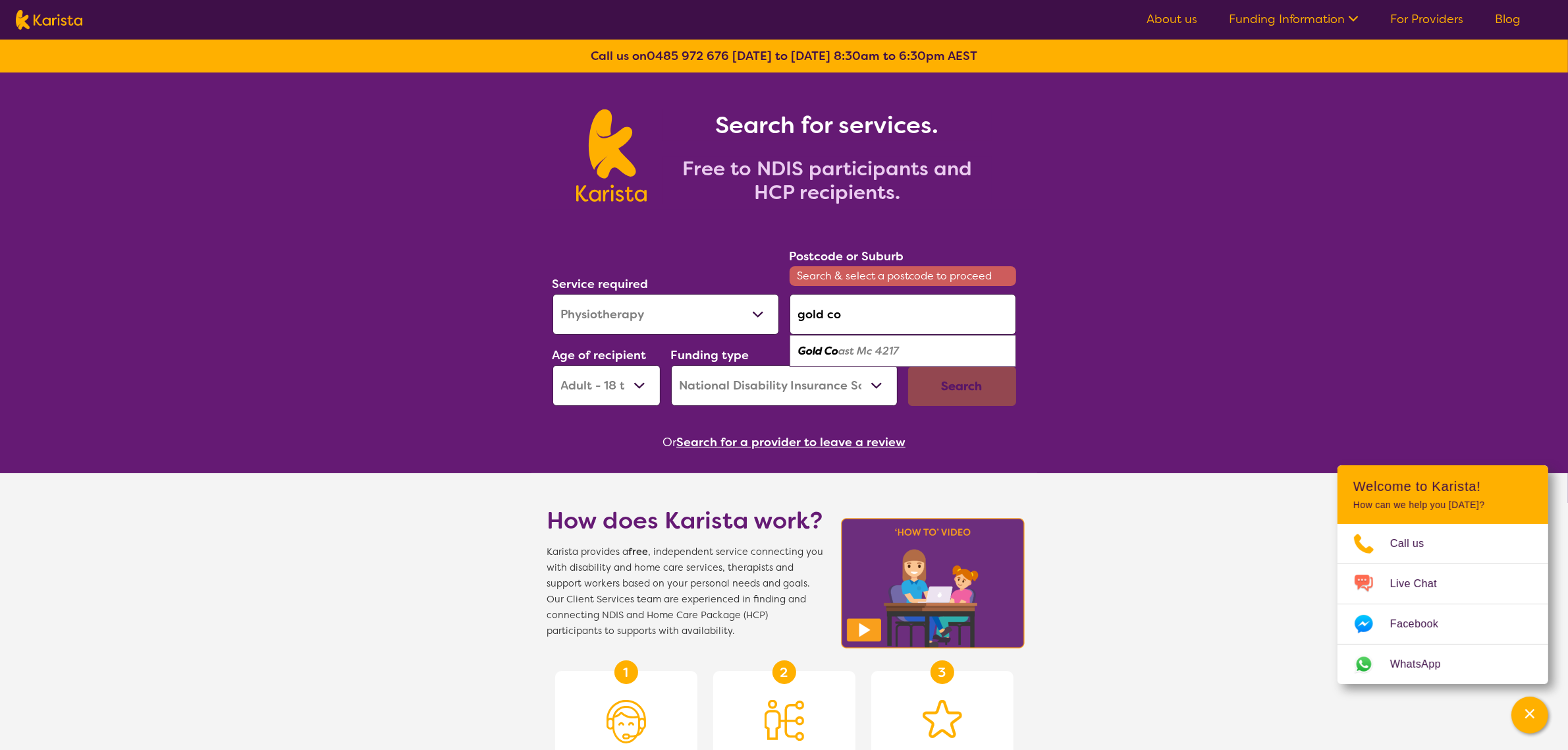
drag, startPoint x: 895, startPoint y: 349, endPoint x: 923, endPoint y: 359, distance: 29.7
click at [897, 346] on em "ast Mc 4217" at bounding box center [869, 351] width 61 height 13
type input "4217"
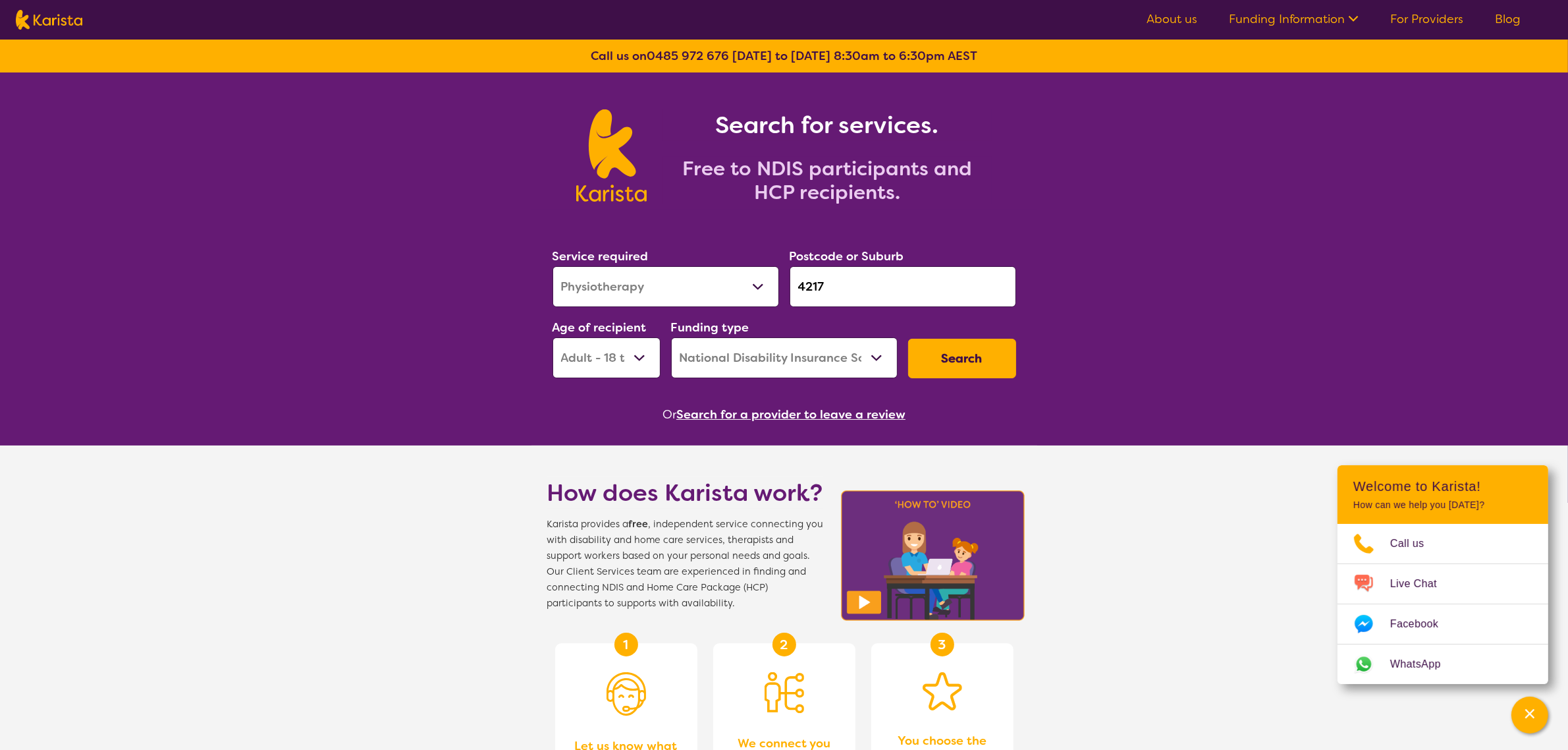
click at [978, 382] on div "Search" at bounding box center [962, 359] width 119 height 50
click at [980, 363] on button "Search" at bounding box center [962, 358] width 108 height 40
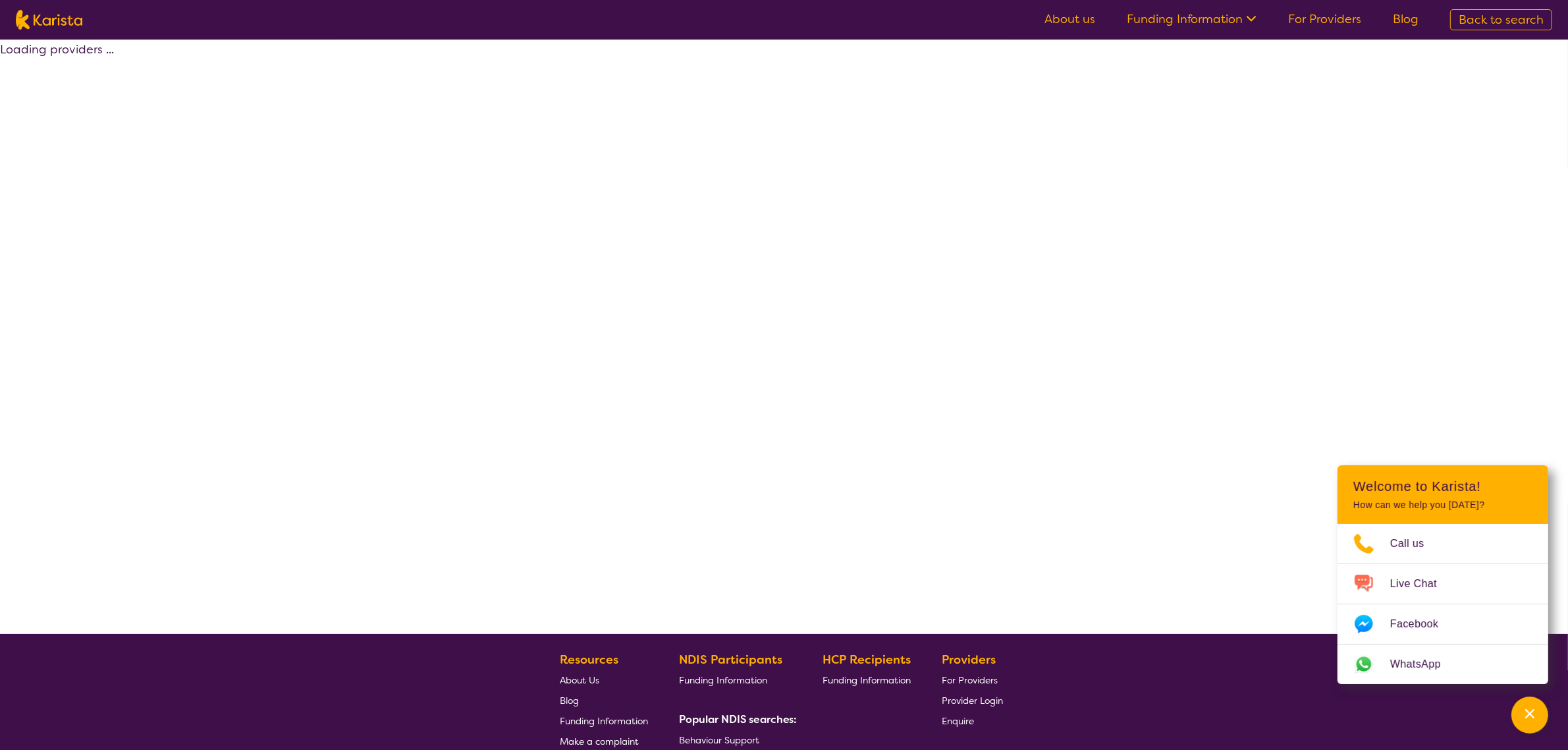
select select "by_score"
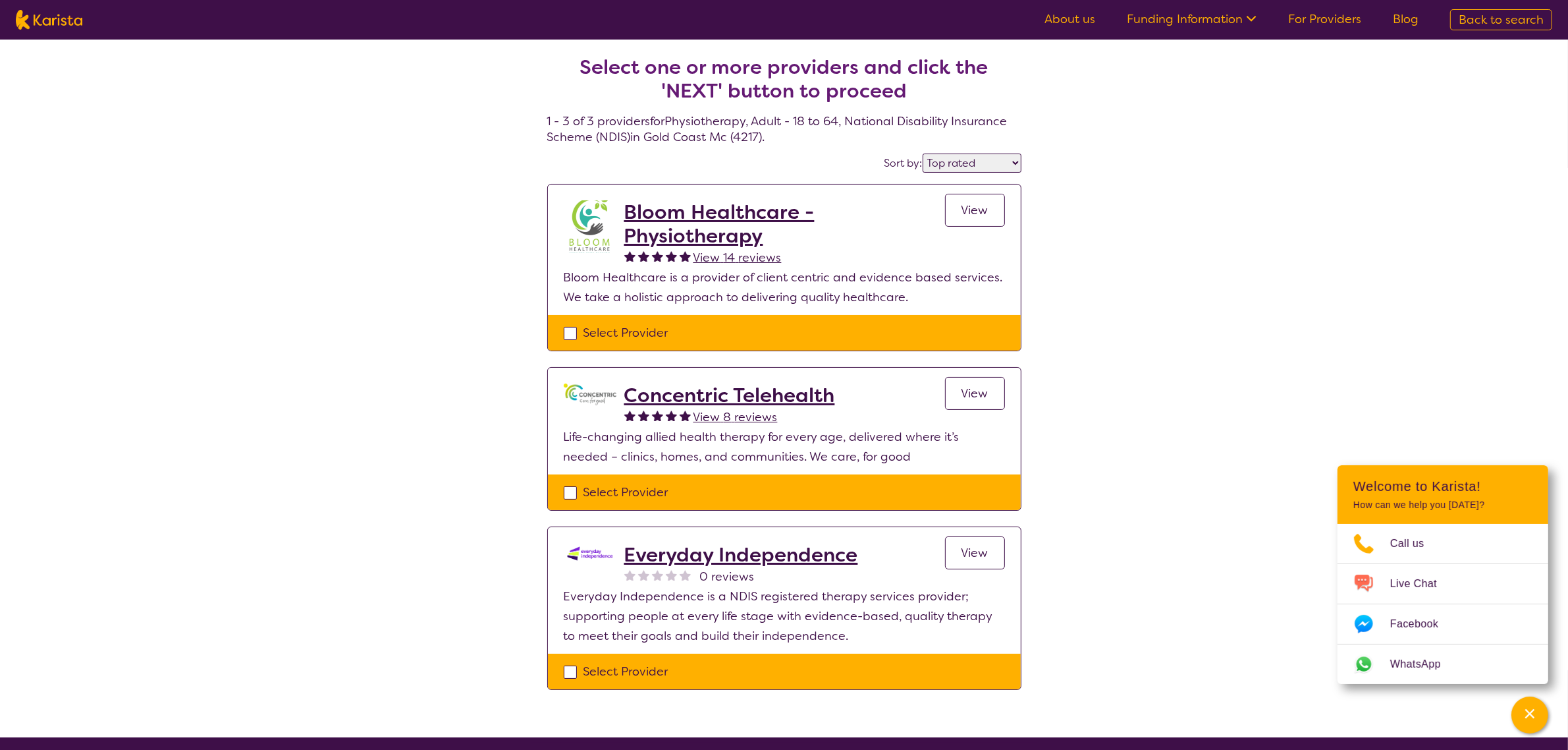
select select "Physiotherapy"
select select "AD"
select select "NDIS"
